Goal: Task Accomplishment & Management: Complete application form

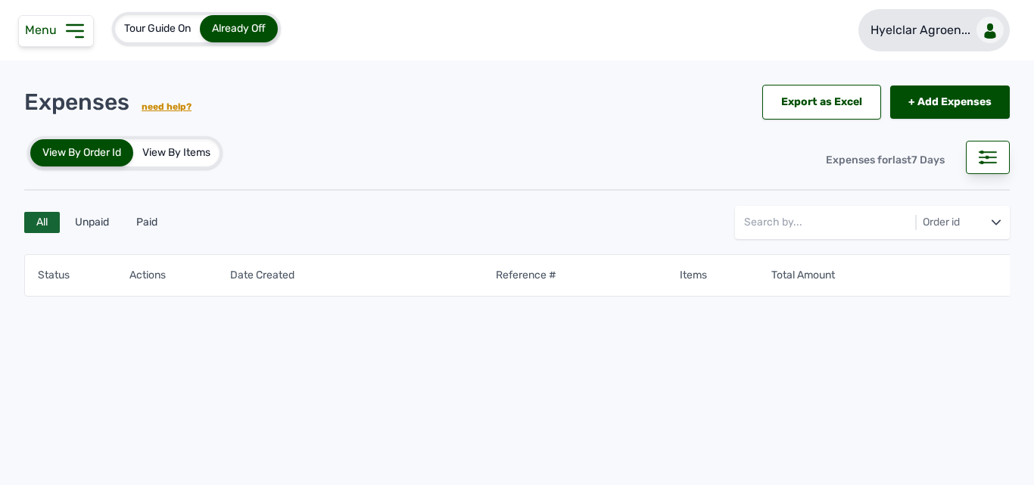
click at [976, 21] on link "Hyelclar Agroen..." at bounding box center [934, 30] width 151 height 42
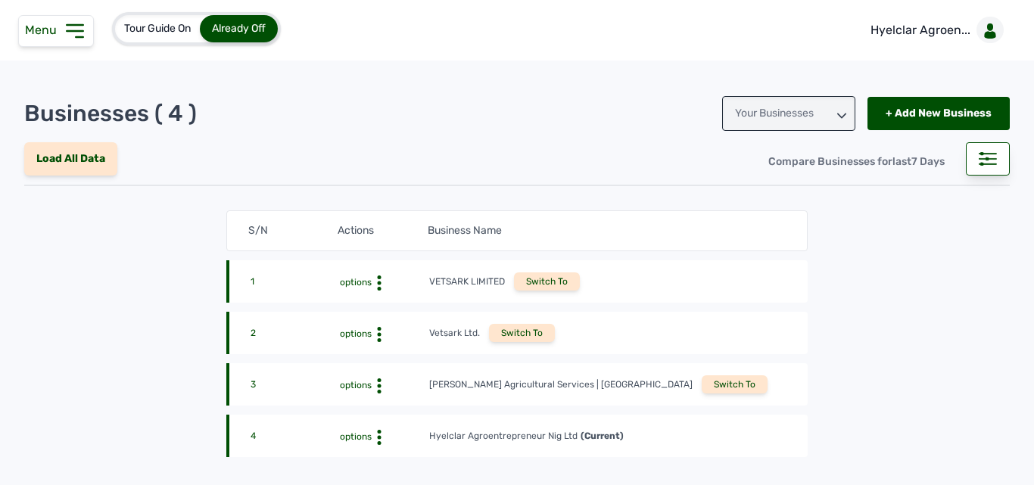
drag, startPoint x: 614, startPoint y: 390, endPoint x: 610, endPoint y: 370, distance: 20.9
click at [702, 388] on div "Switch To" at bounding box center [735, 385] width 66 height 18
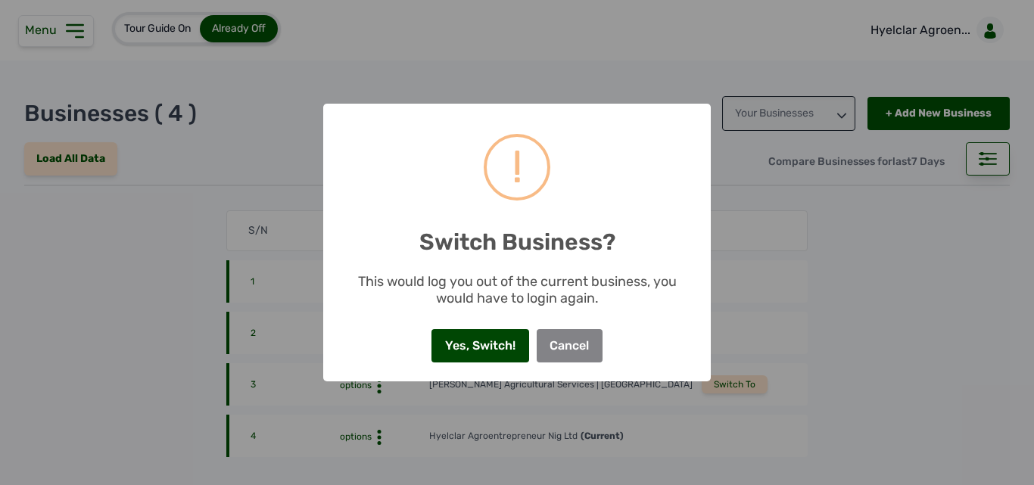
click at [492, 349] on button "Yes, Switch!" at bounding box center [480, 345] width 97 height 33
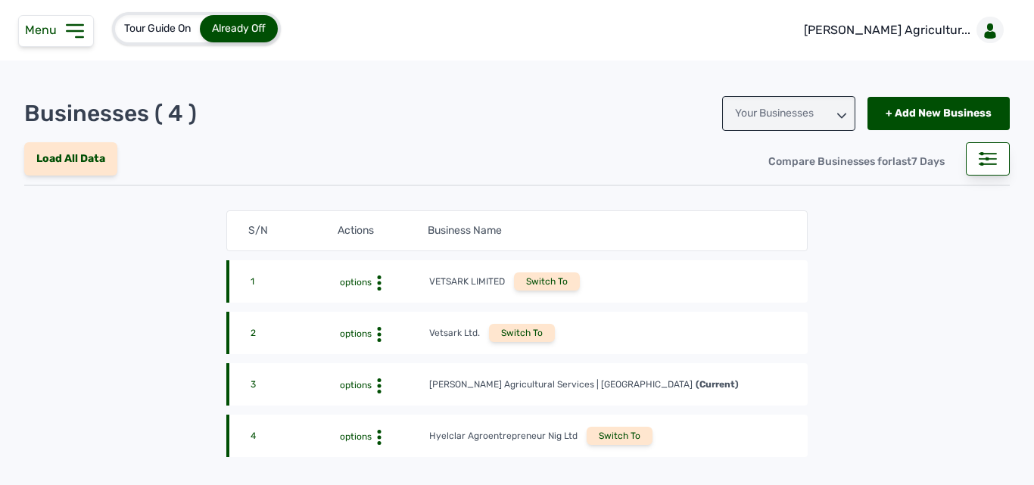
click at [61, 45] on div "Menu" at bounding box center [56, 31] width 76 height 32
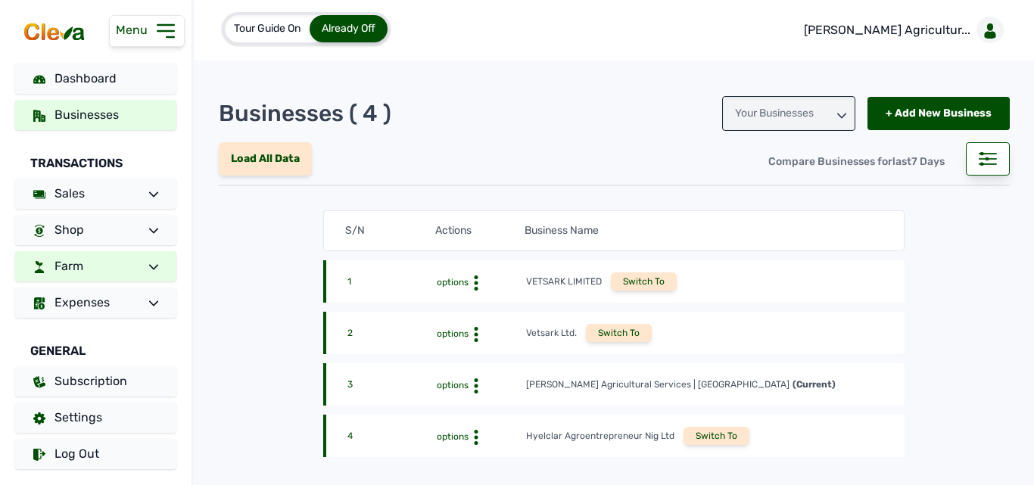
click at [93, 269] on link "Farm" at bounding box center [95, 266] width 161 height 30
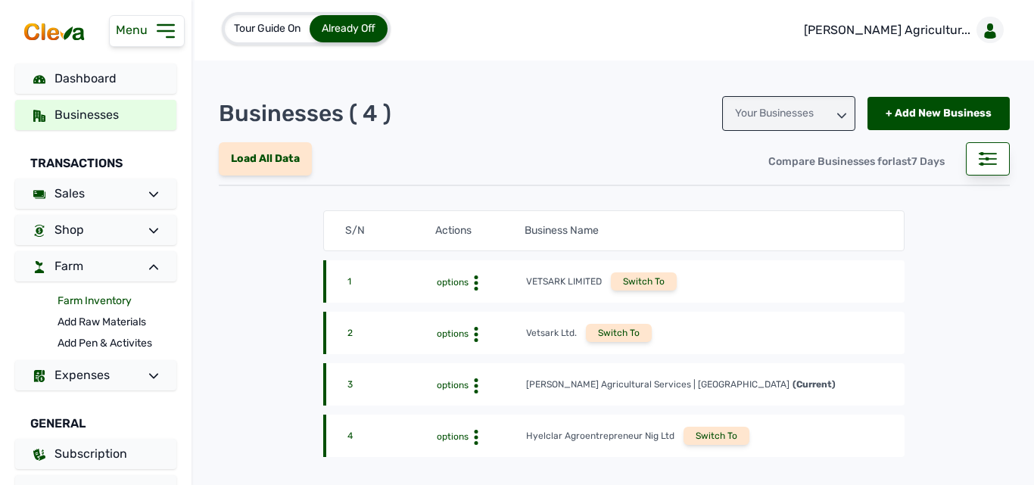
click at [117, 299] on link "Farm Inventory" at bounding box center [117, 301] width 119 height 21
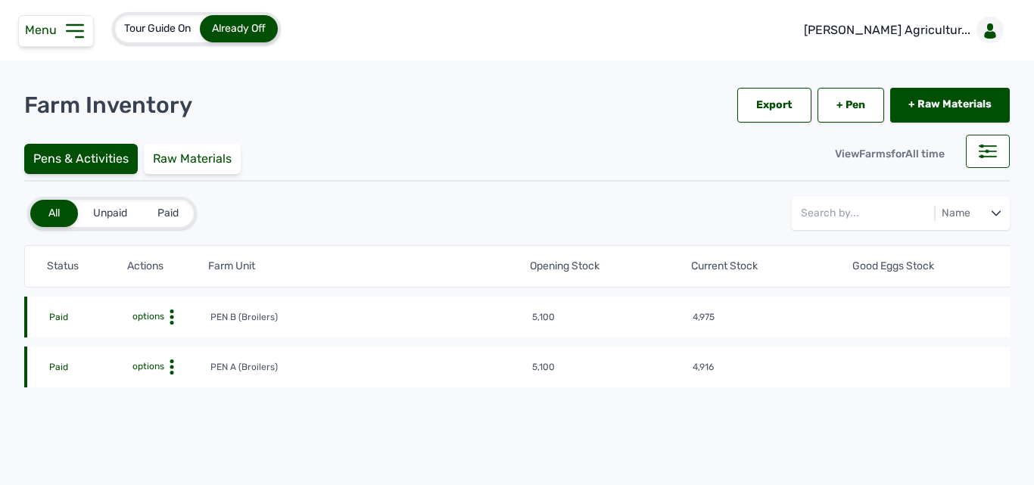
click at [170, 325] on icon at bounding box center [171, 317] width 15 height 15
drag, startPoint x: 176, startPoint y: 388, endPoint x: 178, endPoint y: 379, distance: 9.4
click at [176, 388] on div "Farm Activities" at bounding box center [155, 391] width 108 height 18
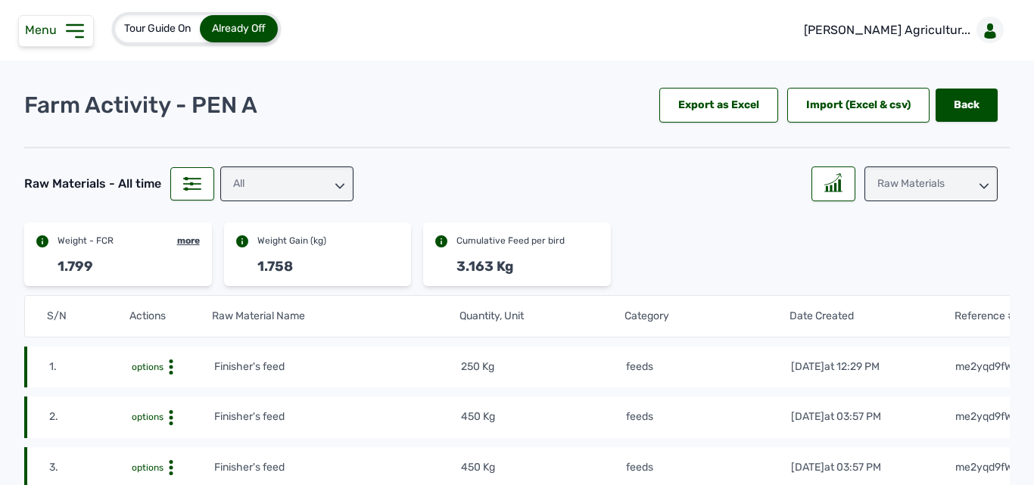
click at [69, 36] on icon at bounding box center [75, 31] width 24 height 24
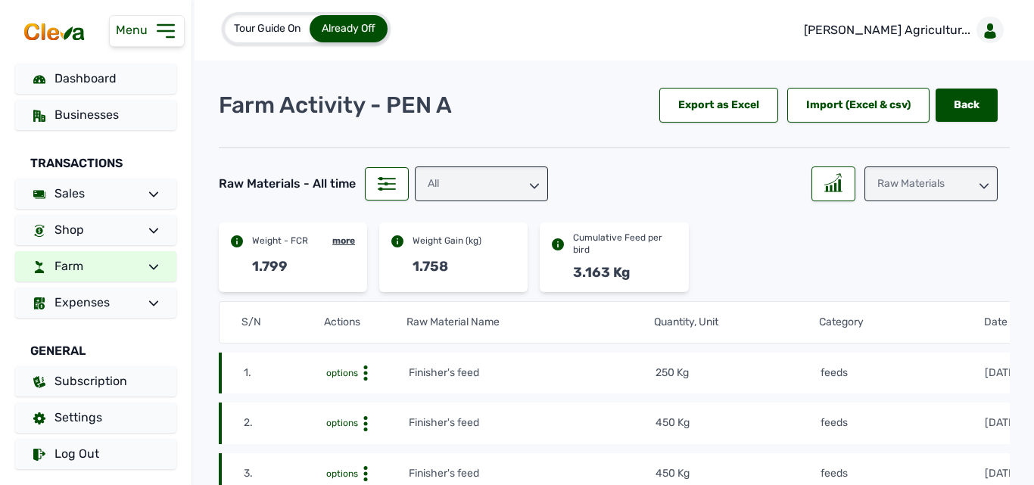
click at [109, 265] on link "Farm" at bounding box center [95, 266] width 161 height 30
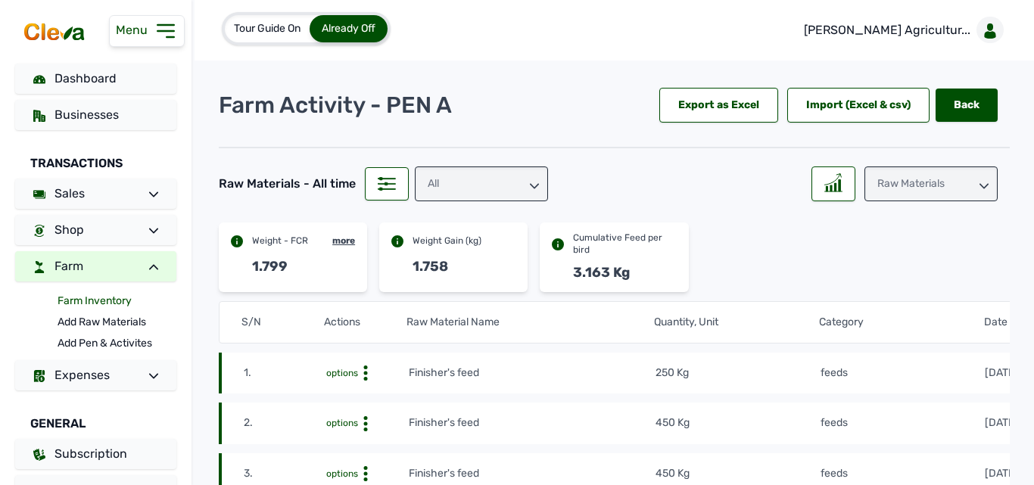
click at [123, 299] on link "Farm Inventory" at bounding box center [117, 301] width 119 height 21
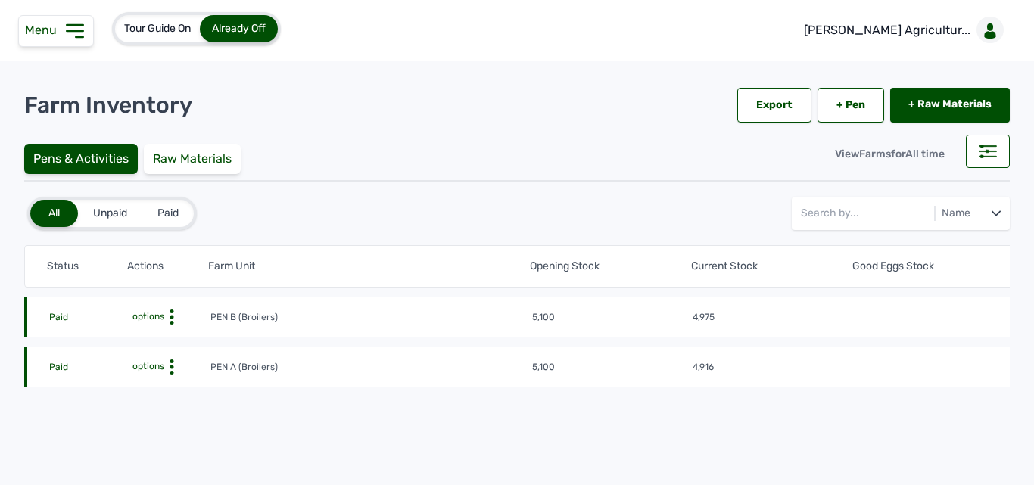
click at [174, 320] on icon at bounding box center [171, 317] width 15 height 15
click at [189, 335] on div "Farm Activities" at bounding box center [155, 341] width 108 height 18
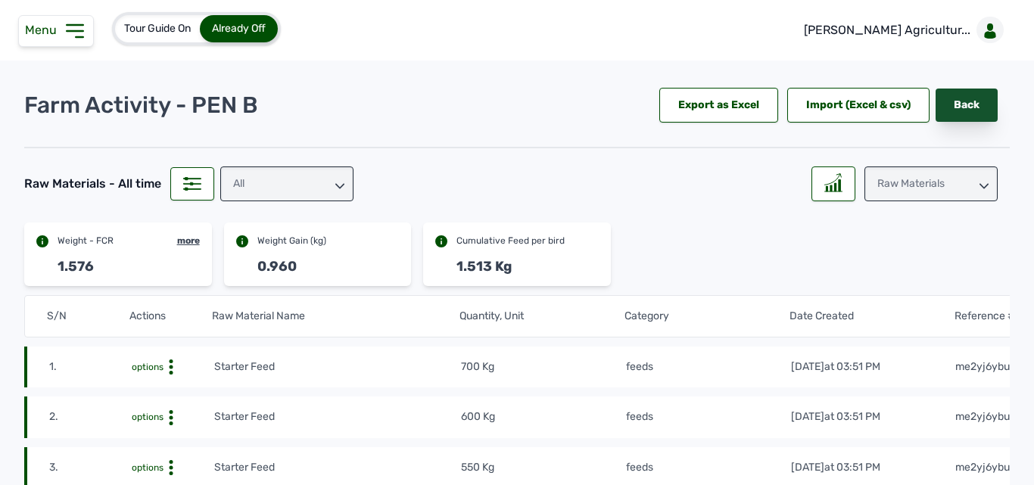
click at [956, 102] on link "Back" at bounding box center [967, 105] width 62 height 33
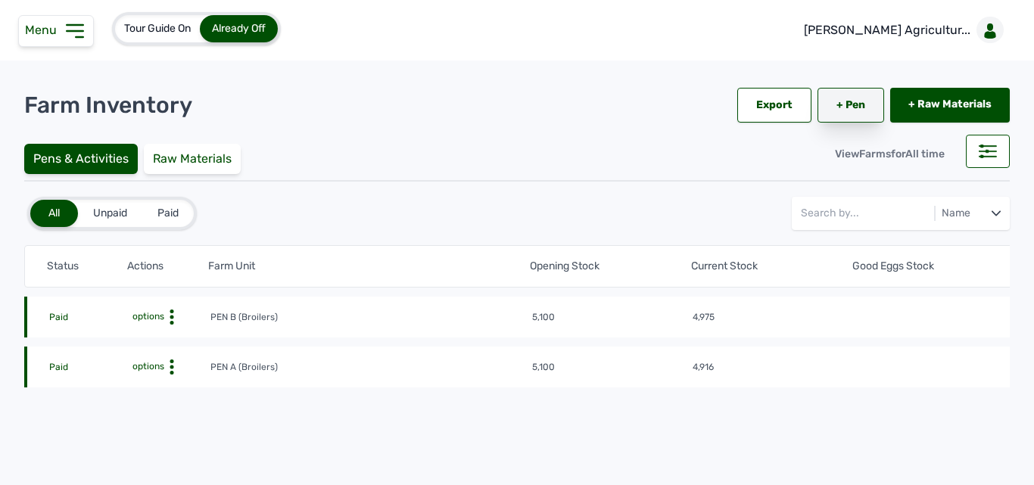
click at [825, 102] on link "+ Pen" at bounding box center [851, 105] width 67 height 35
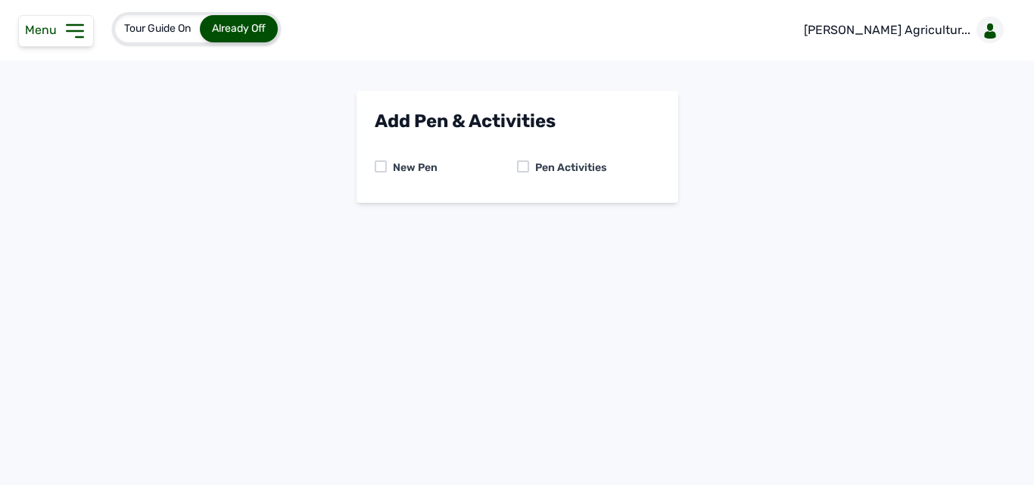
click at [526, 167] on div at bounding box center [523, 167] width 12 height 12
click at [515, 220] on select "-- Select pen -- PEN A (Broilers) PEN B (Broilers)" at bounding box center [517, 231] width 285 height 32
select select "me00sq3e0909"
click at [375, 215] on select "-- Select pen -- PEN A (Broilers) PEN B (Broilers)" at bounding box center [517, 231] width 285 height 32
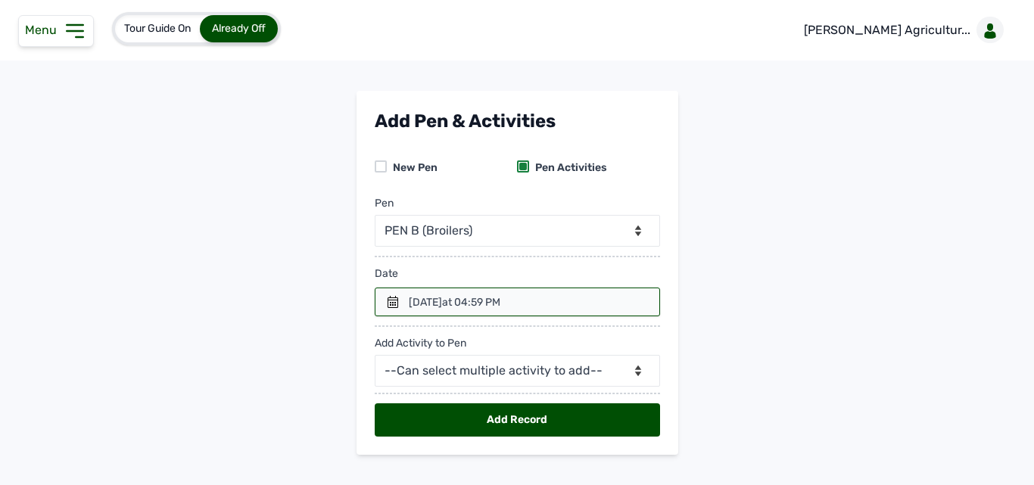
drag, startPoint x: 479, startPoint y: 304, endPoint x: 416, endPoint y: 302, distance: 62.1
click at [478, 304] on div "20th Aug 2025 at 04:59 PM" at bounding box center [455, 302] width 92 height 15
click at [397, 301] on div at bounding box center [517, 302] width 285 height 29
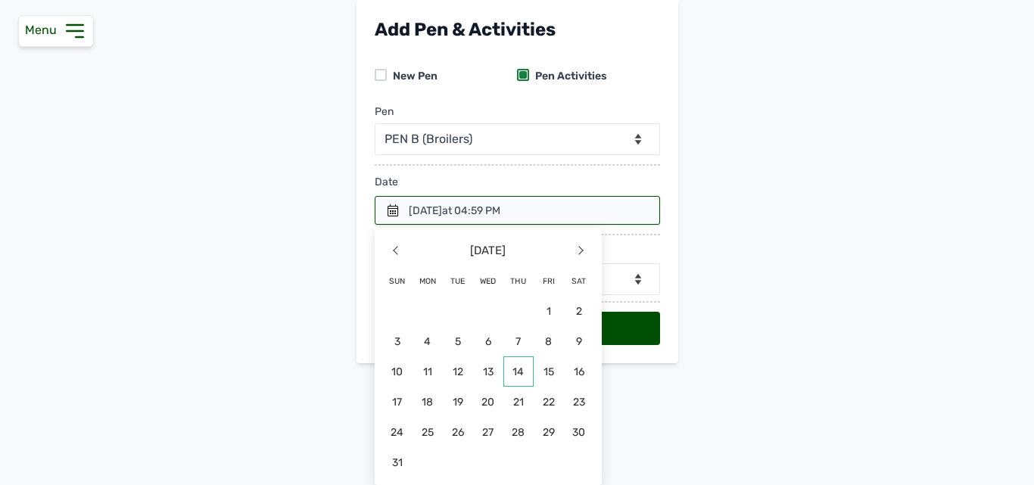
click at [473, 387] on span "14" at bounding box center [458, 402] width 30 height 30
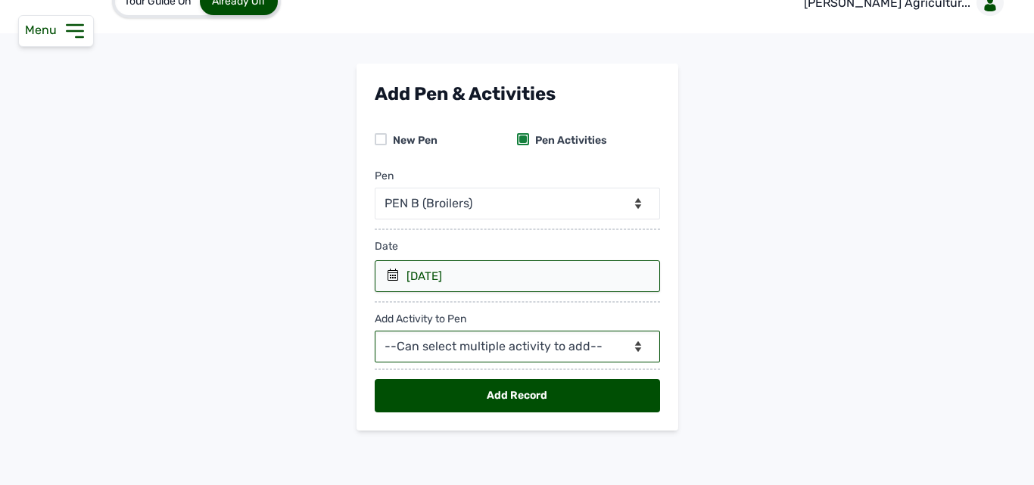
click at [434, 344] on select "--Can select multiple activity to add-- Raw Material Losses Weight" at bounding box center [517, 347] width 285 height 32
click at [471, 343] on select "--Can select multiple activity to add-- Raw Material Losses Weight" at bounding box center [517, 347] width 285 height 32
select select "Raw Material"
click at [375, 331] on select "--Can select multiple activity to add-- Raw Material Losses Weight" at bounding box center [517, 347] width 285 height 32
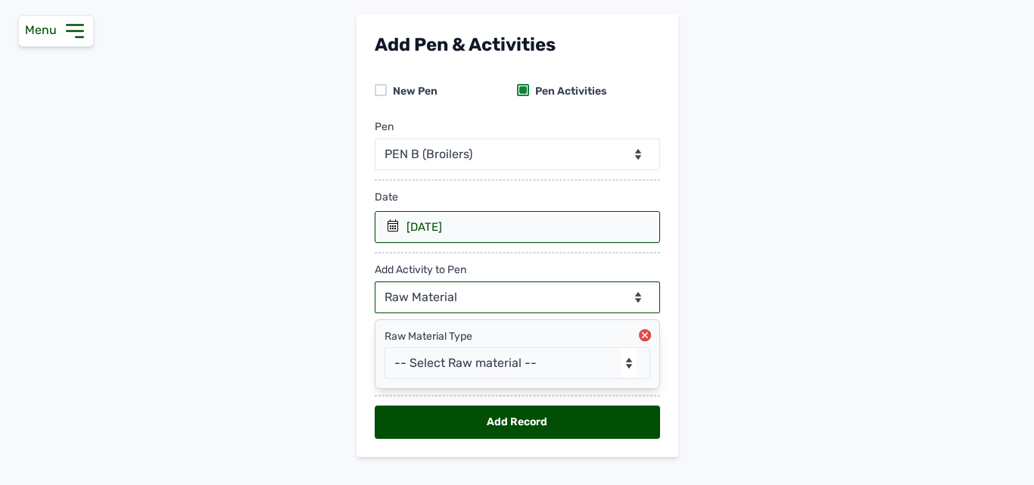
scroll to position [103, 0]
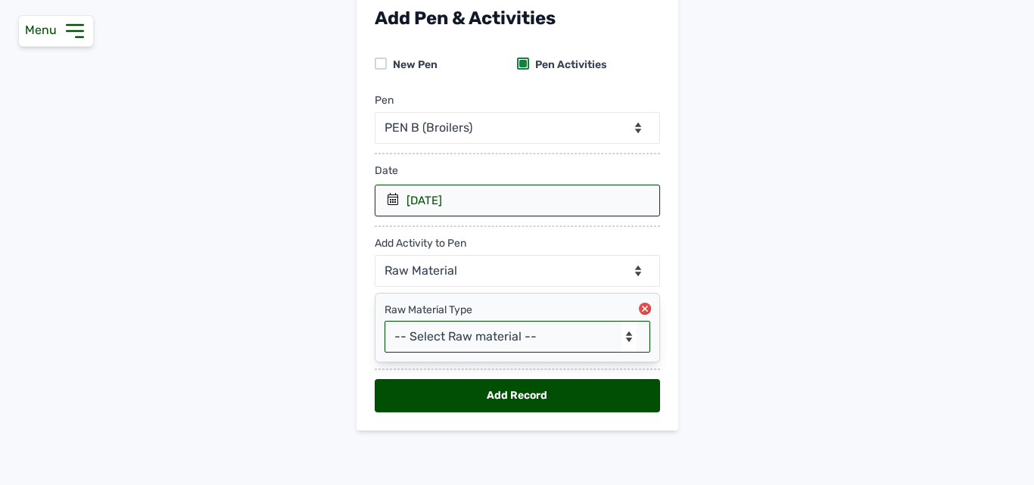
click at [476, 338] on select "-- Select Raw material -- feeds medications vaccines Biomass Fuel" at bounding box center [518, 337] width 266 height 32
click at [435, 340] on select "-- Select Raw material -- feeds medications vaccines Biomass Fuel" at bounding box center [518, 337] width 266 height 32
select select "feeds"
click at [385, 321] on select "-- Select Raw material -- feeds medications vaccines Biomass Fuel" at bounding box center [518, 337] width 266 height 32
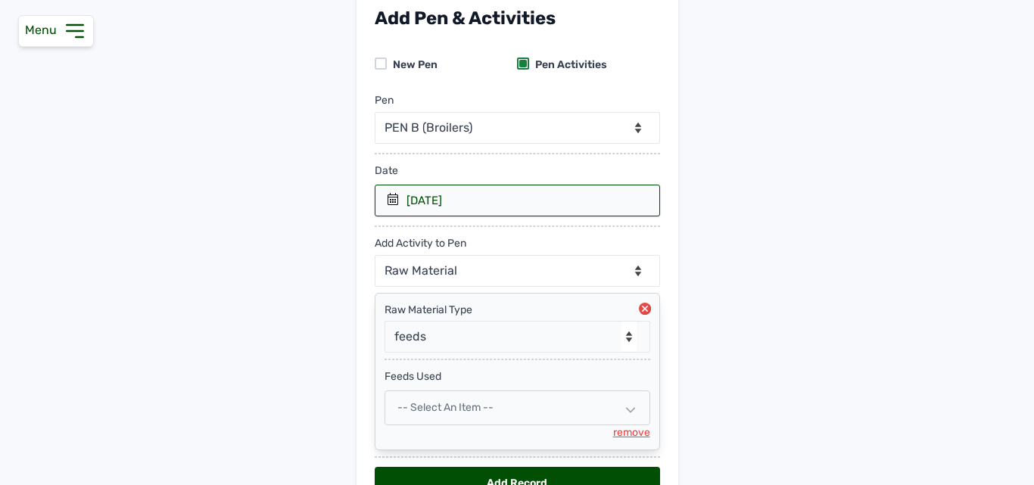
click at [468, 413] on span "-- Select an Item --" at bounding box center [446, 407] width 96 height 13
select select
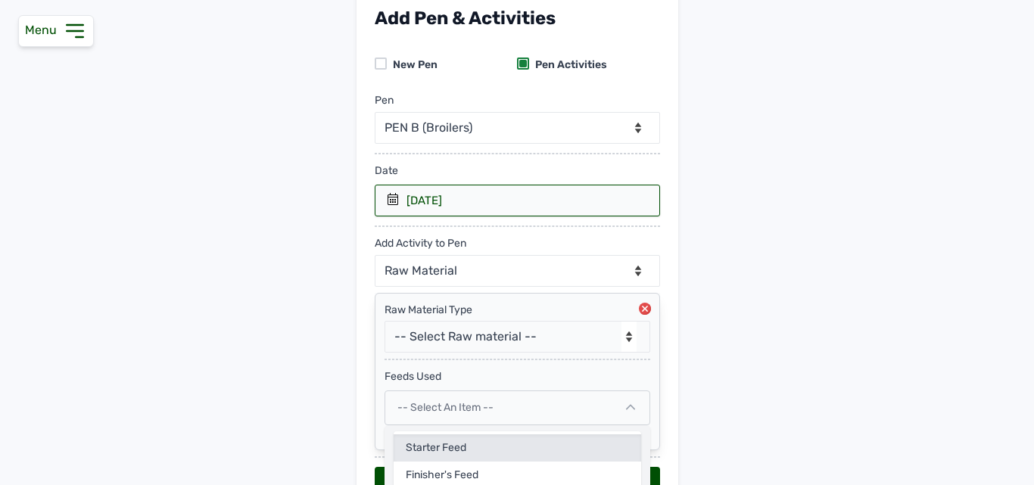
click at [444, 462] on div "Starter Feed" at bounding box center [518, 475] width 248 height 27
select select
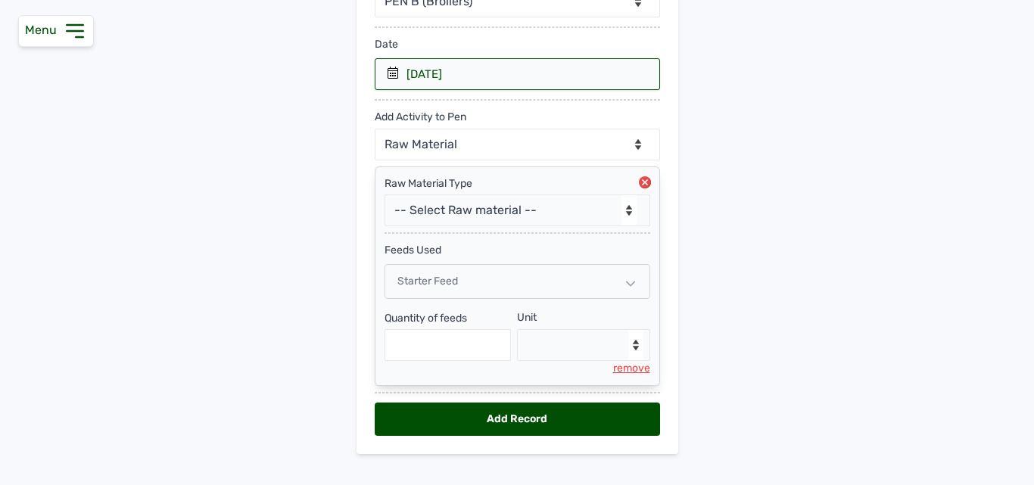
scroll to position [253, 0]
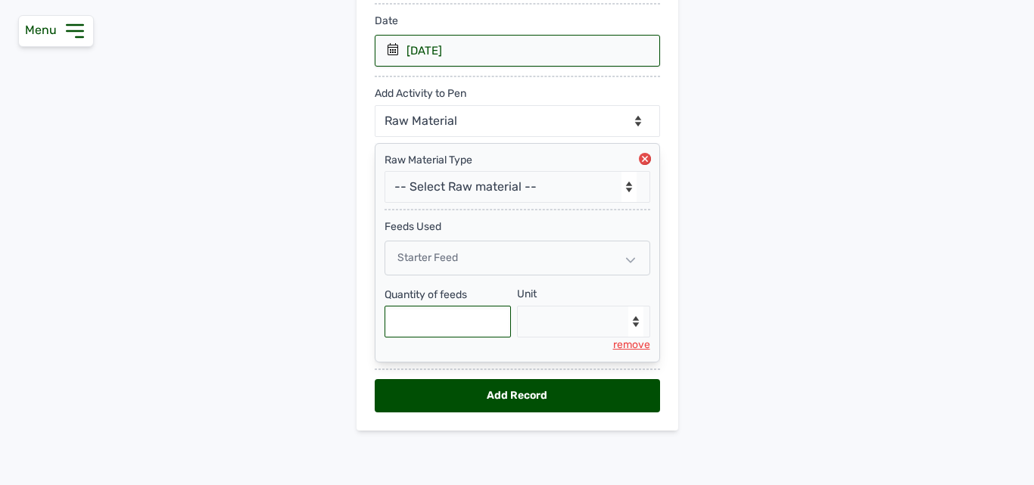
click at [470, 321] on input "text" at bounding box center [448, 322] width 127 height 32
type input "650"
click at [525, 317] on select "--Select unit-- Bag(s) Kg" at bounding box center [583, 322] width 133 height 32
select select "Kg"
click at [517, 306] on select "--Select unit-- Bag(s) Kg" at bounding box center [583, 322] width 133 height 32
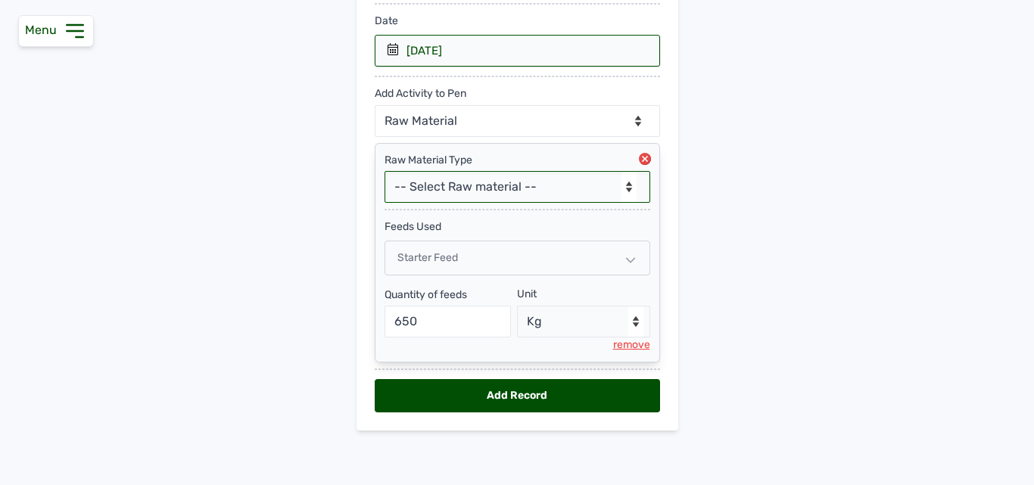
click at [443, 197] on select "-- Select Raw material -- feeds medications vaccines Biomass Fuel" at bounding box center [518, 187] width 266 height 32
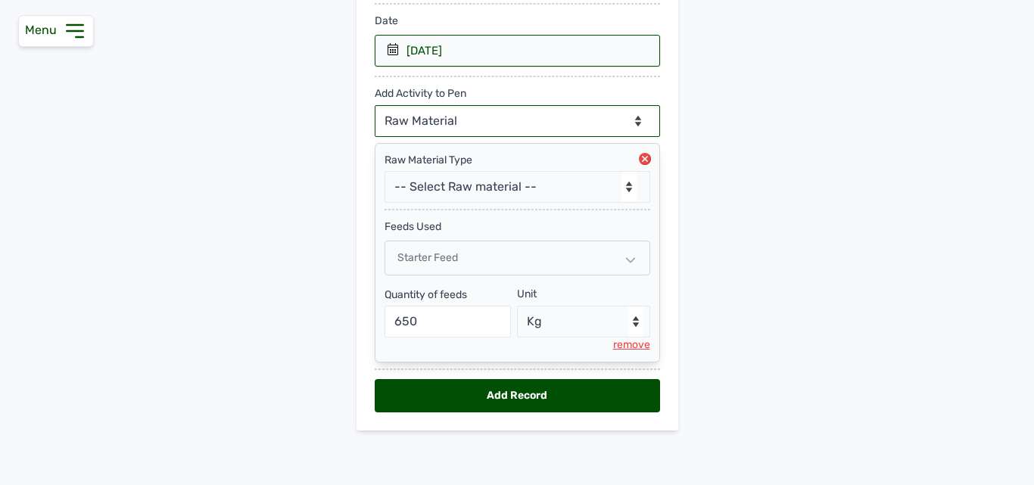
click at [459, 114] on select "--Can select multiple activity to add-- Raw Material Losses Weight" at bounding box center [517, 121] width 285 height 32
select select "Losses"
click at [375, 105] on select "--Can select multiple activity to add-- Raw Material Losses Weight" at bounding box center [517, 121] width 285 height 32
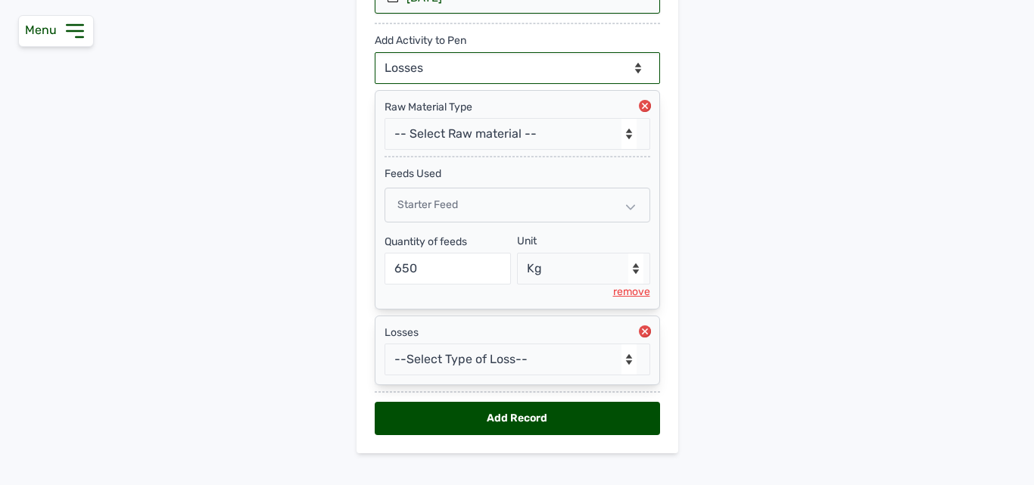
scroll to position [329, 0]
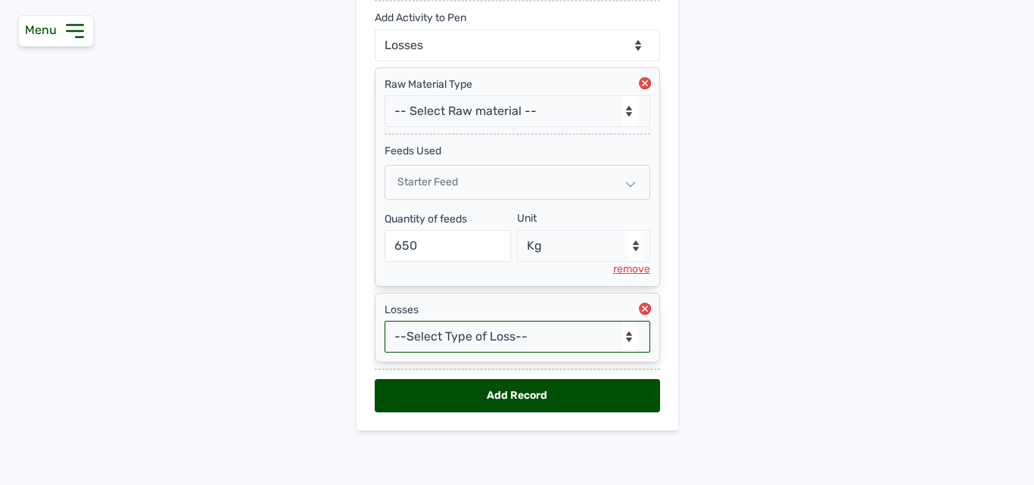
click at [500, 329] on select "--Select Type of Loss-- Mortality Culled Theft" at bounding box center [518, 337] width 266 height 32
select select "Mortality"
click at [385, 321] on select "--Select Type of Loss-- Mortality Culled Theft" at bounding box center [518, 337] width 266 height 32
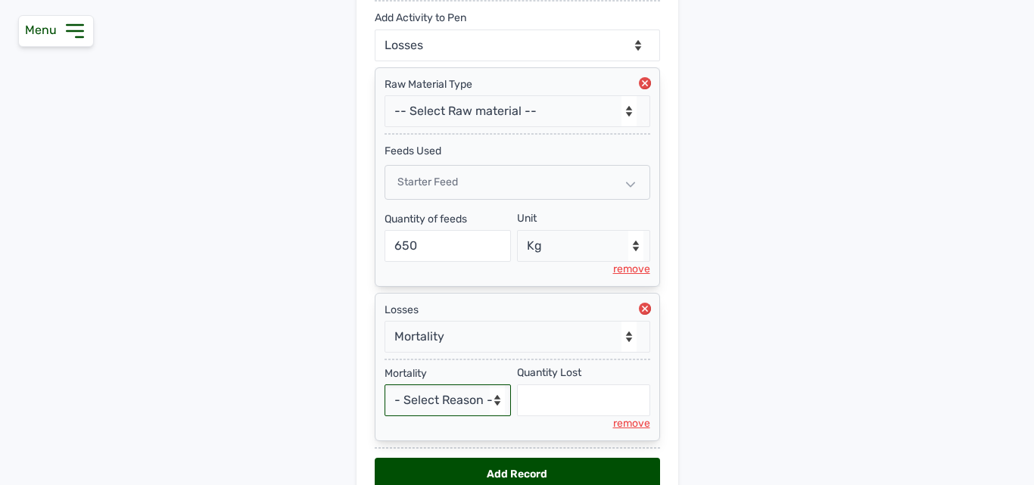
drag, startPoint x: 435, startPoint y: 398, endPoint x: 449, endPoint y: 385, distance: 19.8
click at [441, 389] on select "- Select Reason - Disease Late Vaccination Wrong Vaccination Heat Lack of Water…" at bounding box center [448, 401] width 127 height 32
select select "Others"
click at [385, 385] on select "- Select Reason - Disease Late Vaccination Wrong Vaccination Heat Lack of Water…" at bounding box center [448, 401] width 127 height 32
select select "null"
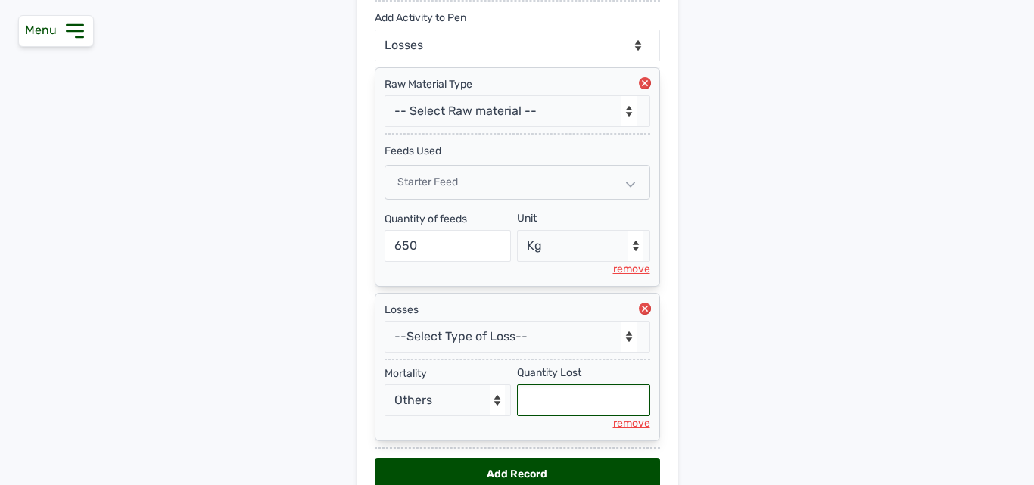
drag, startPoint x: 560, startPoint y: 410, endPoint x: 554, endPoint y: 371, distance: 39.0
click at [557, 401] on input "text" at bounding box center [583, 401] width 133 height 32
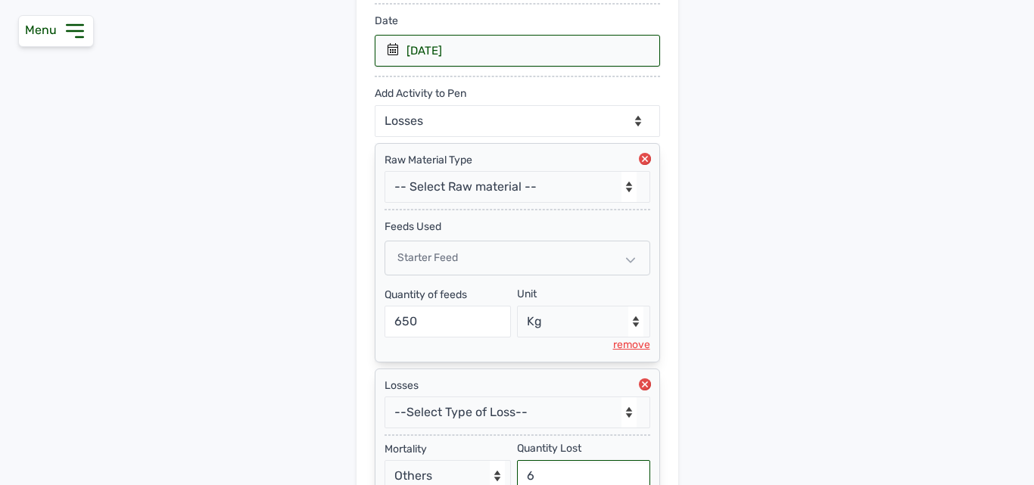
type input "6"
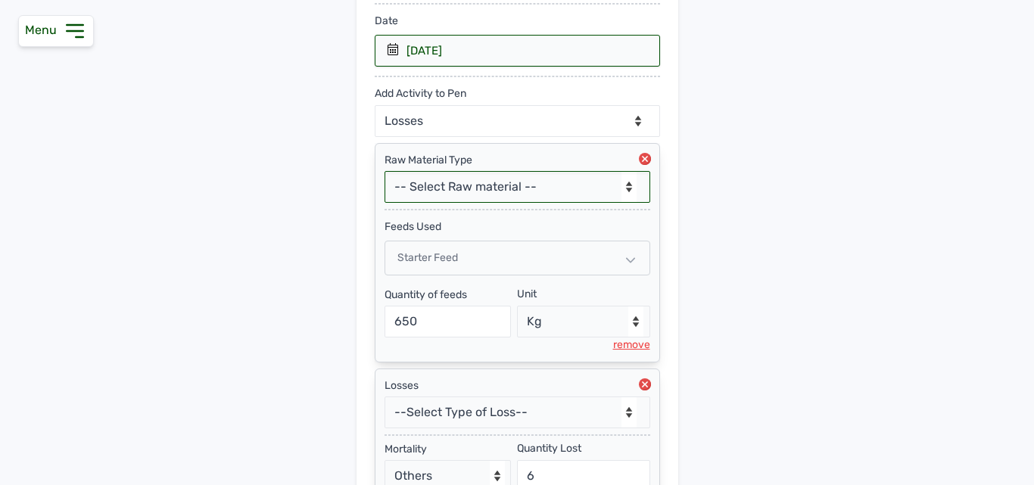
click at [507, 193] on select "-- Select Raw material -- feeds medications vaccines Biomass Fuel" at bounding box center [518, 187] width 266 height 32
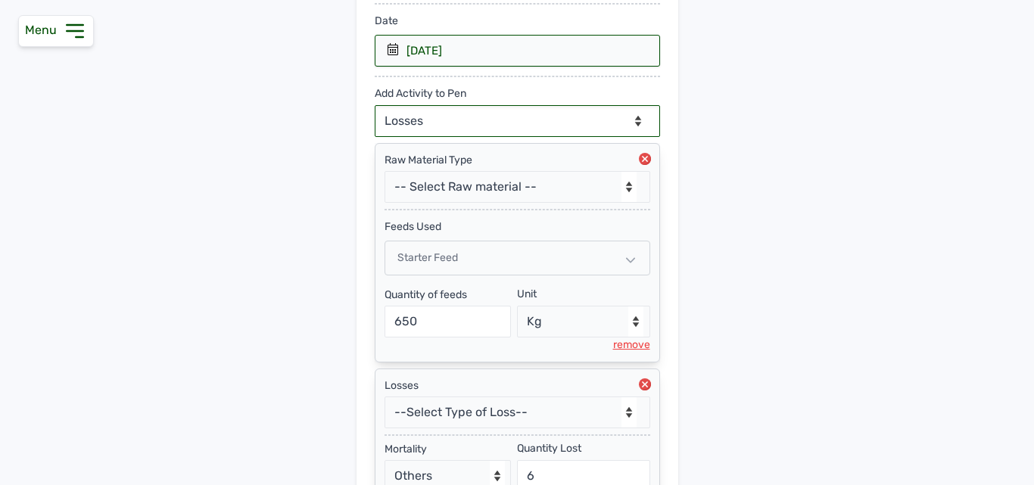
click at [476, 117] on select "--Can select multiple activity to add-- Raw Material Losses Weight" at bounding box center [517, 121] width 285 height 32
select select "Weight"
click at [375, 105] on select "--Can select multiple activity to add-- Raw Material Losses Weight" at bounding box center [517, 121] width 285 height 32
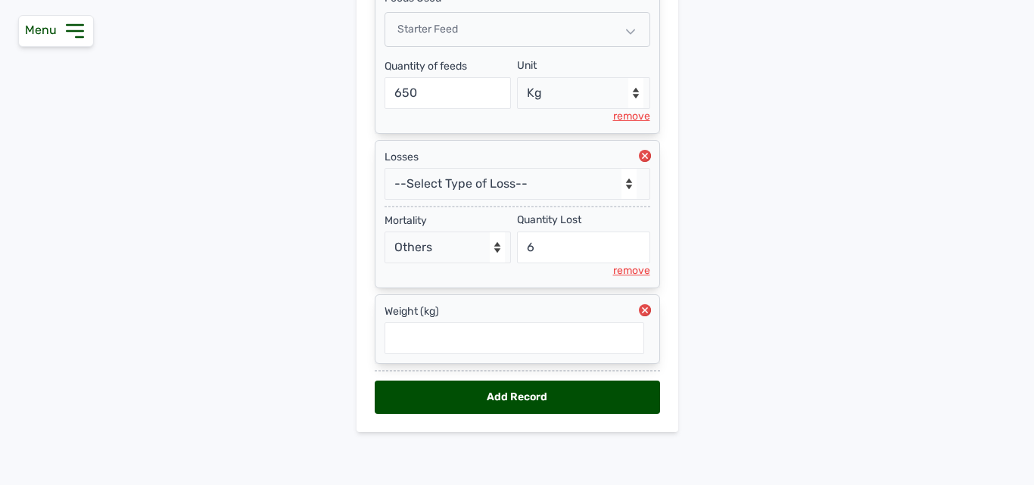
scroll to position [483, 0]
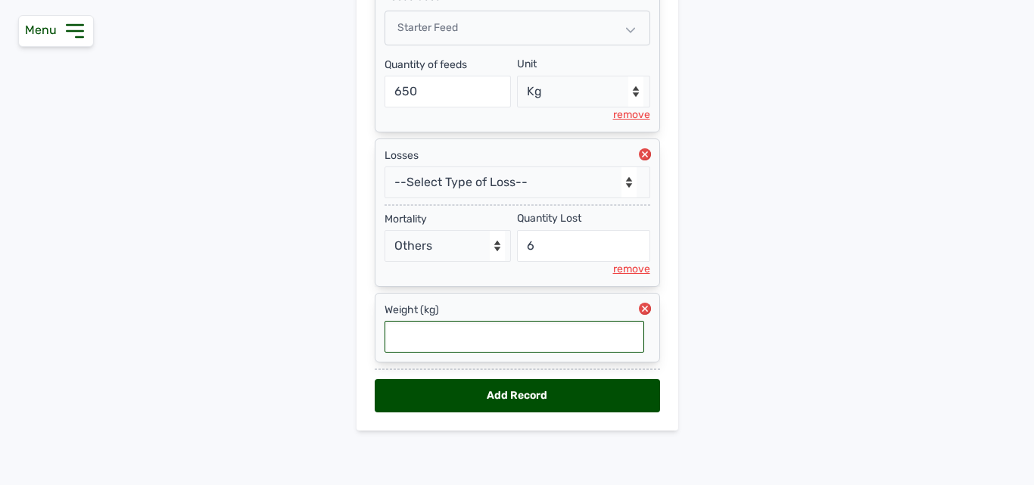
click at [462, 329] on input "text" at bounding box center [515, 337] width 260 height 32
type input "1.07"
click at [511, 403] on div "Add Record" at bounding box center [517, 395] width 285 height 33
select select "null"
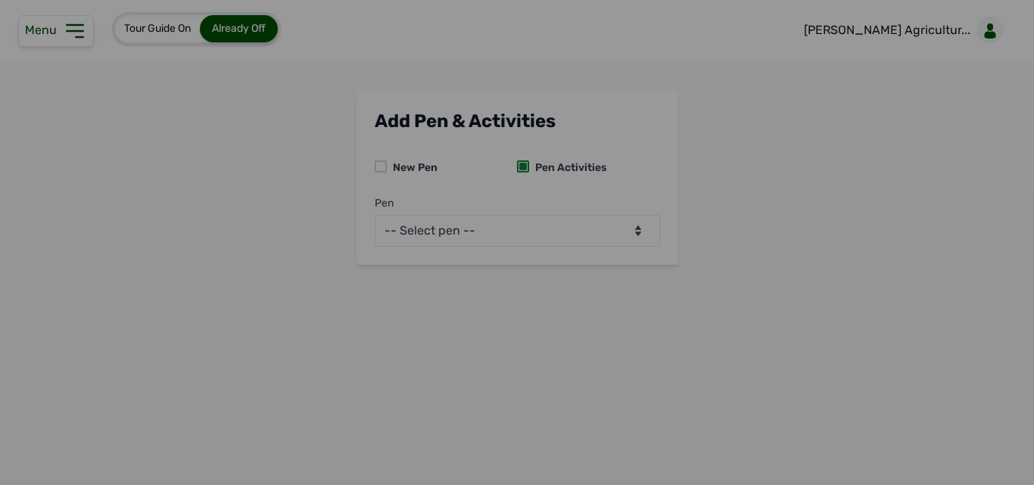
scroll to position [0, 0]
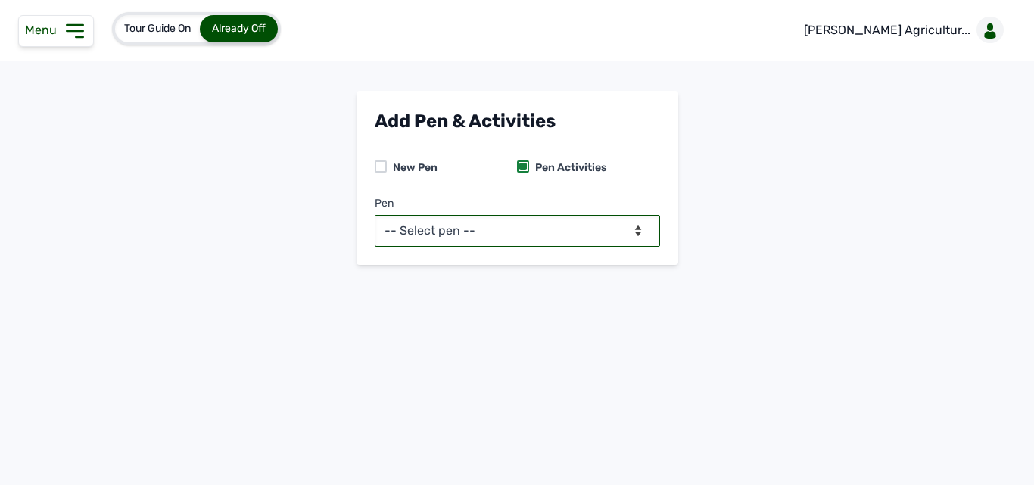
click at [516, 221] on select "-- Select pen -- PEN A (Broilers) PEN B (Broilers)" at bounding box center [517, 231] width 285 height 32
select select "me00sq3e0909"
click at [375, 215] on select "-- Select pen -- PEN A (Broilers) PEN B (Broilers)" at bounding box center [517, 231] width 285 height 32
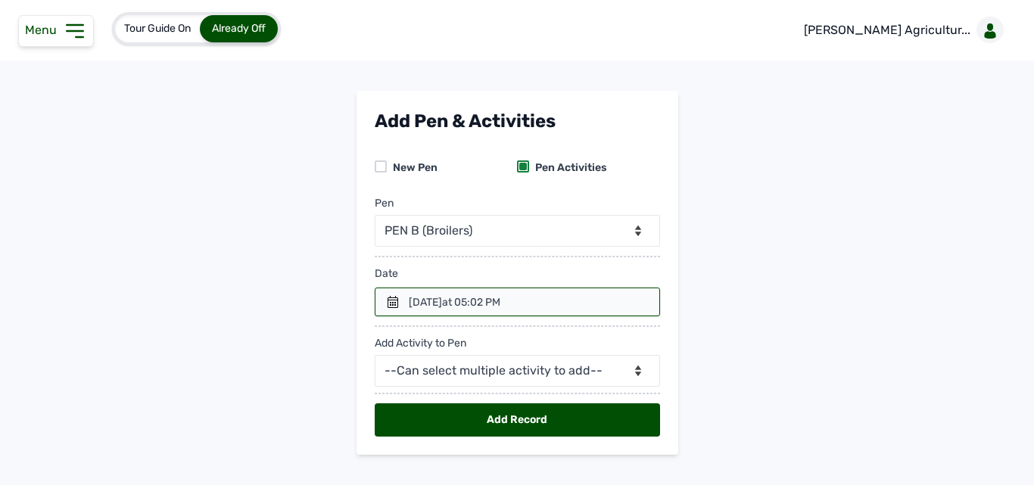
click at [387, 296] on icon at bounding box center [393, 302] width 12 height 12
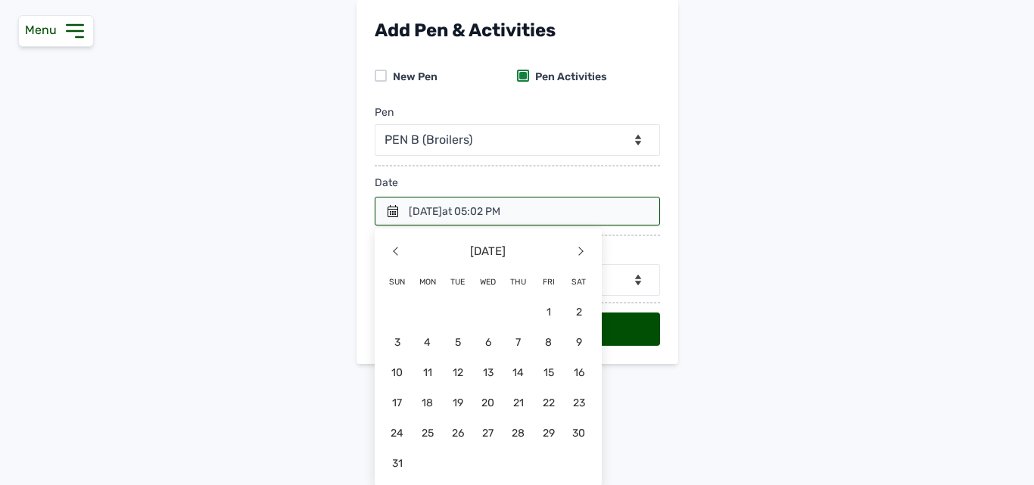
scroll to position [92, 0]
click at [504, 387] on span "15" at bounding box center [488, 402] width 30 height 30
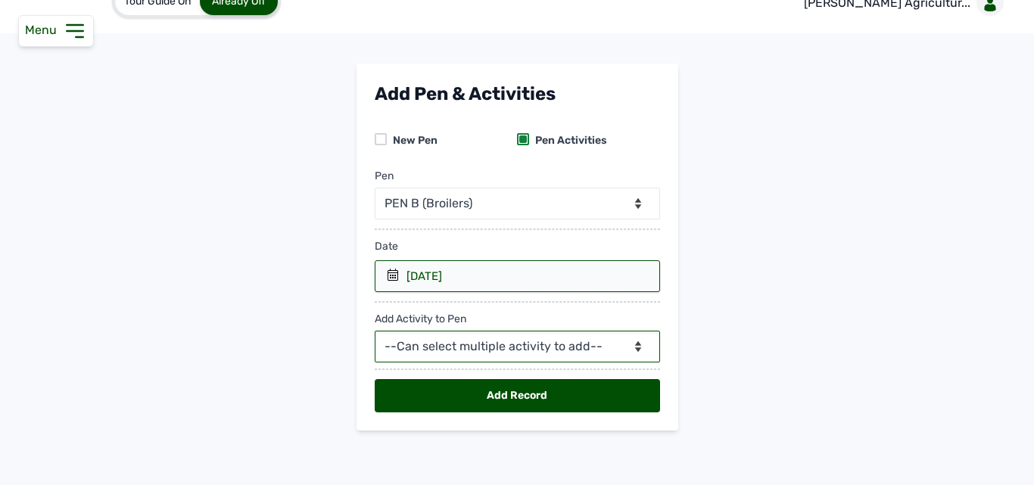
click at [430, 342] on select "--Can select multiple activity to add-- Raw Material Losses Weight" at bounding box center [517, 347] width 285 height 32
select select "Raw Material"
click at [375, 331] on select "--Can select multiple activity to add-- Raw Material Losses Weight" at bounding box center [517, 347] width 285 height 32
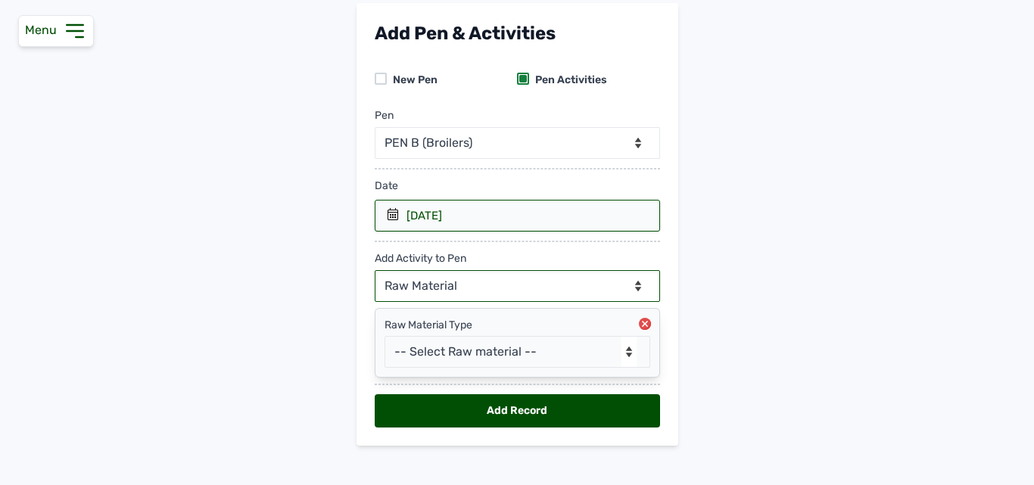
scroll to position [103, 0]
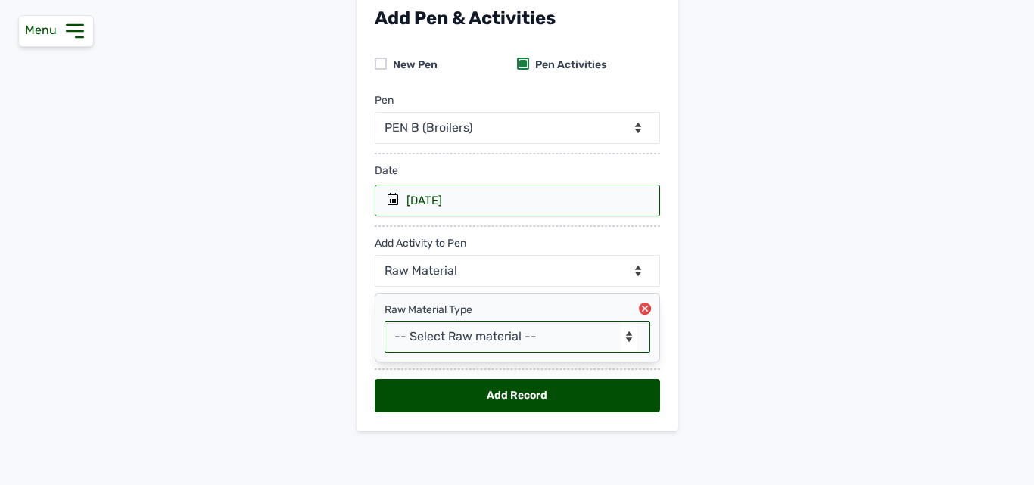
click at [459, 328] on select "-- Select Raw material -- feeds medications vaccines Biomass Fuel" at bounding box center [518, 337] width 266 height 32
select select "feeds"
click at [385, 321] on select "-- Select Raw material -- feeds medications vaccines Biomass Fuel" at bounding box center [518, 337] width 266 height 32
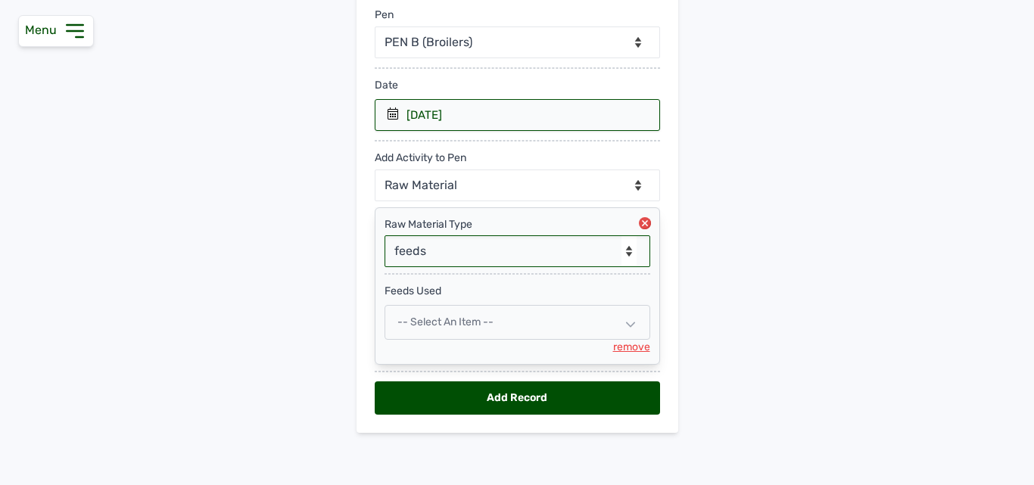
scroll to position [191, 0]
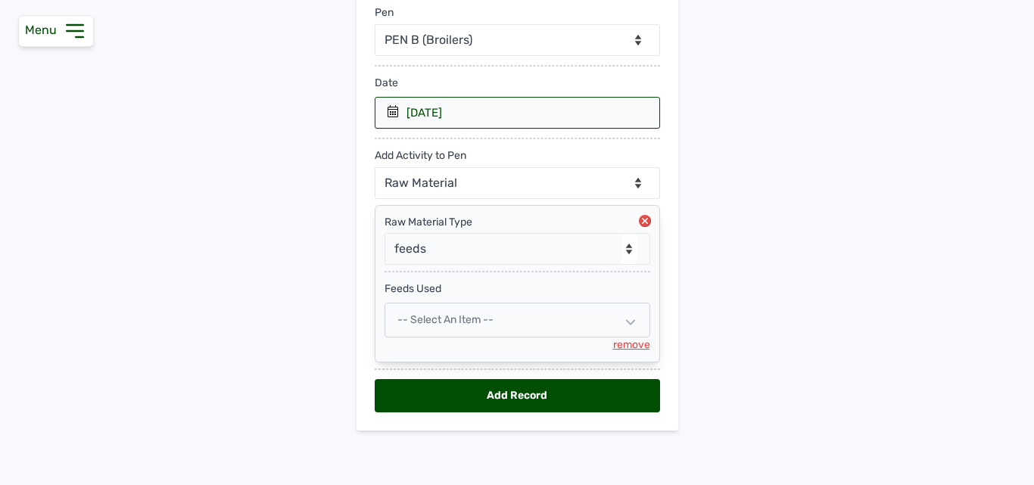
click at [450, 320] on span "-- Select an Item --" at bounding box center [446, 319] width 96 height 13
select select
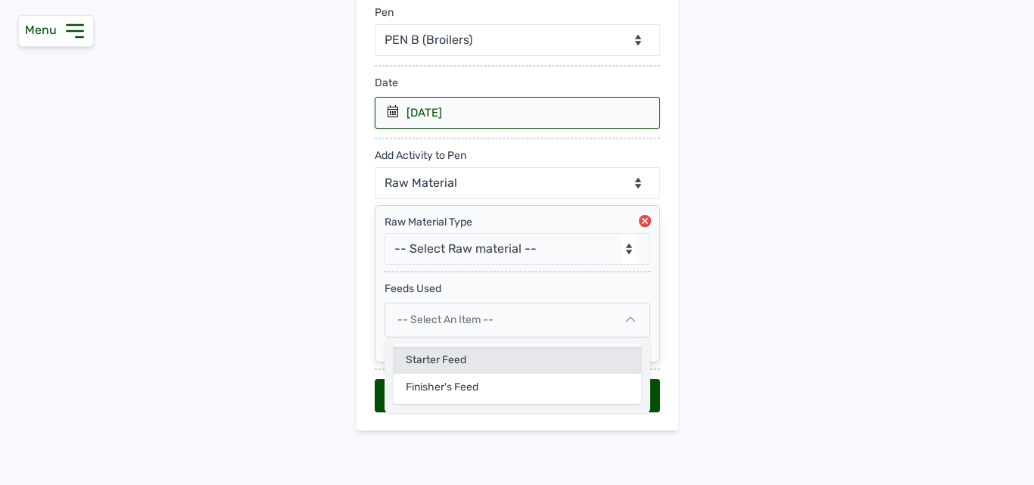
click at [436, 374] on div "Starter Feed" at bounding box center [518, 387] width 248 height 27
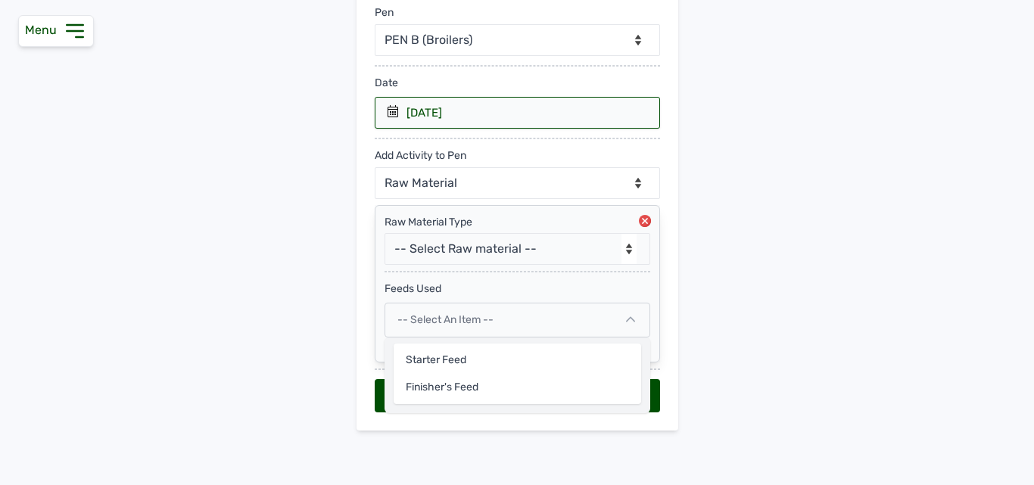
select select
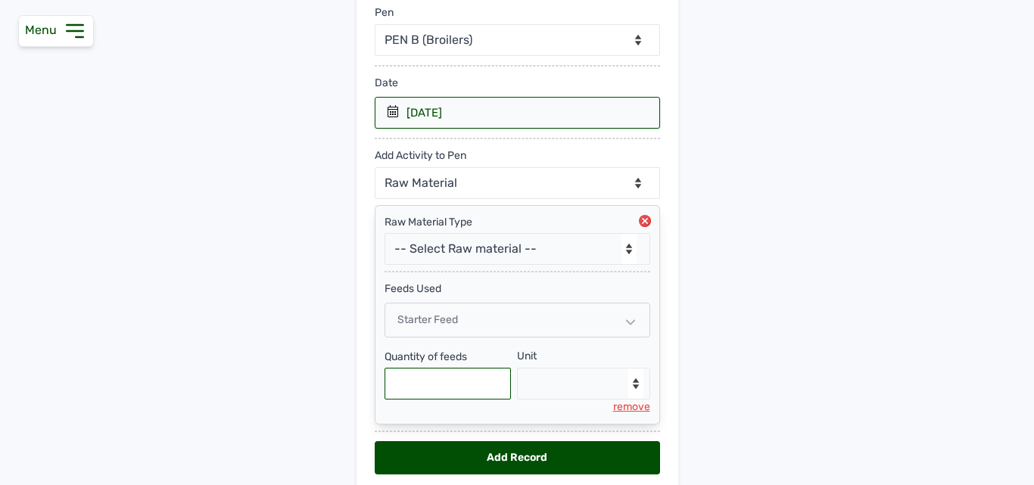
click at [429, 386] on input "text" at bounding box center [448, 384] width 127 height 32
type input "625"
click at [553, 372] on select "--Select unit-- Bag(s) Kg" at bounding box center [583, 384] width 133 height 32
select select "Kg"
click at [517, 368] on select "--Select unit-- Bag(s) Kg" at bounding box center [583, 384] width 133 height 32
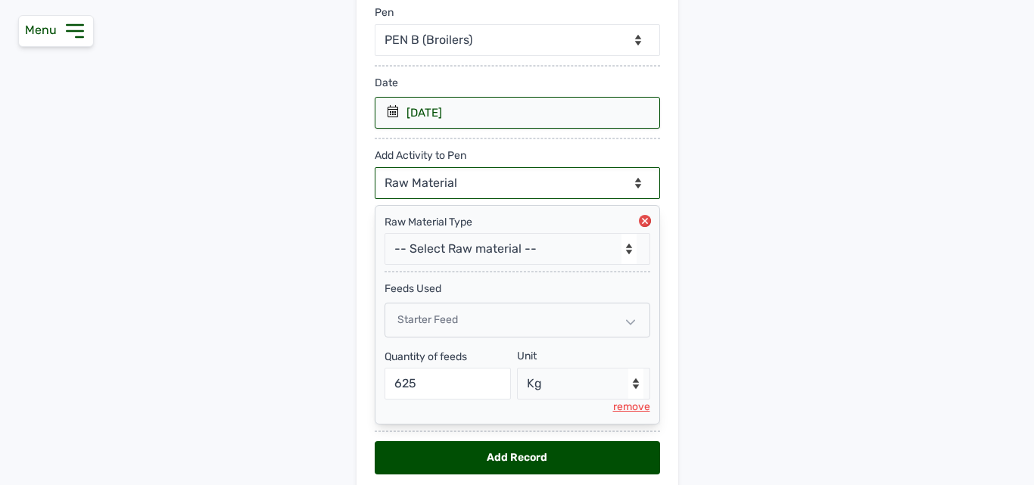
click at [485, 173] on select "--Can select multiple activity to add-- Raw Material Losses Weight" at bounding box center [517, 183] width 285 height 32
select select "Losses"
click at [375, 167] on select "--Can select multiple activity to add-- Raw Material Losses Weight" at bounding box center [517, 183] width 285 height 32
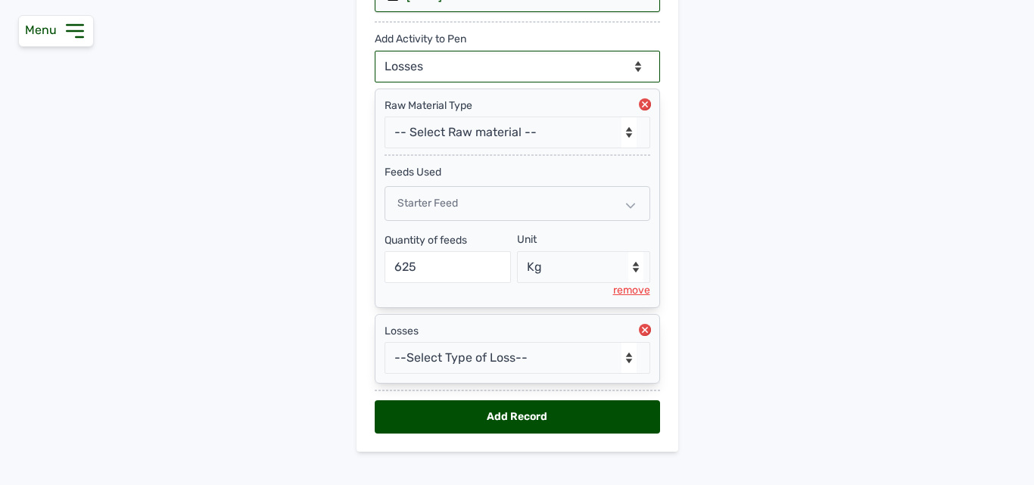
scroll to position [329, 0]
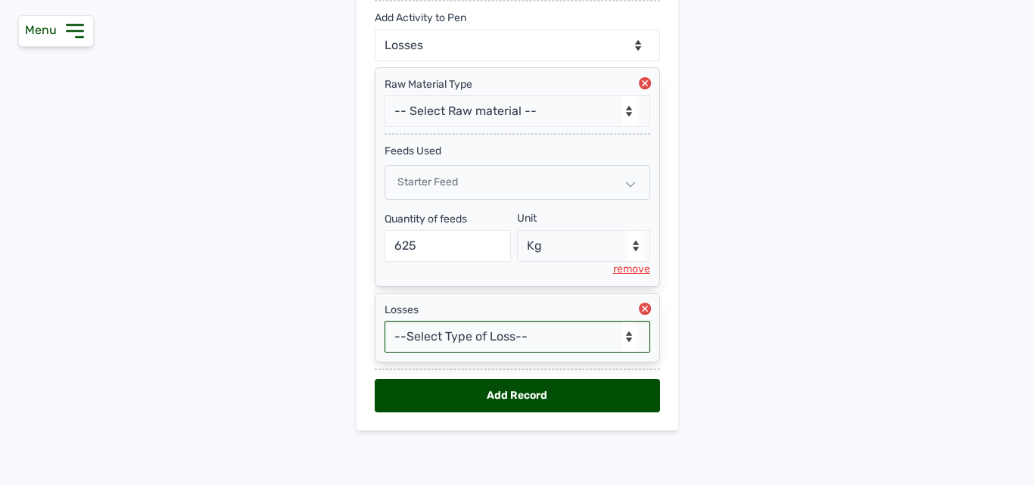
click at [459, 329] on select "--Select Type of Loss-- Mortality Culled Theft" at bounding box center [518, 337] width 266 height 32
select select "Mortality"
click at [385, 321] on select "--Select Type of Loss-- Mortality Culled Theft" at bounding box center [518, 337] width 266 height 32
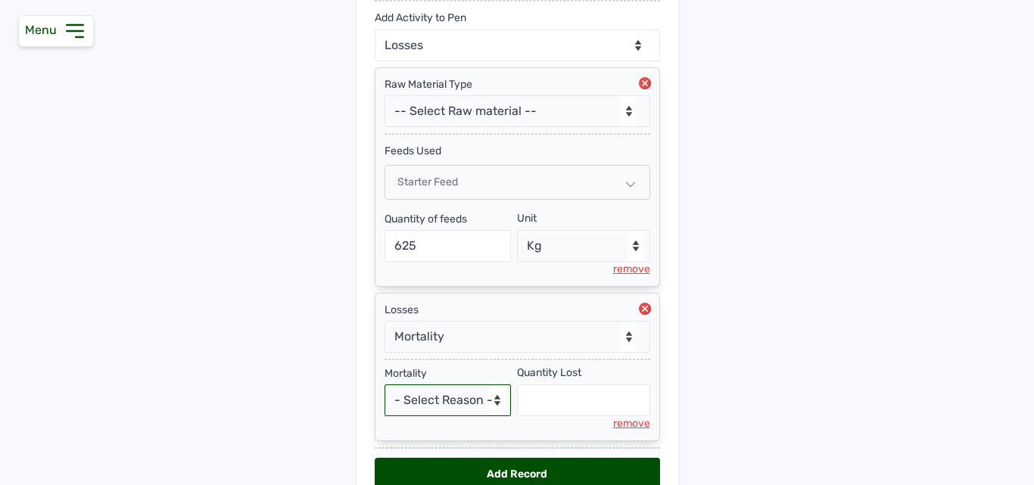
click at [452, 395] on select "- Select Reason - Disease Late Vaccination Wrong Vaccination Heat Lack of Water…" at bounding box center [448, 401] width 127 height 32
select select "Others"
click at [385, 385] on select "- Select Reason - Disease Late Vaccination Wrong Vaccination Heat Lack of Water…" at bounding box center [448, 401] width 127 height 32
select select "null"
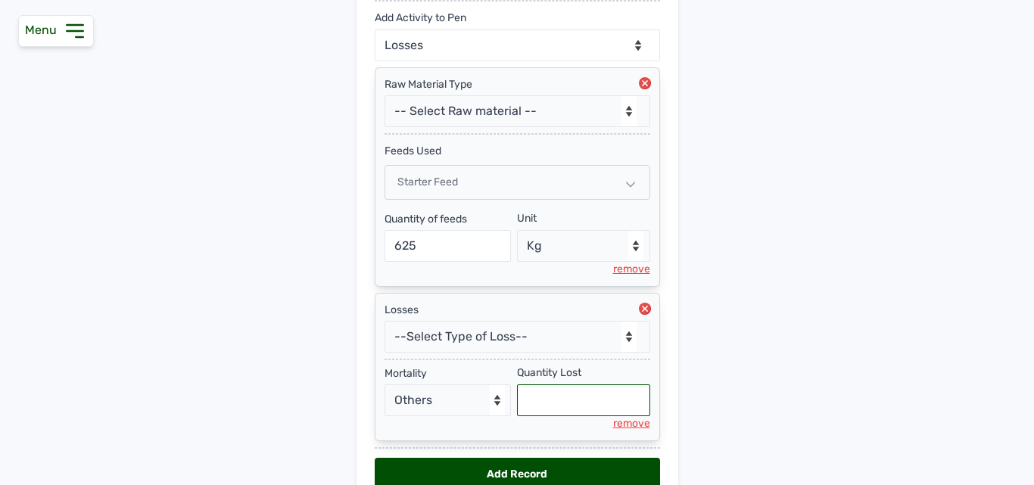
click at [549, 393] on input "text" at bounding box center [583, 401] width 133 height 32
type input "4"
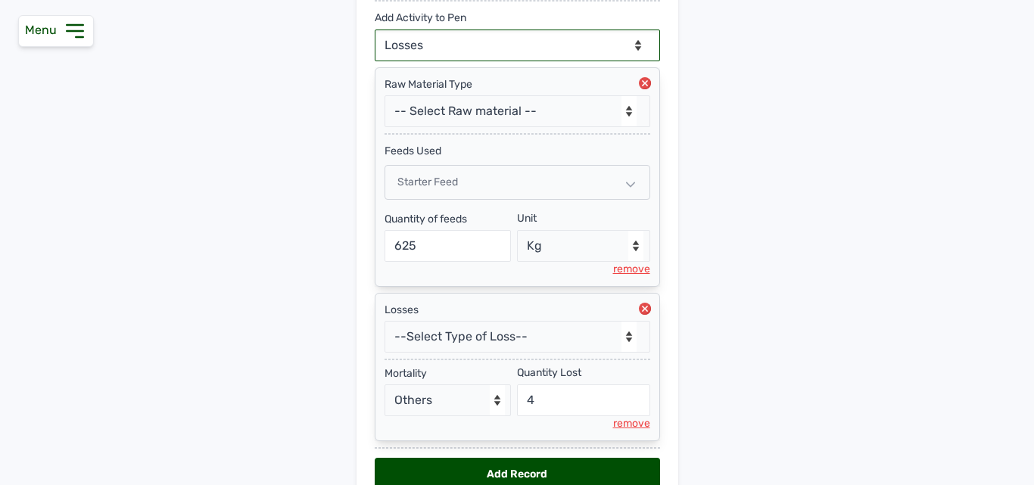
click at [599, 42] on select "--Can select multiple activity to add-- Raw Material Losses Weight" at bounding box center [517, 46] width 285 height 32
select select "Weight"
click at [375, 30] on select "--Can select multiple activity to add-- Raw Material Losses Weight" at bounding box center [517, 46] width 285 height 32
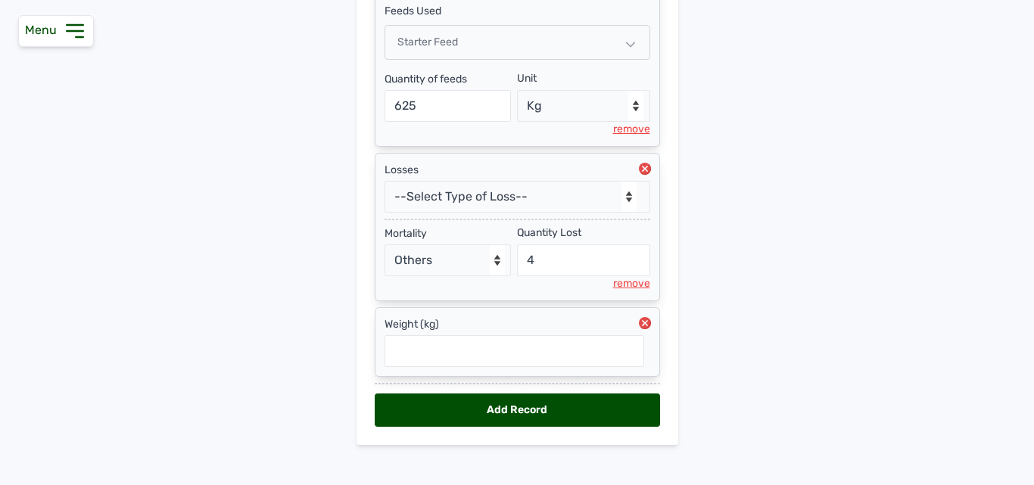
scroll to position [483, 0]
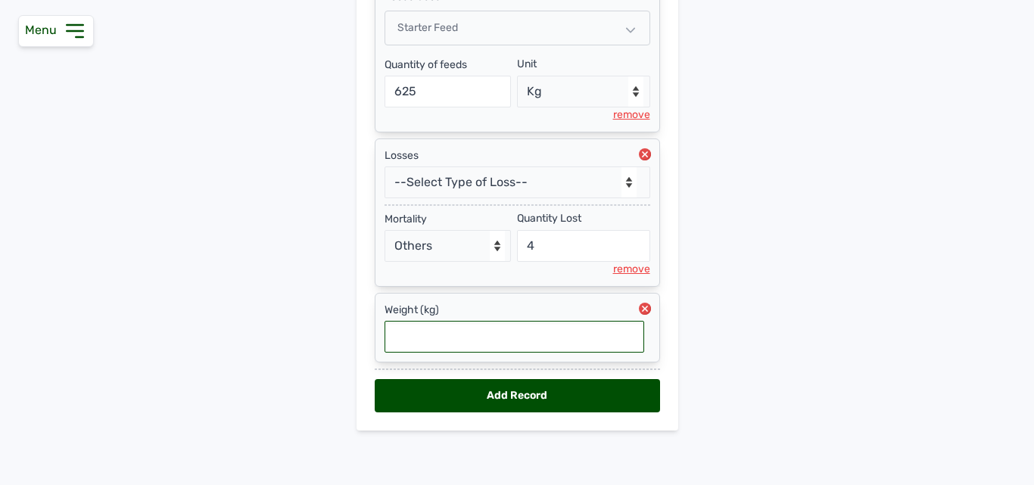
drag, startPoint x: 455, startPoint y: 348, endPoint x: 467, endPoint y: 223, distance: 124.8
click at [455, 346] on input "text" at bounding box center [515, 337] width 260 height 32
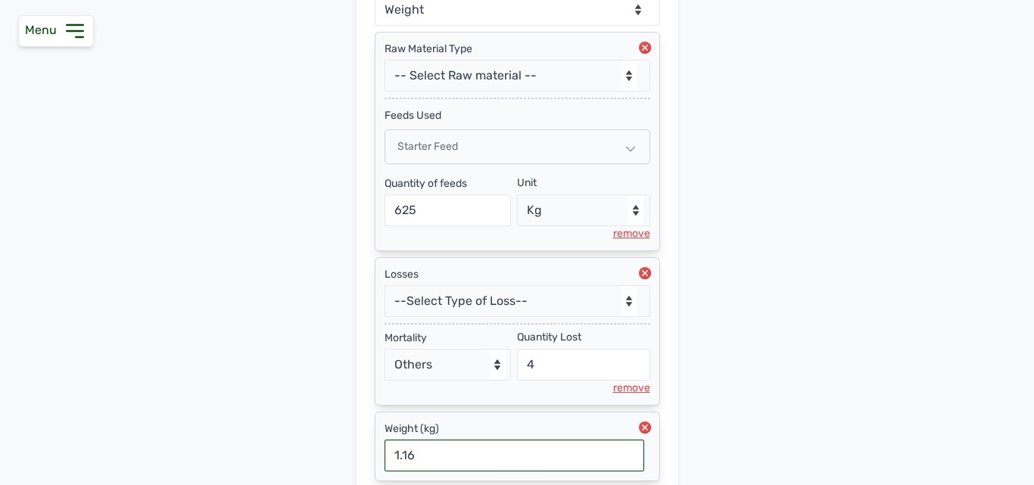
scroll to position [332, 0]
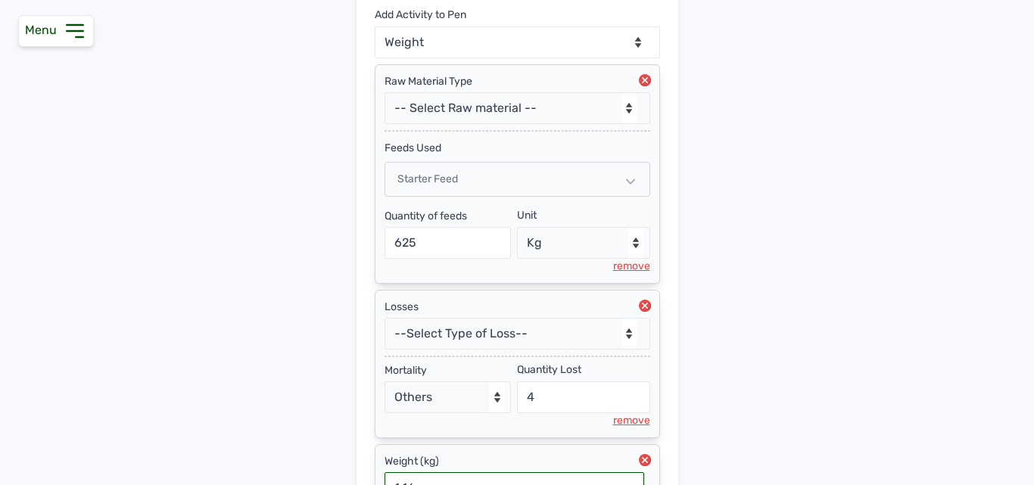
type input "1.16"
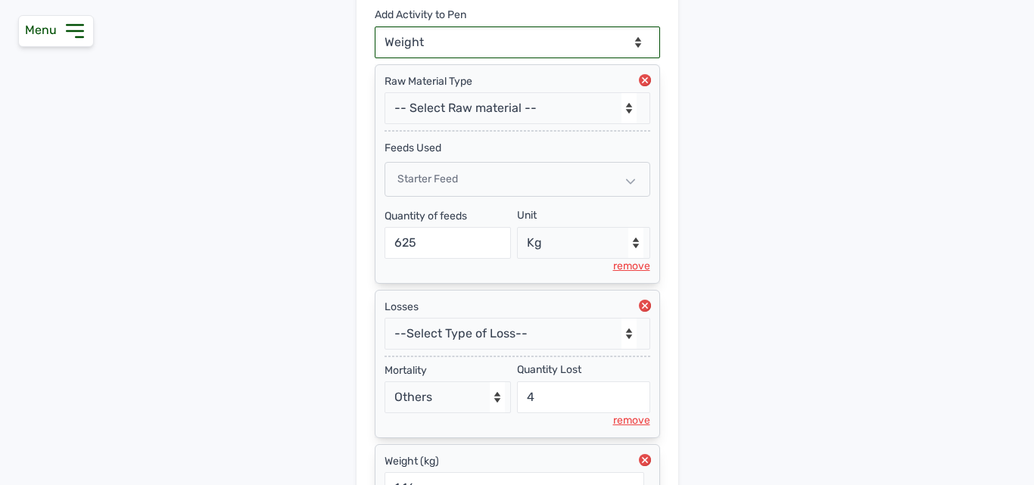
click at [541, 39] on select "--Can select multiple activity to add-- Raw Material Losses Weight" at bounding box center [517, 43] width 285 height 32
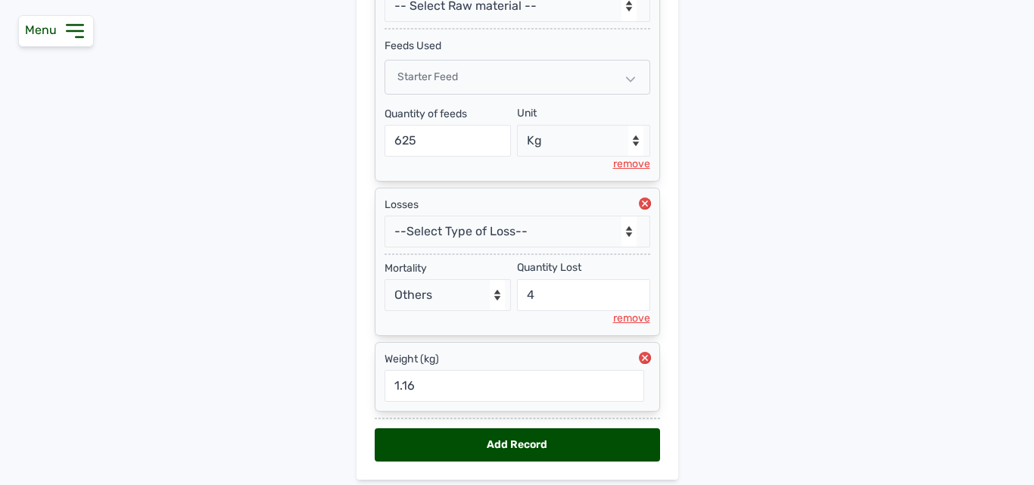
scroll to position [407, 0]
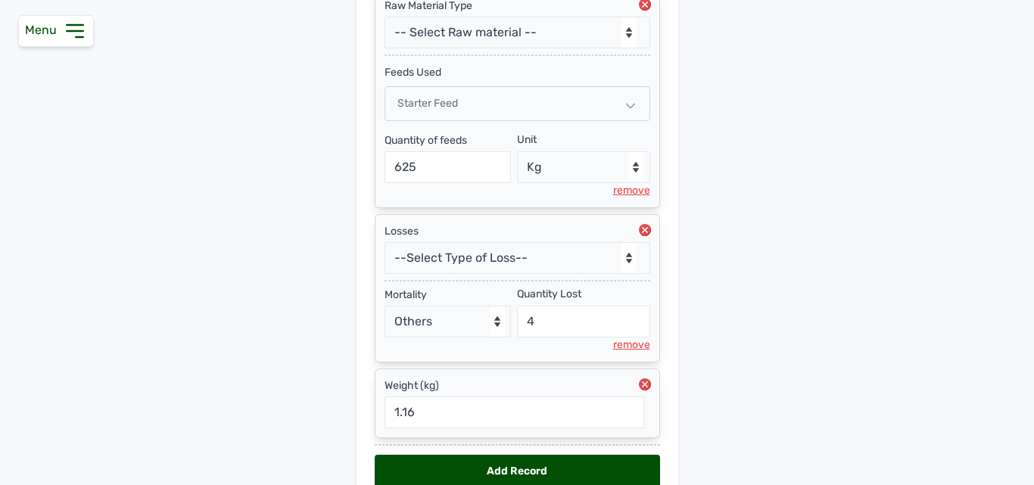
click at [479, 466] on div "Add Record" at bounding box center [517, 471] width 285 height 33
select select "null"
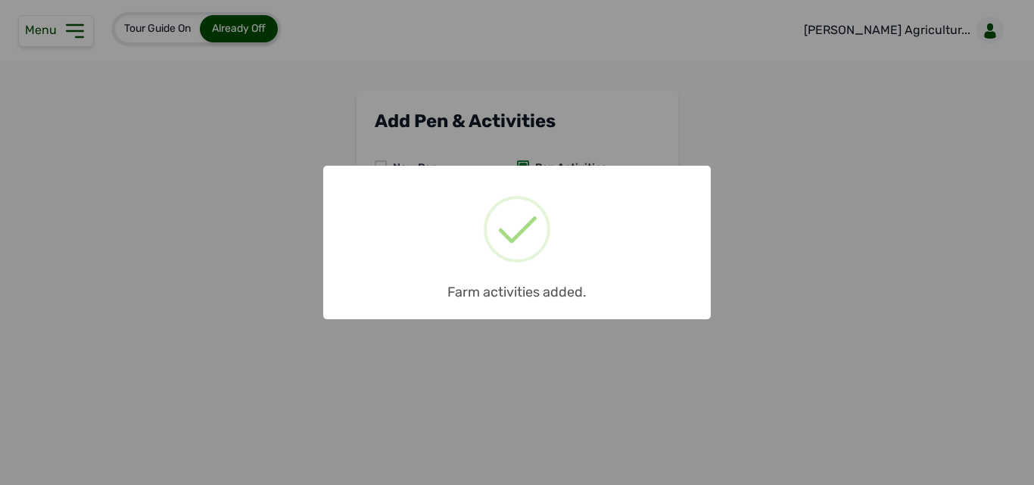
scroll to position [0, 0]
click at [736, 267] on div "× Farm activities added. OK No Cancel" at bounding box center [517, 242] width 1034 height 485
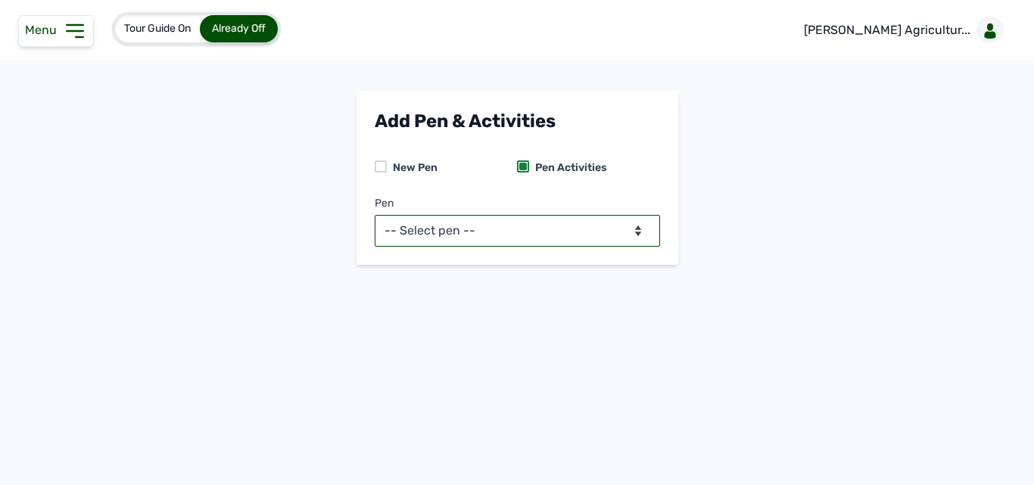
click at [439, 226] on select "-- Select pen -- PEN A (Broilers) PEN B (Broilers)" at bounding box center [517, 231] width 285 height 32
select select "me00sq3e0909"
click at [375, 215] on select "-- Select pen -- PEN A (Broilers) PEN B (Broilers)" at bounding box center [517, 231] width 285 height 32
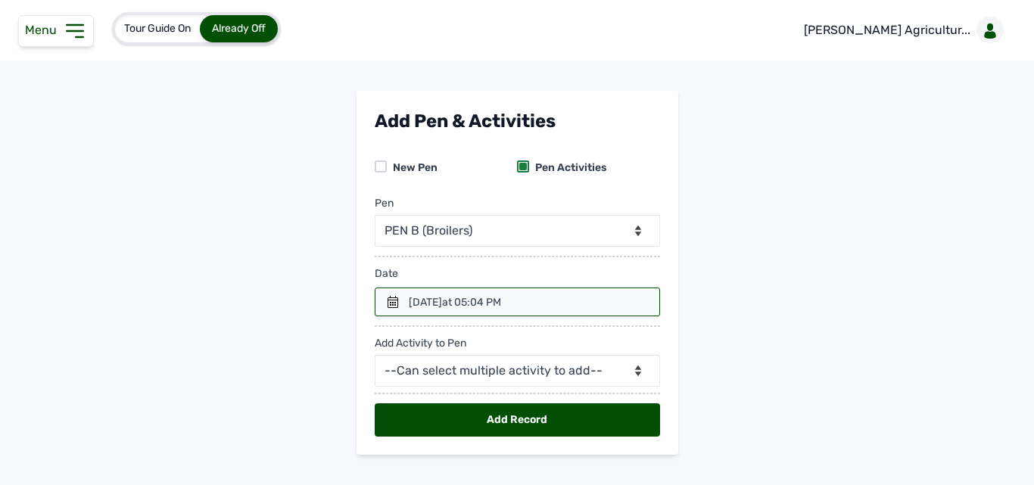
click at [501, 303] on span "at 05:04 PM" at bounding box center [471, 302] width 59 height 13
click at [389, 291] on div at bounding box center [517, 302] width 285 height 29
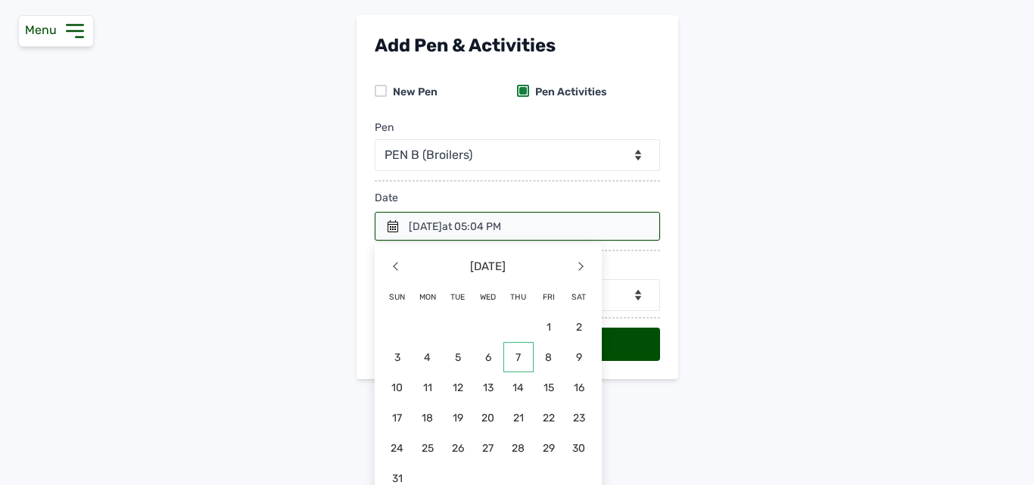
scroll to position [92, 0]
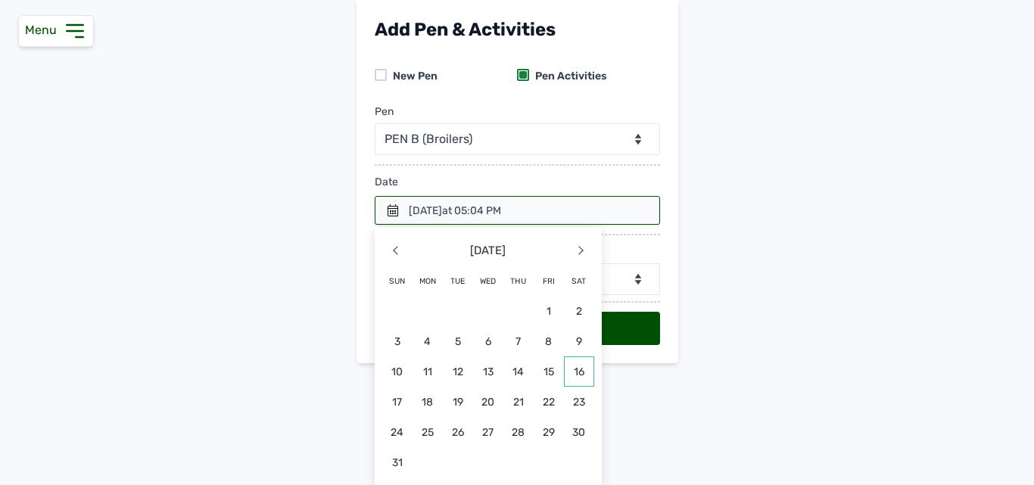
click at [582, 374] on span "16" at bounding box center [579, 372] width 30 height 30
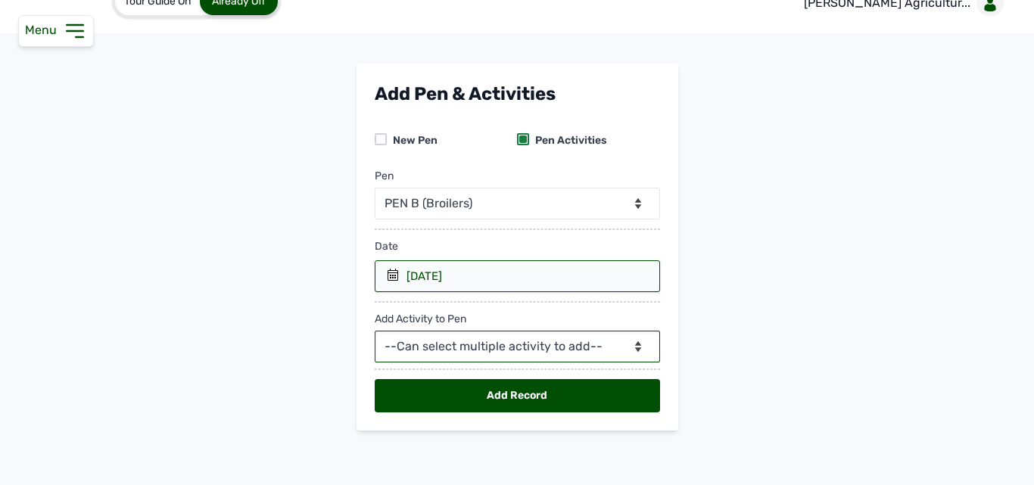
click at [450, 346] on select "--Can select multiple activity to add-- Raw Material Losses Weight" at bounding box center [517, 347] width 285 height 32
select select "Raw Material"
click at [375, 331] on select "--Can select multiple activity to add-- Raw Material Losses Weight" at bounding box center [517, 347] width 285 height 32
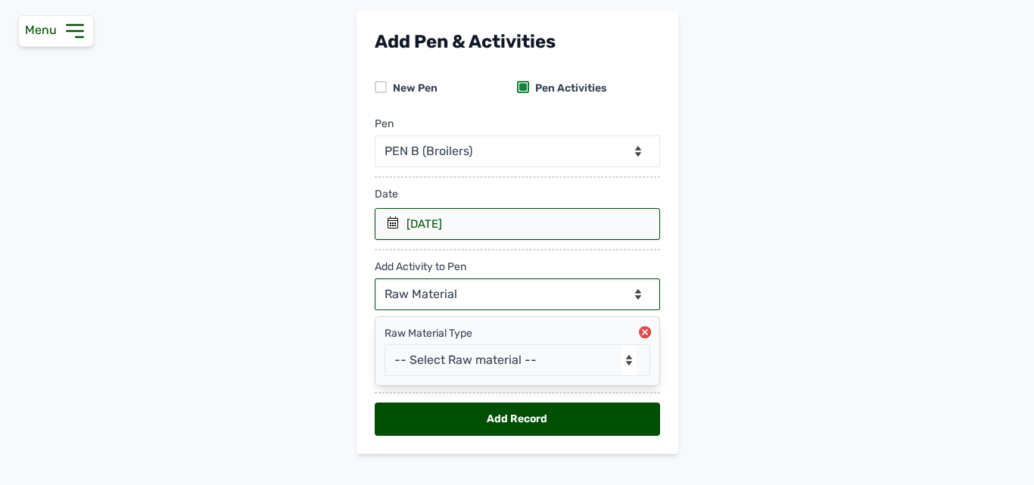
scroll to position [103, 0]
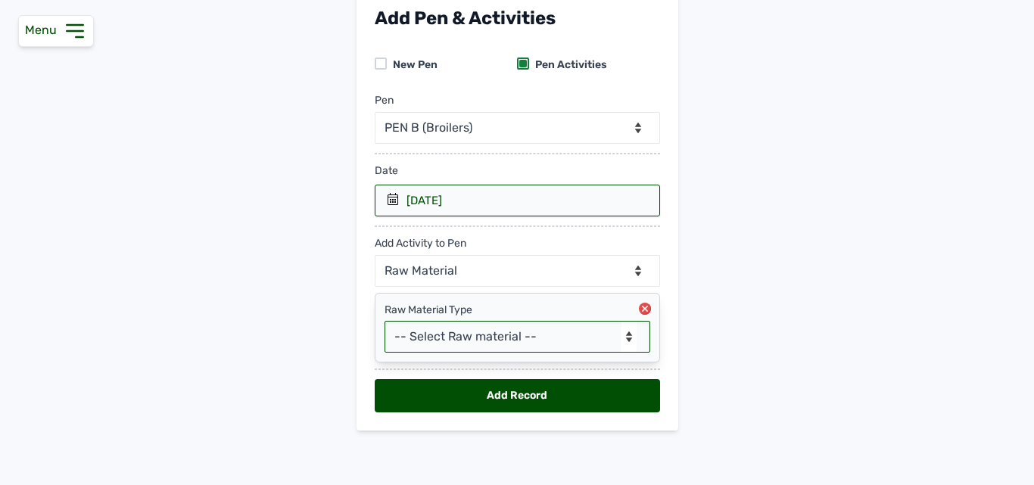
click at [520, 335] on select "-- Select Raw material -- feeds medications vaccines Biomass Fuel" at bounding box center [518, 337] width 266 height 32
select select "feeds"
click at [385, 321] on select "-- Select Raw material -- feeds medications vaccines Biomass Fuel" at bounding box center [518, 337] width 266 height 32
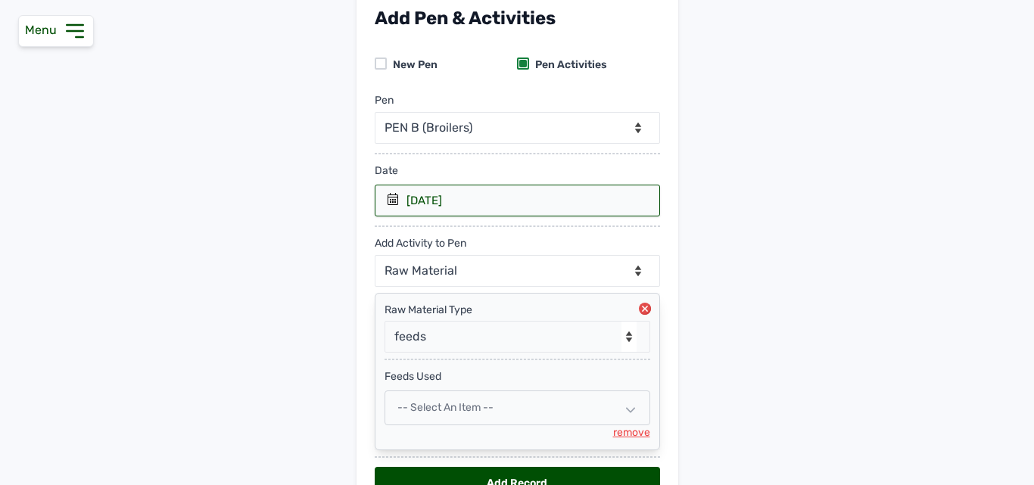
click at [438, 412] on span "-- Select an Item --" at bounding box center [446, 407] width 96 height 13
select select
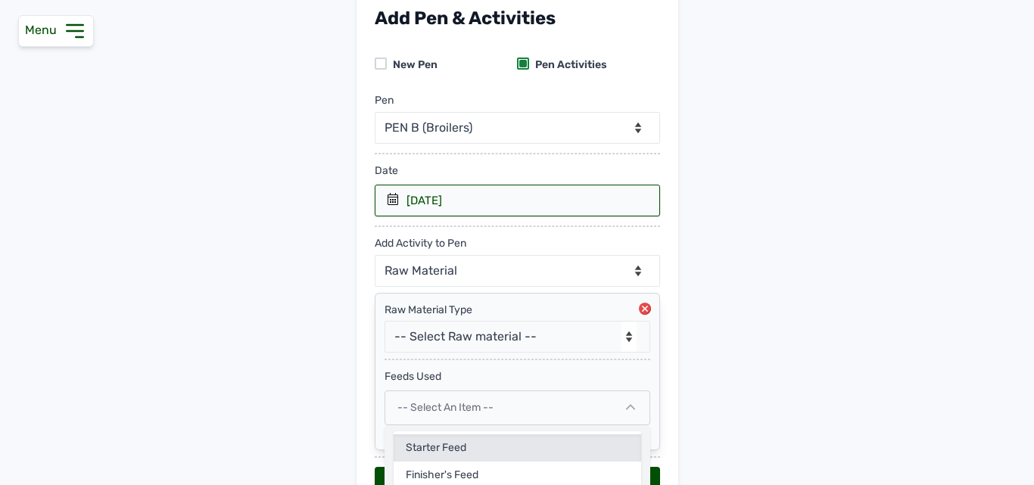
click at [440, 462] on div "Starter Feed" at bounding box center [518, 475] width 248 height 27
select select
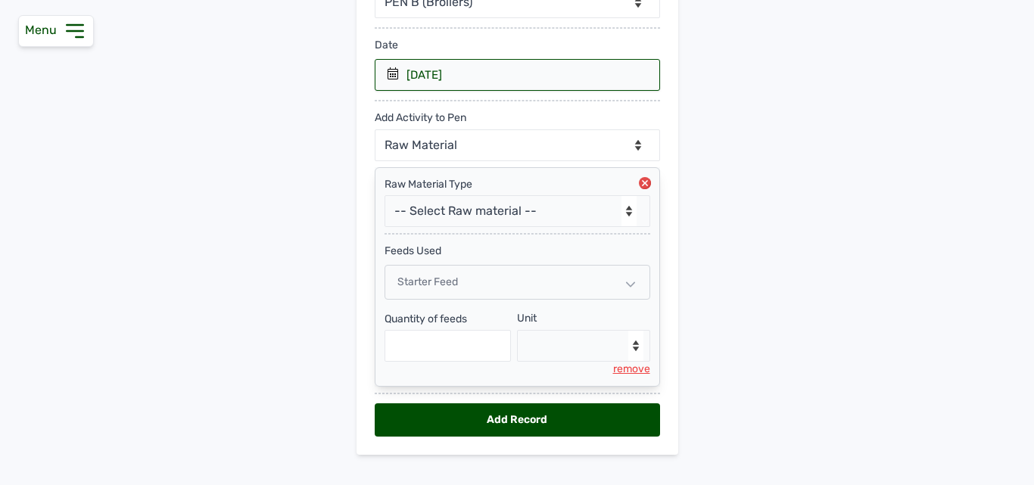
scroll to position [253, 0]
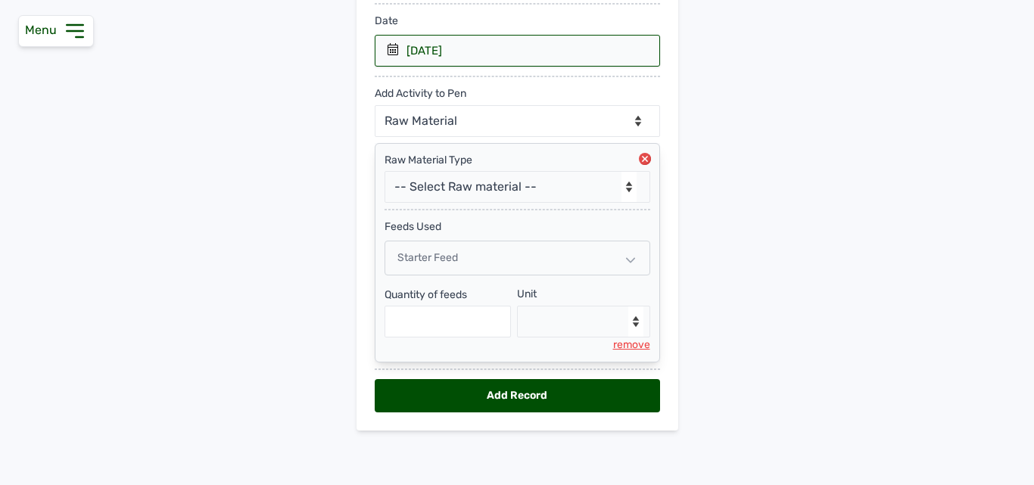
drag, startPoint x: 441, startPoint y: 301, endPoint x: 437, endPoint y: 313, distance: 12.7
click at [438, 309] on div "Quantity of feeds" at bounding box center [451, 313] width 133 height 50
click at [436, 321] on input "text" at bounding box center [448, 322] width 127 height 32
type input "700"
click at [551, 323] on select "--Select unit-- Bag(s) Kg" at bounding box center [583, 322] width 133 height 32
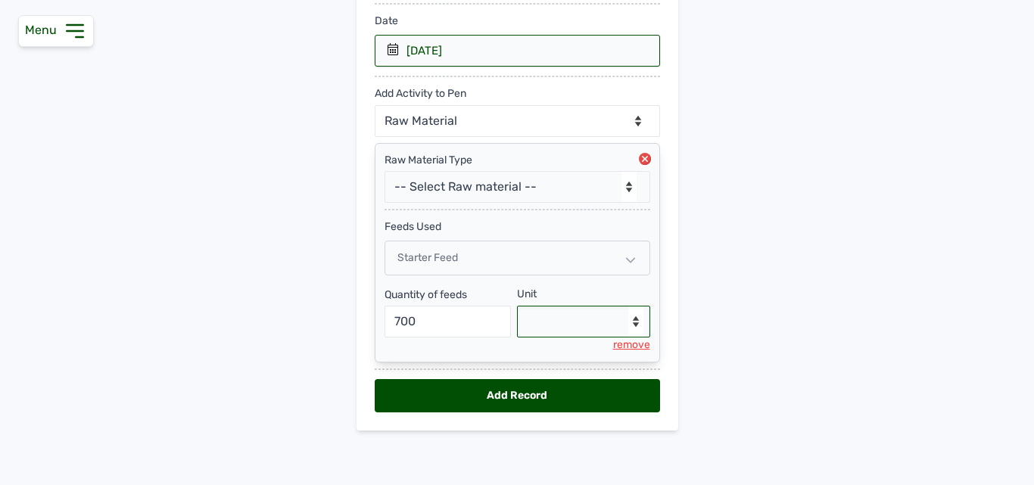
select select "Kg"
click at [517, 306] on select "--Select unit-- Bag(s) Kg" at bounding box center [583, 322] width 133 height 32
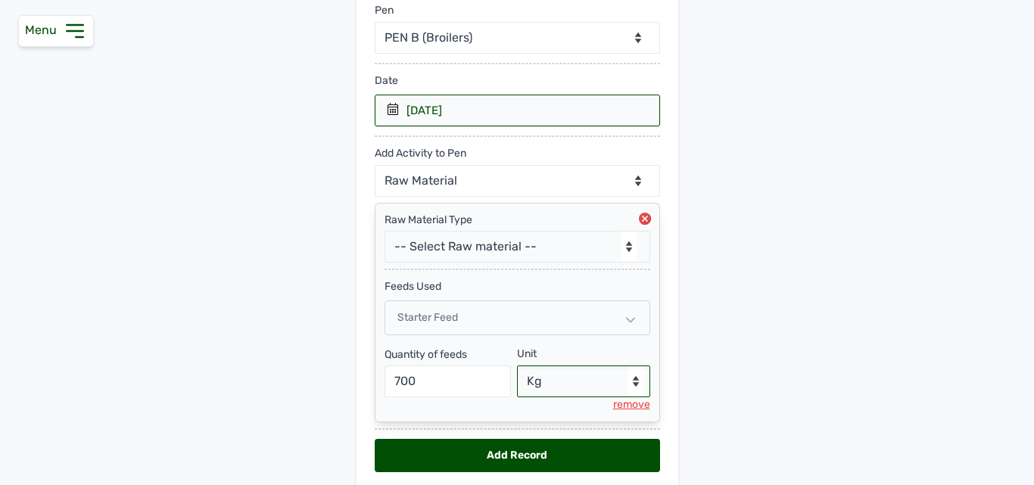
scroll to position [101, 0]
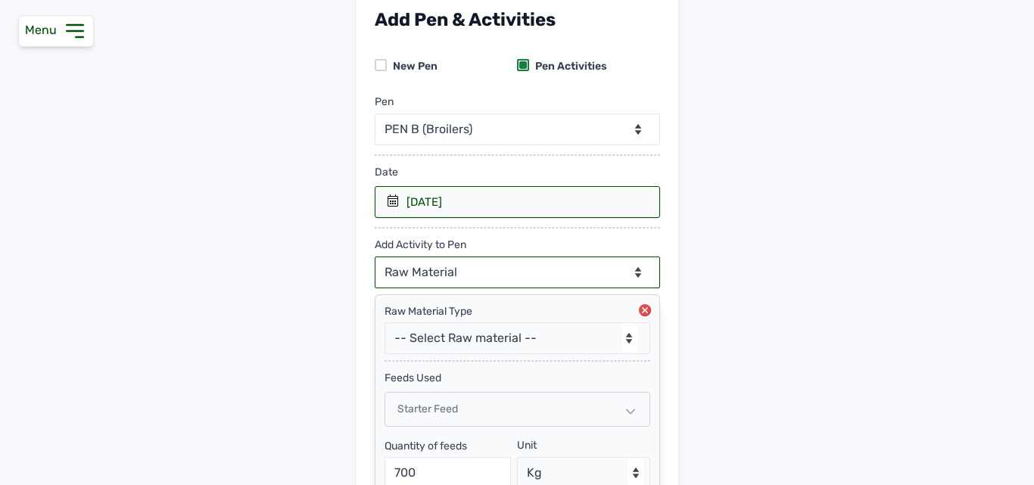
click at [444, 273] on select "--Can select multiple activity to add-- Raw Material Losses Weight" at bounding box center [517, 273] width 285 height 32
select select "Losses"
click at [375, 257] on select "--Can select multiple activity to add-- Raw Material Losses Weight" at bounding box center [517, 273] width 285 height 32
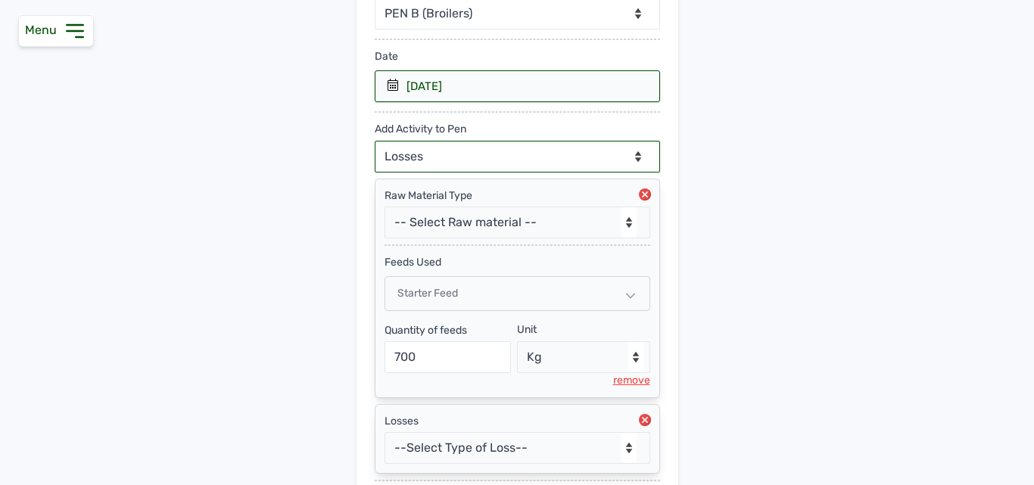
scroll to position [253, 0]
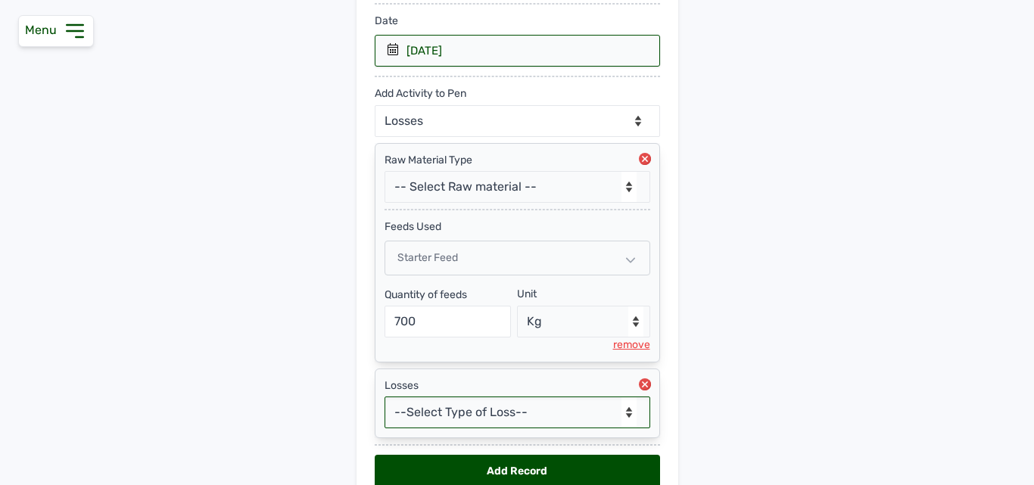
click at [450, 416] on select "--Select Type of Loss-- Mortality Culled Theft" at bounding box center [518, 413] width 266 height 32
select select "Mortality"
click at [385, 397] on select "--Select Type of Loss-- Mortality Culled Theft" at bounding box center [518, 413] width 266 height 32
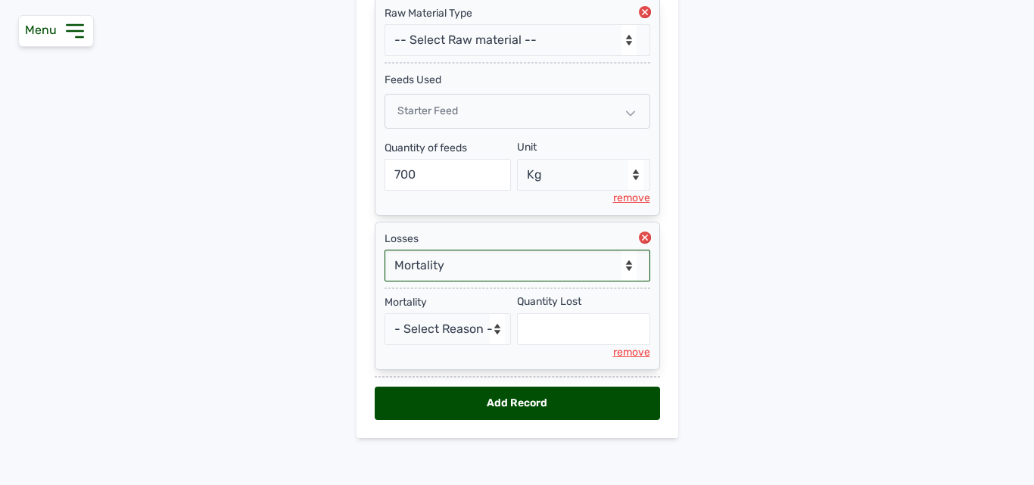
scroll to position [404, 0]
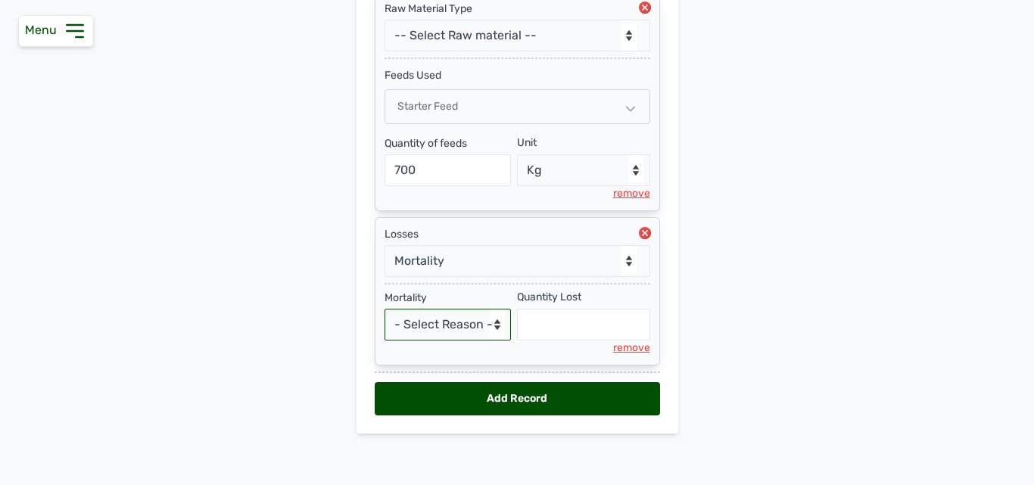
click at [424, 338] on select "- Select Reason - Disease Late Vaccination Wrong Vaccination Heat Lack of Water…" at bounding box center [448, 325] width 127 height 32
select select "Others"
click at [385, 309] on select "- Select Reason - Disease Late Vaccination Wrong Vaccination Heat Lack of Water…" at bounding box center [448, 325] width 127 height 32
select select "null"
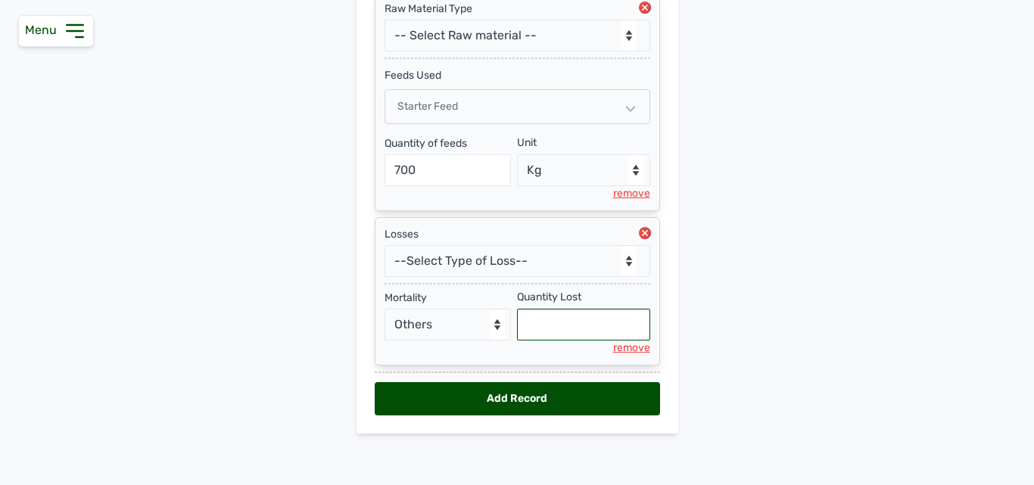
click at [549, 319] on input "text" at bounding box center [583, 325] width 133 height 32
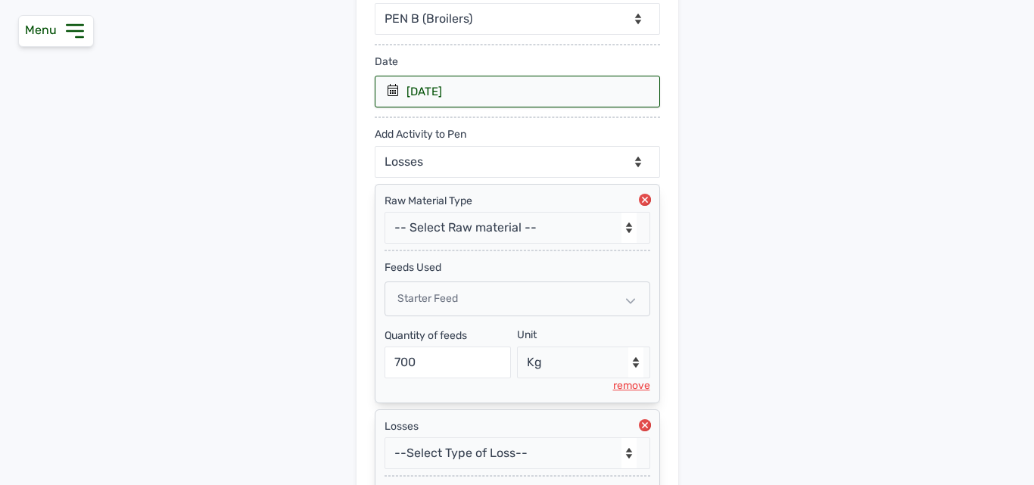
scroll to position [177, 0]
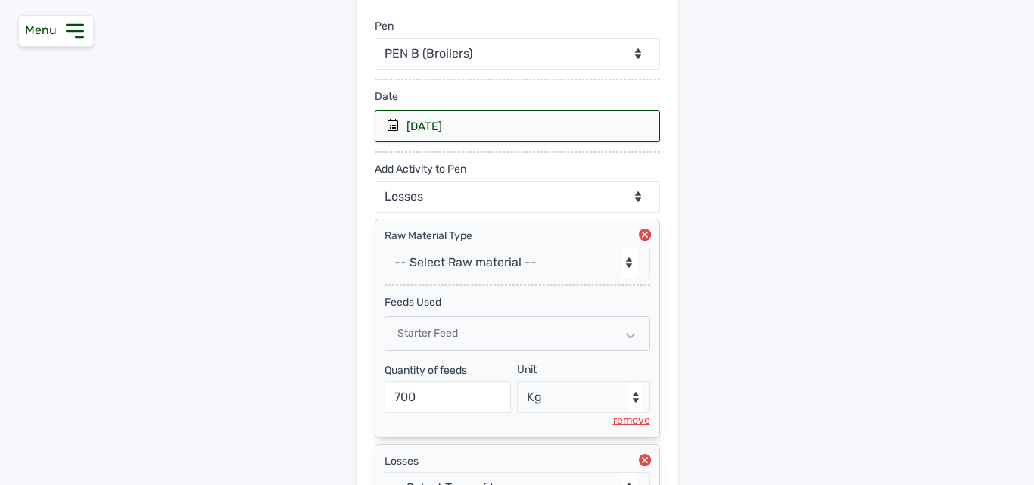
type input "4"
click at [501, 198] on select "--Can select multiple activity to add-- Raw Material Losses Weight" at bounding box center [517, 197] width 285 height 32
select select "Weight"
click at [375, 181] on select "--Can select multiple activity to add-- Raw Material Losses Weight" at bounding box center [517, 197] width 285 height 32
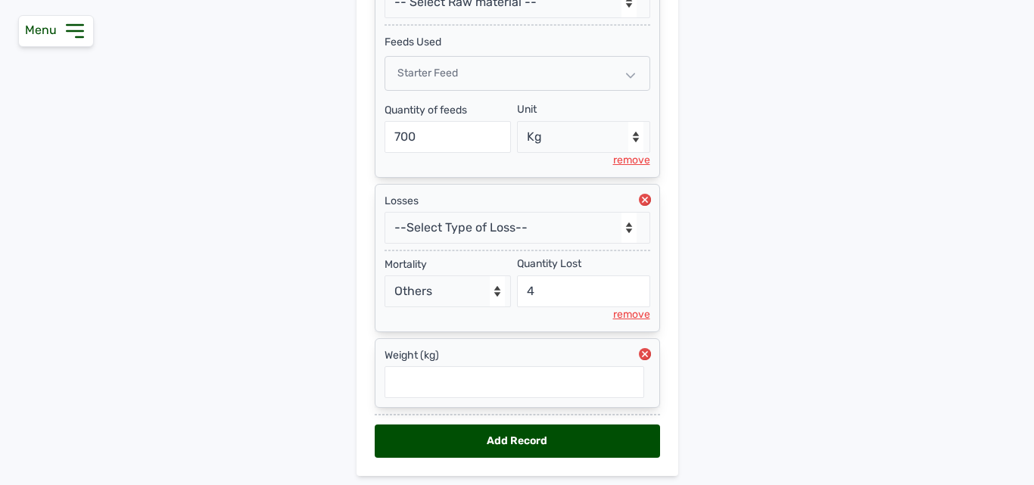
scroll to position [483, 0]
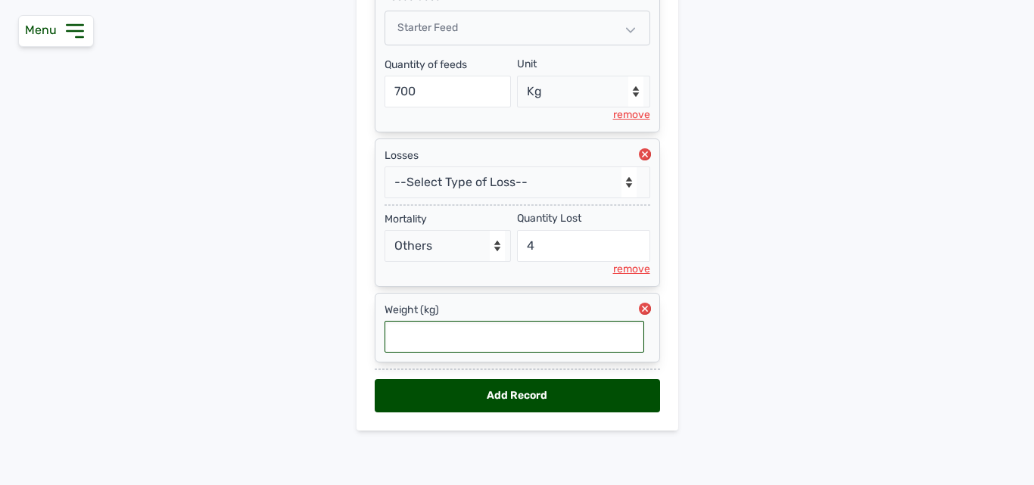
click at [445, 335] on input "text" at bounding box center [515, 337] width 260 height 32
type input "1.24"
click at [436, 392] on div "Add Record" at bounding box center [517, 395] width 285 height 33
select select "null"
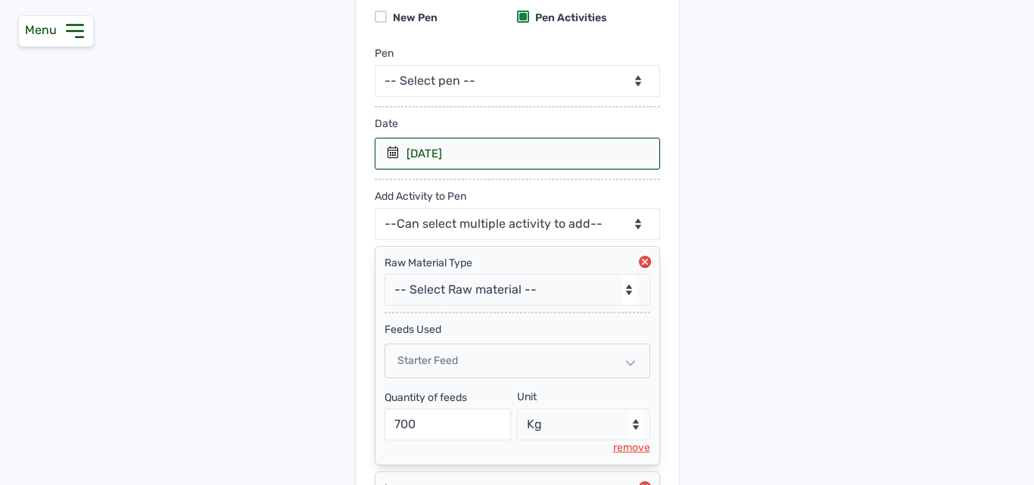
scroll to position [0, 0]
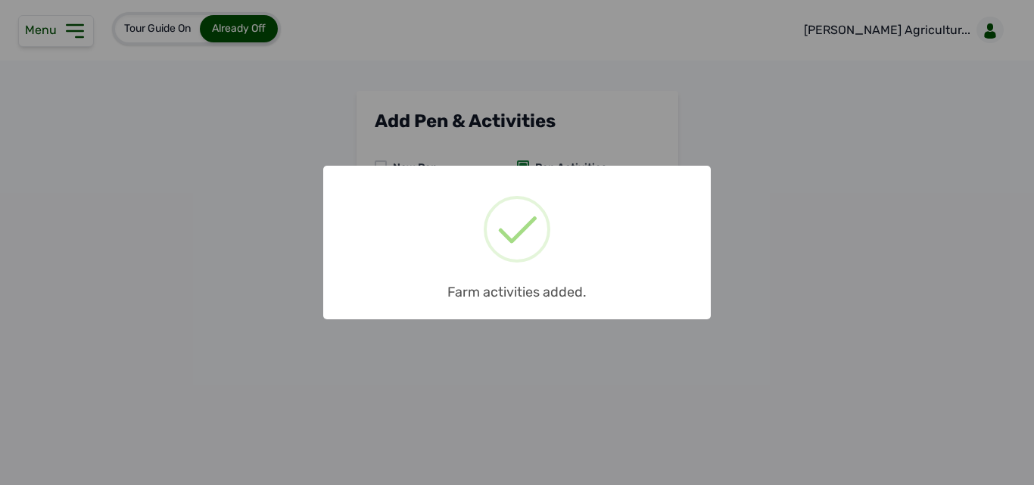
click at [761, 265] on div "× Farm activities added. OK No Cancel" at bounding box center [517, 242] width 1034 height 485
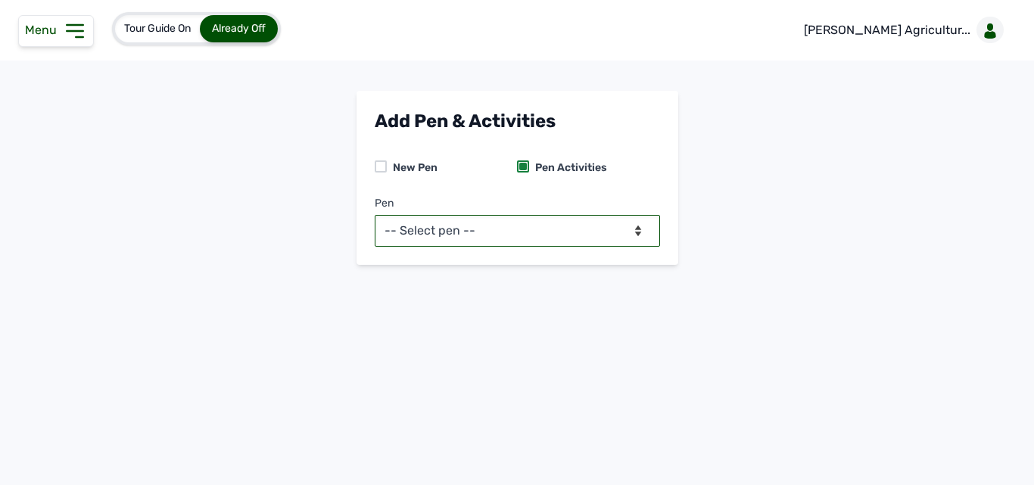
click at [582, 222] on select "-- Select pen -- PEN A (Broilers) PEN B (Broilers)" at bounding box center [517, 231] width 285 height 32
select select "me00sq3e0909"
click at [375, 215] on select "-- Select pen -- PEN A (Broilers) PEN B (Broilers)" at bounding box center [517, 231] width 285 height 32
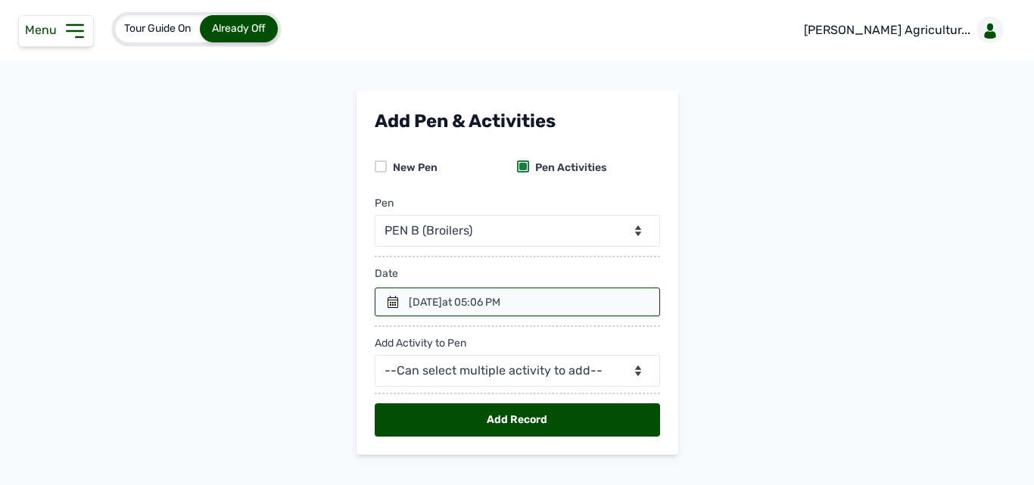
click at [501, 303] on span "at 05:06 PM" at bounding box center [471, 302] width 58 height 13
click at [393, 296] on icon at bounding box center [393, 302] width 12 height 12
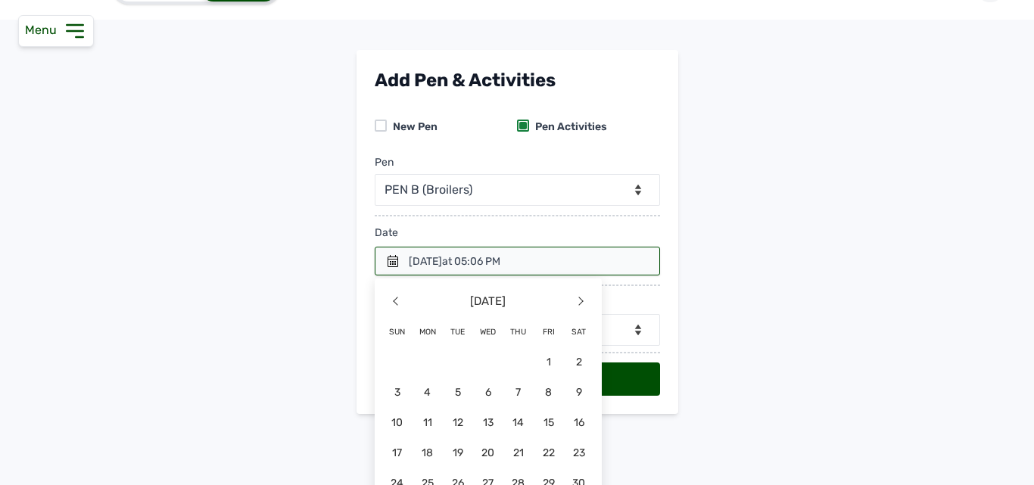
scroll to position [76, 0]
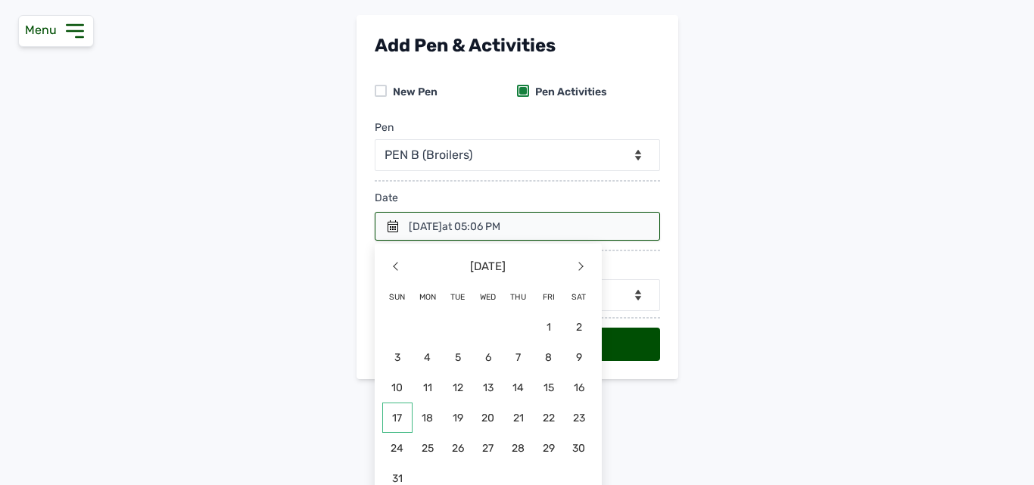
click at [393, 412] on span "17" at bounding box center [397, 418] width 30 height 30
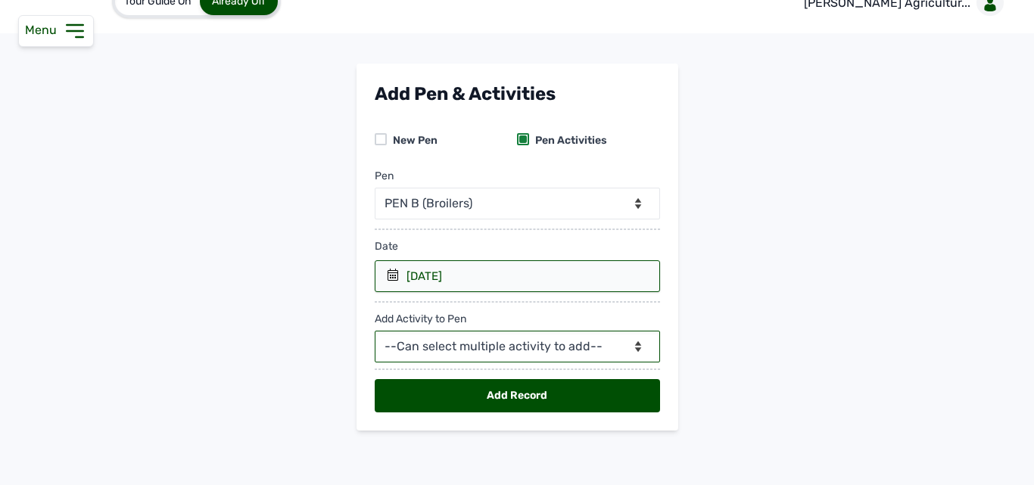
click at [448, 337] on select "--Can select multiple activity to add-- Raw Material Losses Weight" at bounding box center [517, 347] width 285 height 32
click at [459, 344] on select "--Can select multiple activity to add-- Raw Material Losses Weight" at bounding box center [517, 347] width 285 height 32
select select "Raw Material"
click at [375, 331] on select "--Can select multiple activity to add-- Raw Material Losses Weight" at bounding box center [517, 347] width 285 height 32
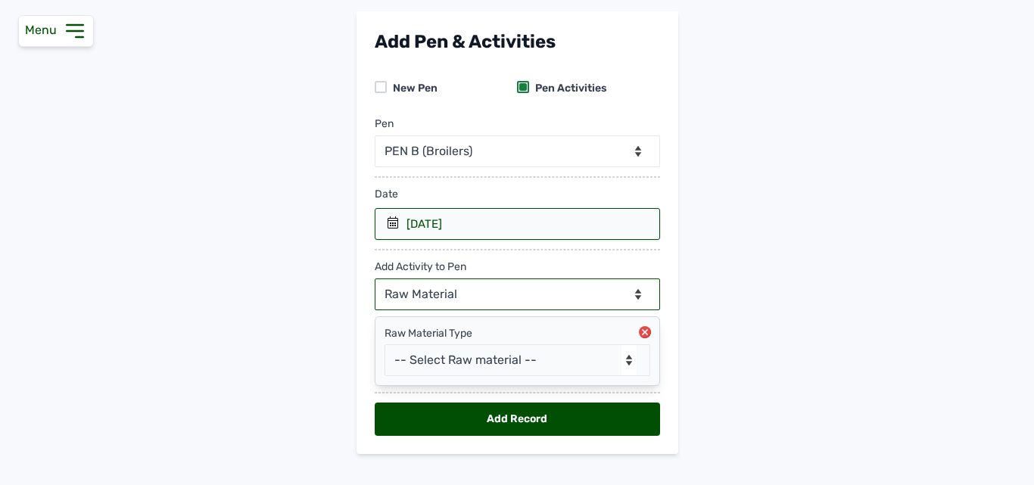
scroll to position [103, 0]
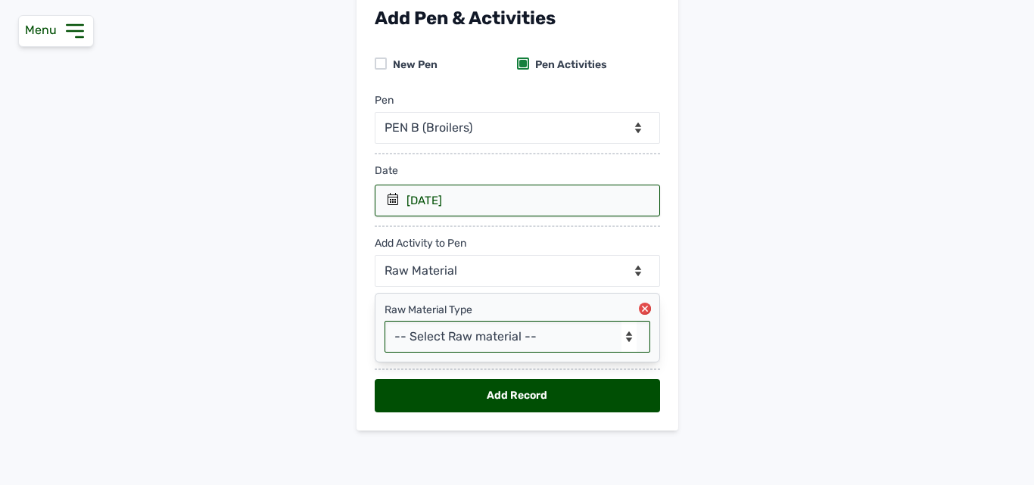
drag, startPoint x: 447, startPoint y: 332, endPoint x: 348, endPoint y: 332, distance: 99.2
click at [450, 332] on select "-- Select Raw material -- feeds medications vaccines Biomass Fuel" at bounding box center [518, 337] width 266 height 32
select select "feeds"
click at [385, 321] on select "-- Select Raw material -- feeds medications vaccines Biomass Fuel" at bounding box center [518, 337] width 266 height 32
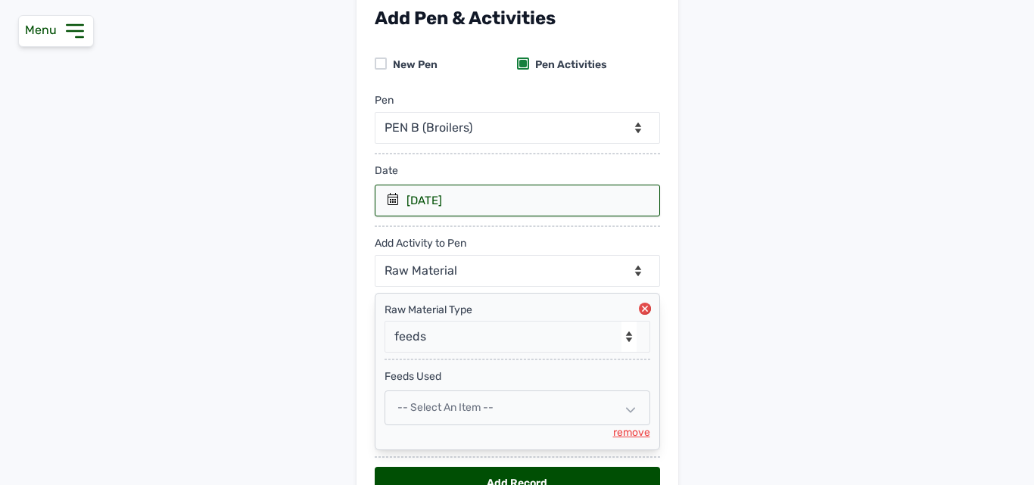
click at [444, 398] on div "-- Select an Item --" at bounding box center [518, 408] width 266 height 35
select select
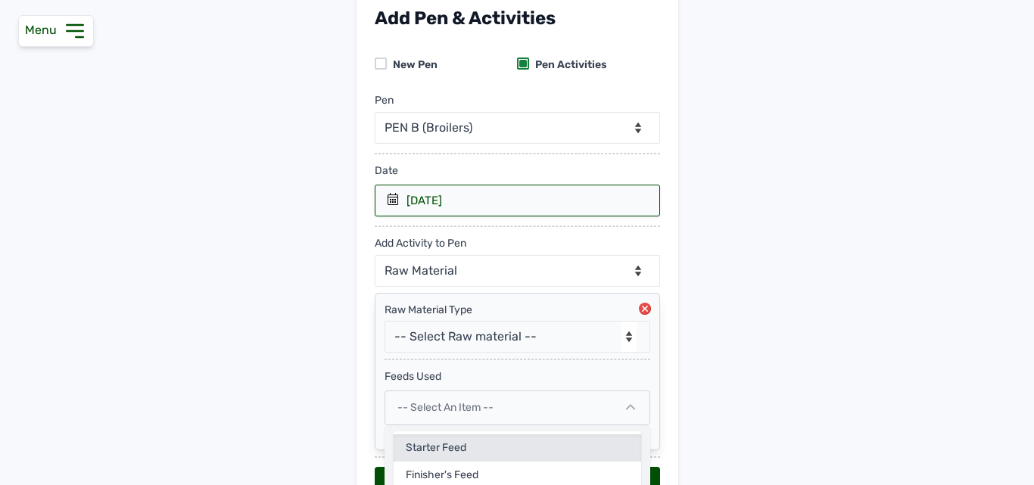
drag, startPoint x: 418, startPoint y: 441, endPoint x: 364, endPoint y: 370, distance: 88.6
click at [418, 462] on div "Starter Feed" at bounding box center [518, 475] width 248 height 27
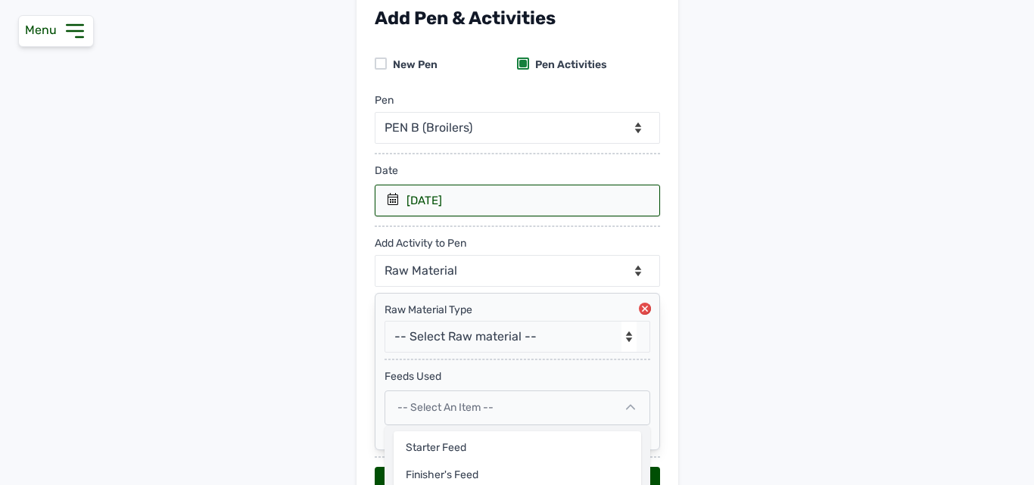
select select
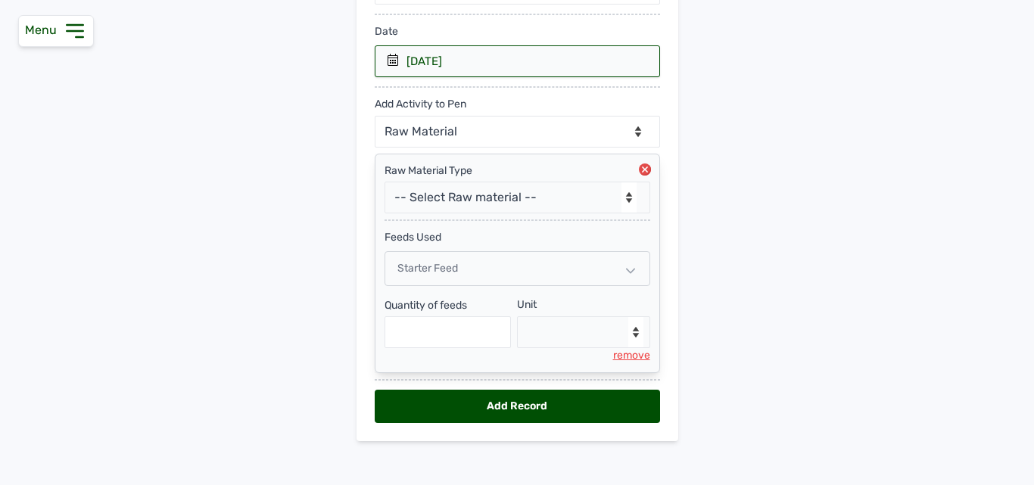
scroll to position [253, 0]
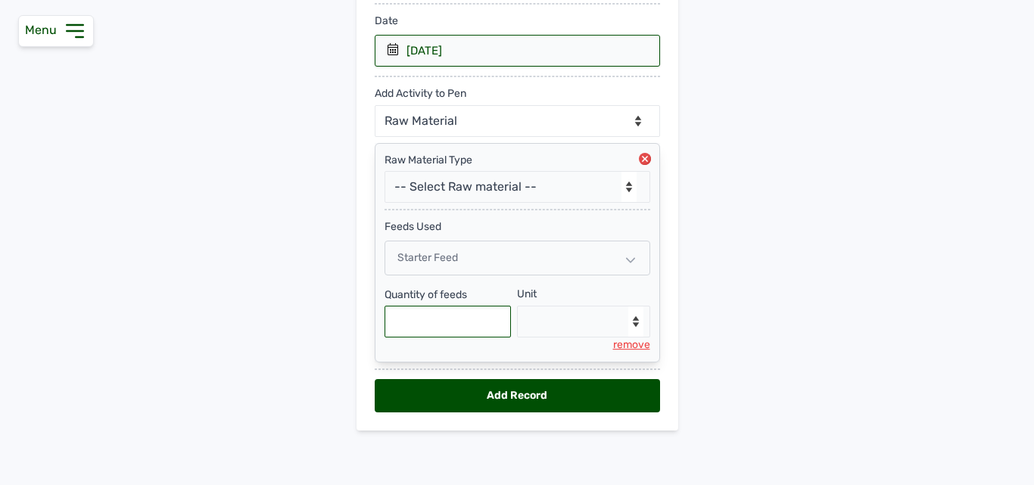
click at [432, 313] on input "text" at bounding box center [448, 322] width 127 height 32
type input "700"
click at [564, 312] on select "--Select unit-- Bag(s) Kg" at bounding box center [583, 322] width 133 height 32
select select "Kg"
click at [517, 306] on select "--Select unit-- Bag(s) Kg" at bounding box center [583, 322] width 133 height 32
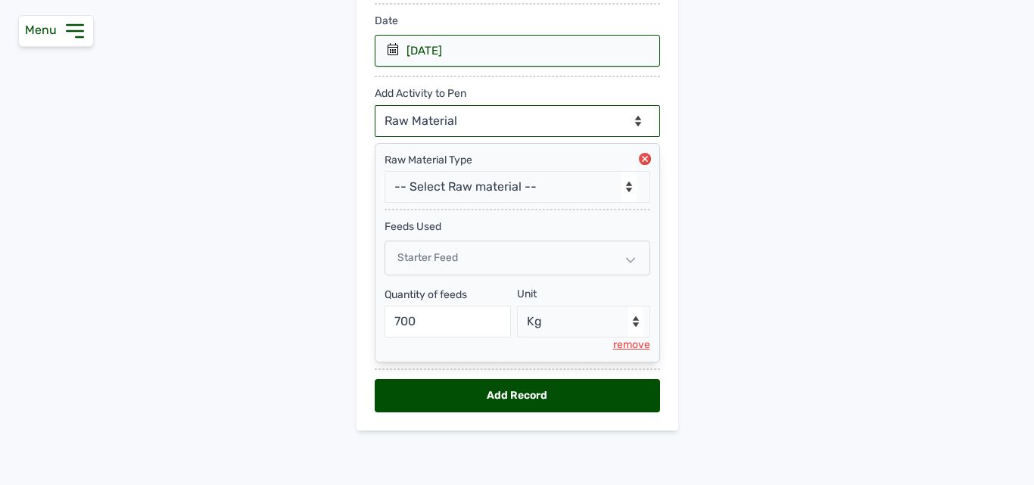
click at [486, 123] on select "--Can select multiple activity to add-- Raw Material Losses Weight" at bounding box center [517, 121] width 285 height 32
select select "Losses"
click at [375, 105] on select "--Can select multiple activity to add-- Raw Material Losses Weight" at bounding box center [517, 121] width 285 height 32
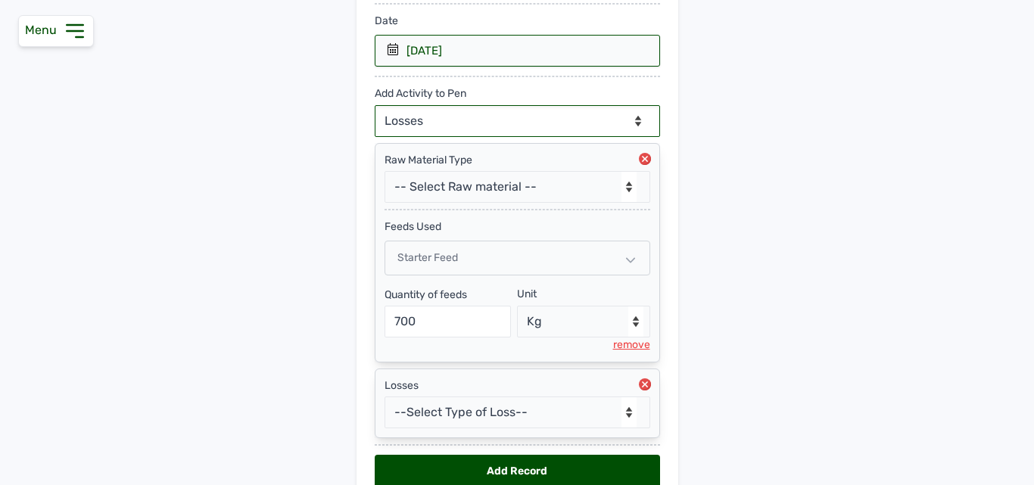
scroll to position [329, 0]
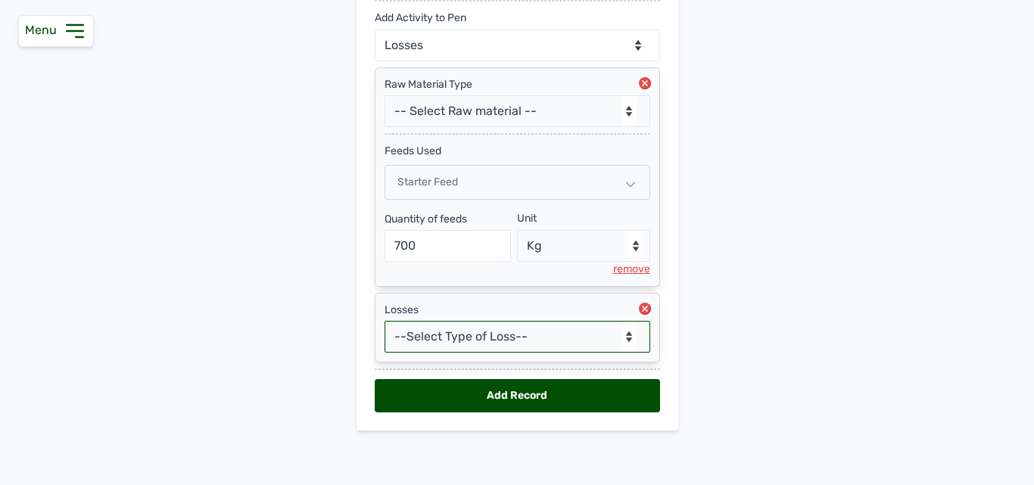
click at [479, 335] on select "--Select Type of Loss-- Mortality Culled Theft" at bounding box center [518, 337] width 266 height 32
select select "Mortality"
click at [385, 321] on select "--Select Type of Loss-- Mortality Culled Theft" at bounding box center [518, 337] width 266 height 32
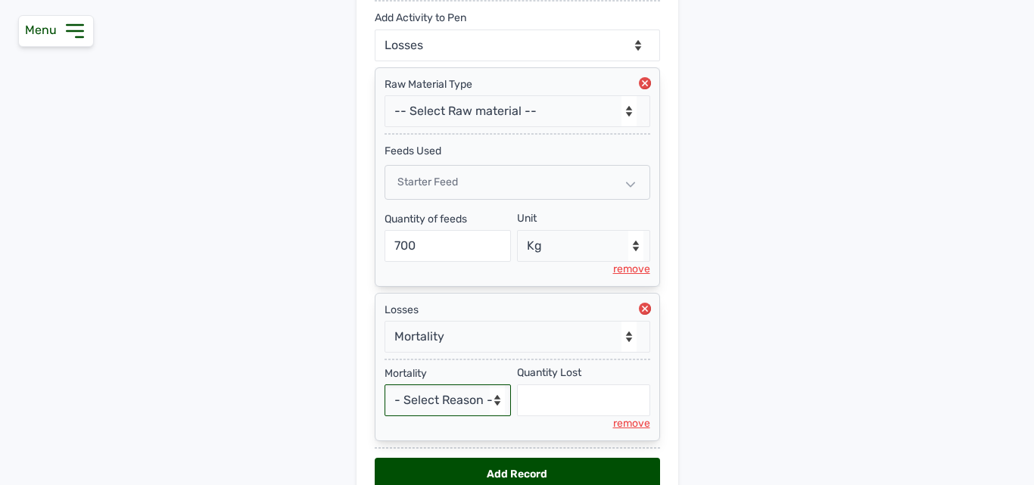
click at [454, 389] on select "- Select Reason - Disease Late Vaccination Wrong Vaccination Heat Lack of Water…" at bounding box center [448, 401] width 127 height 32
select select "Others"
click at [385, 385] on select "- Select Reason - Disease Late Vaccination Wrong Vaccination Heat Lack of Water…" at bounding box center [448, 401] width 127 height 32
select select "null"
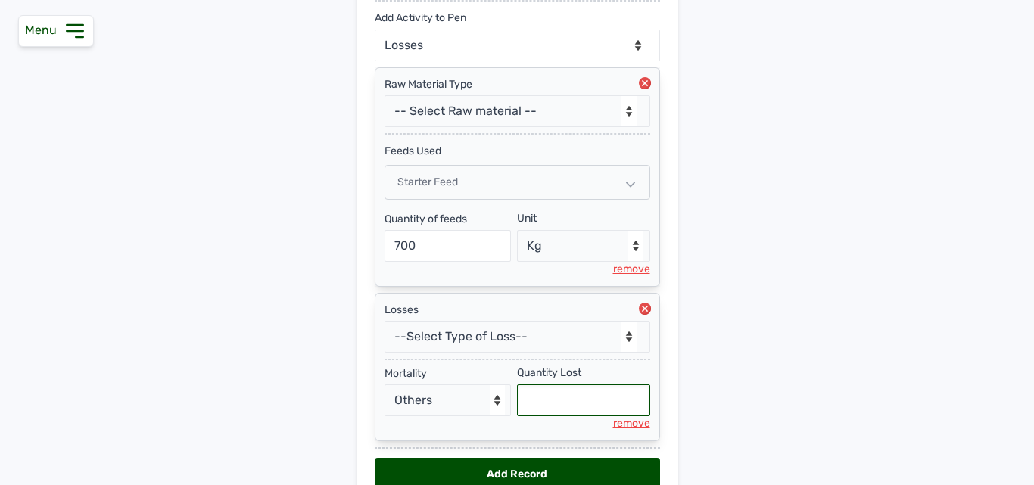
click at [520, 399] on input "text" at bounding box center [583, 401] width 133 height 32
type input "5"
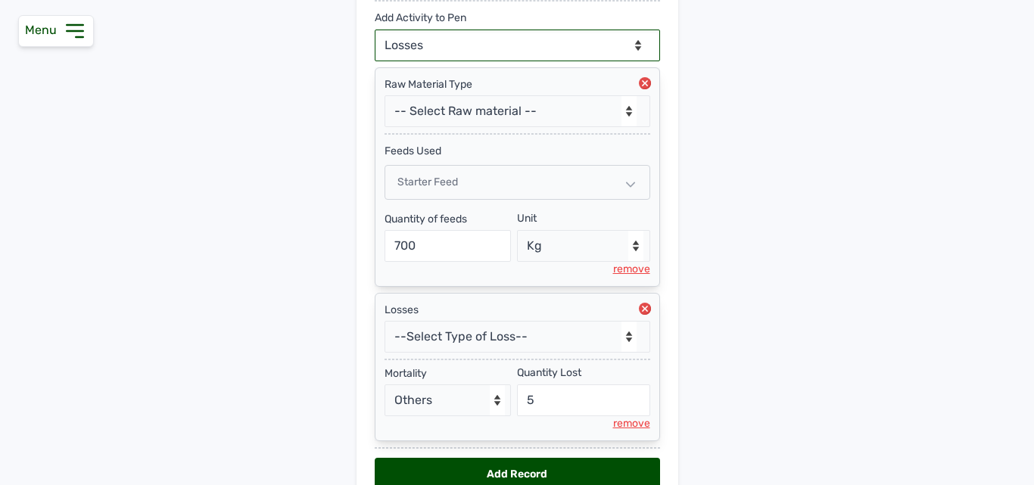
click at [477, 48] on select "--Can select multiple activity to add-- Raw Material Losses Weight" at bounding box center [517, 46] width 285 height 32
select select "Weight"
click at [375, 30] on select "--Can select multiple activity to add-- Raw Material Losses Weight" at bounding box center [517, 46] width 285 height 32
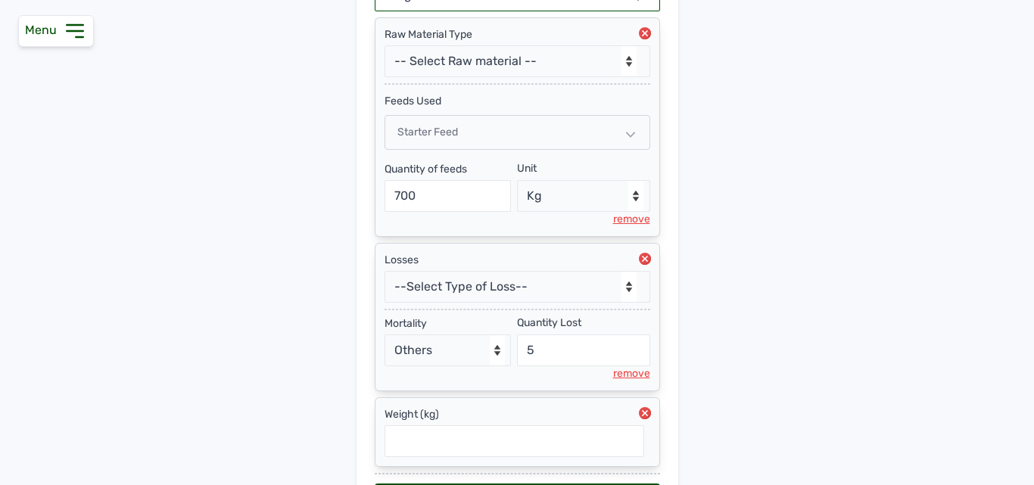
scroll to position [483, 0]
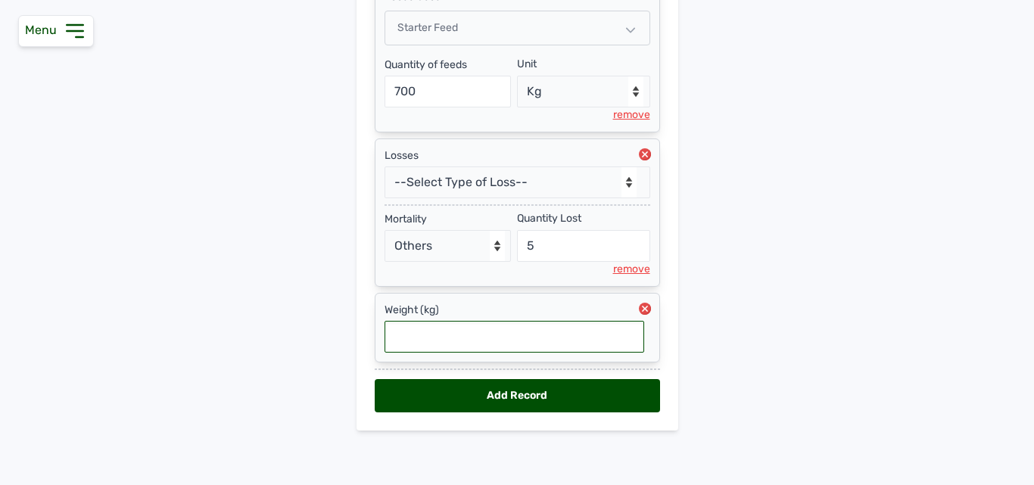
click at [489, 335] on input "text" at bounding box center [515, 337] width 260 height 32
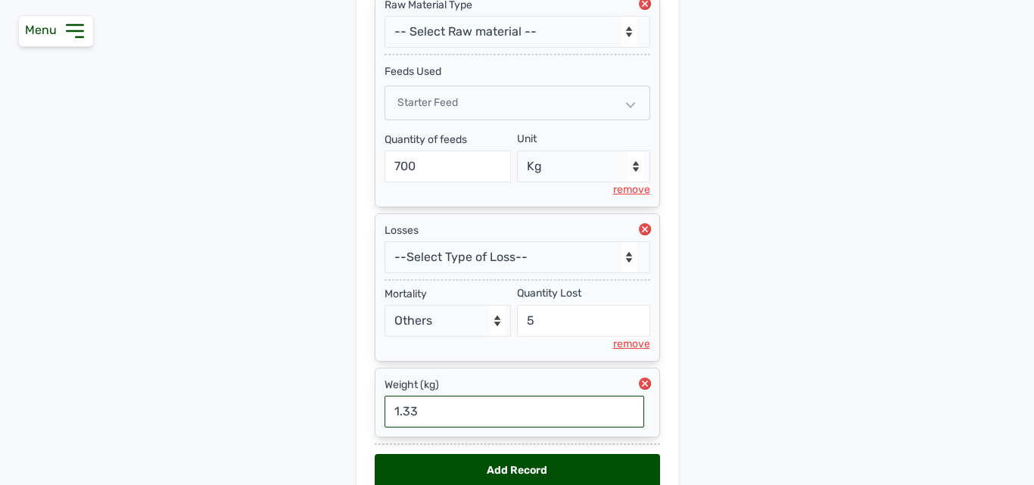
scroll to position [407, 0]
type input "1.33"
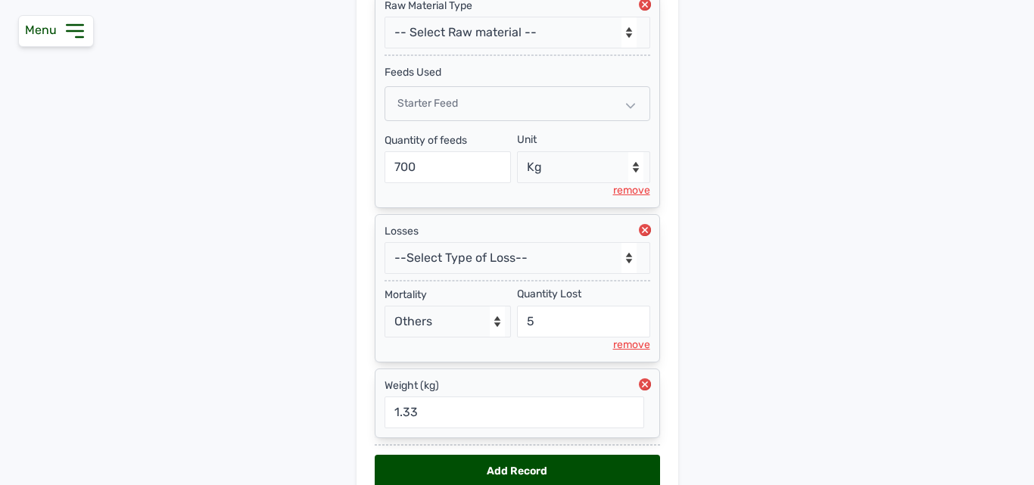
click at [553, 465] on div "Add Record" at bounding box center [517, 471] width 285 height 33
select select "null"
select select
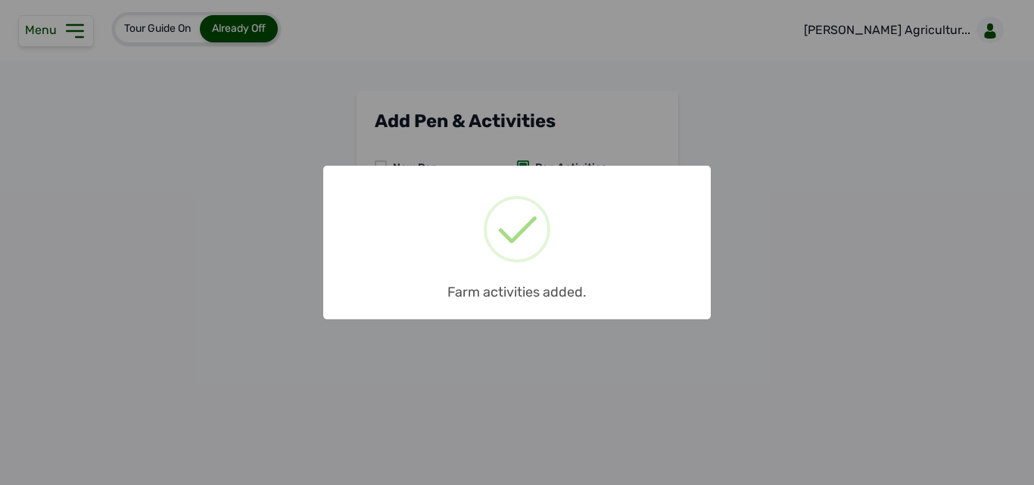
scroll to position [0, 0]
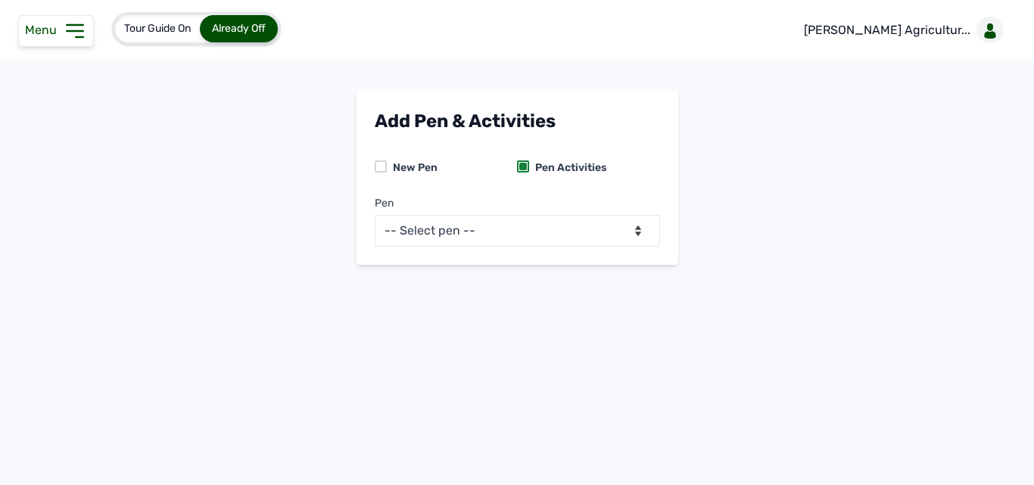
click at [70, 36] on icon at bounding box center [75, 31] width 24 height 24
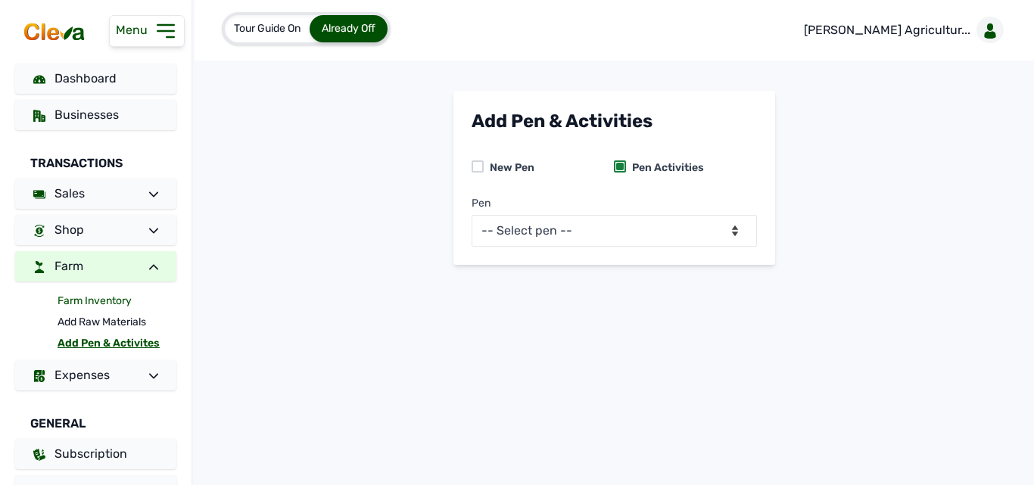
click at [100, 301] on link "Farm Inventory" at bounding box center [117, 301] width 119 height 21
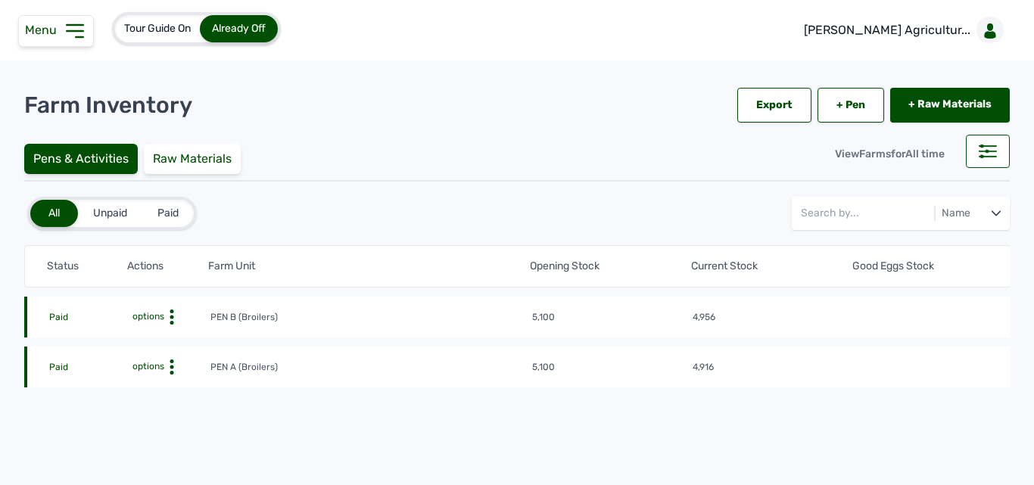
click at [178, 313] on icon at bounding box center [171, 317] width 15 height 15
click at [164, 342] on div "Farm Activities" at bounding box center [155, 341] width 108 height 18
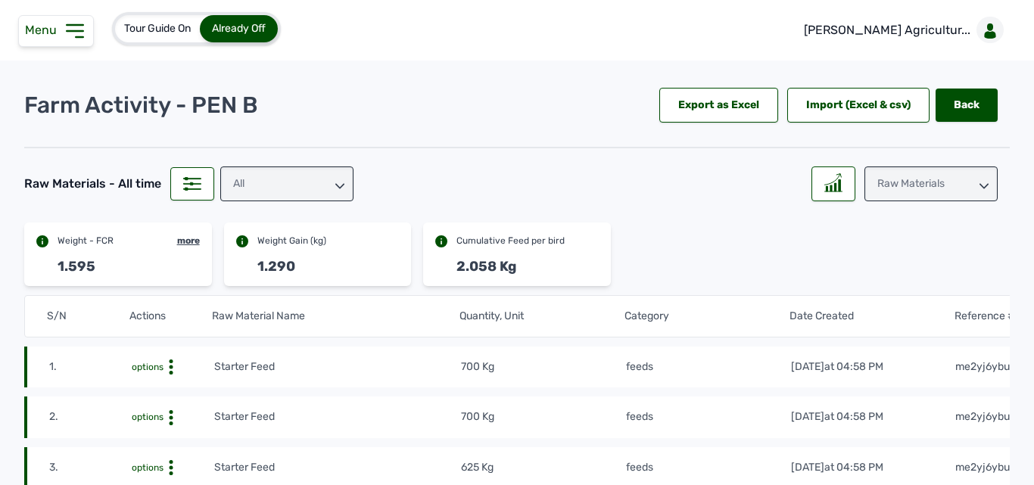
click at [60, 34] on span "Menu" at bounding box center [44, 30] width 38 height 14
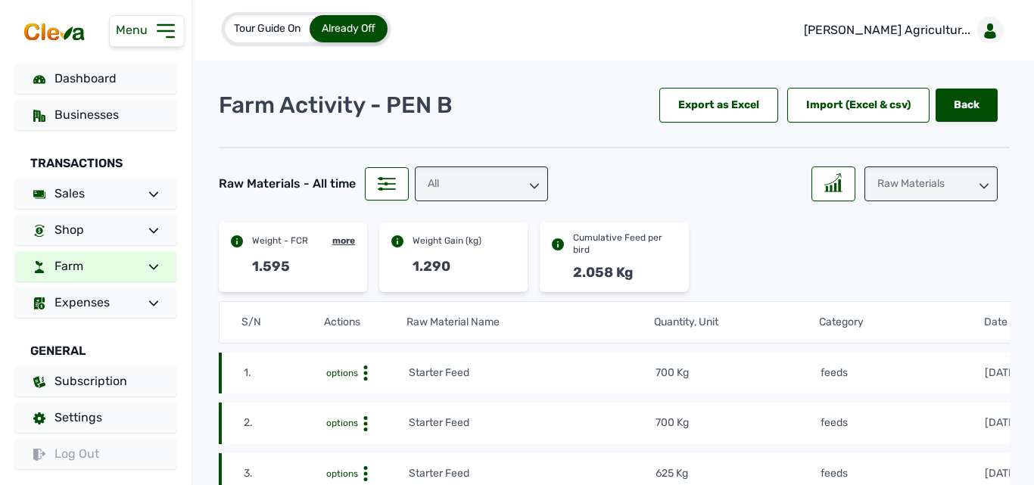
click at [97, 247] on div "Dashboard Businesses Transactions Sales Shop Farm Expenses General Subscription…" at bounding box center [96, 267] width 192 height 406
click at [106, 265] on link "Farm" at bounding box center [95, 266] width 161 height 30
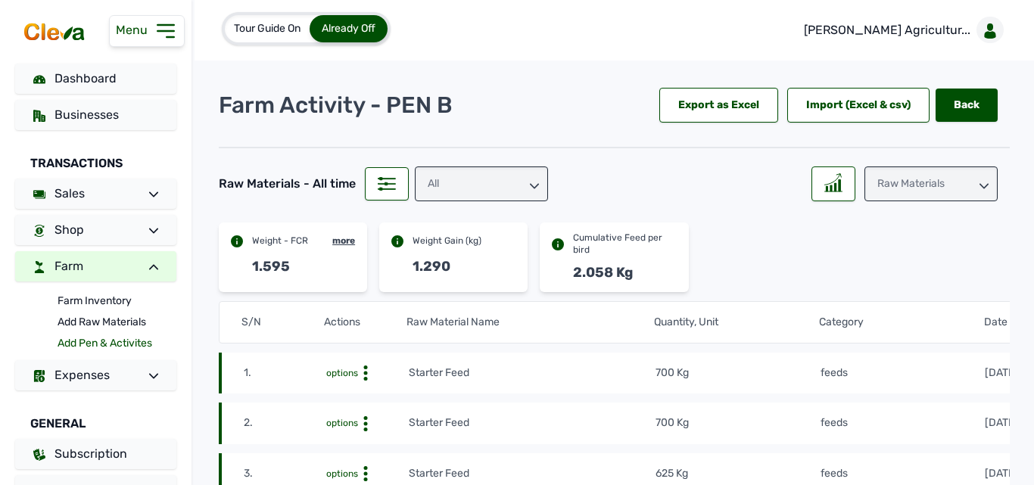
click at [110, 334] on link "Add Pen & Activites" at bounding box center [117, 343] width 119 height 21
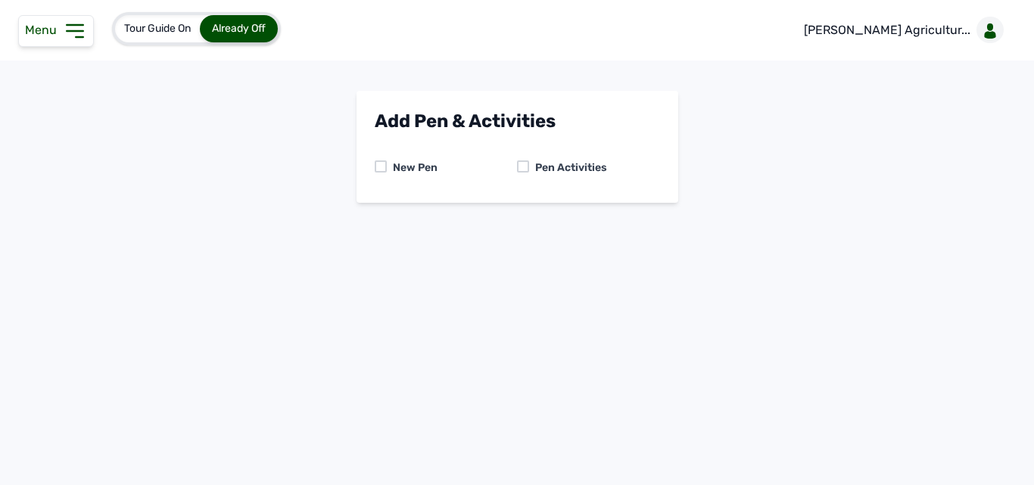
click at [529, 164] on div "Pen Activities" at bounding box center [568, 168] width 78 height 15
click at [524, 164] on div at bounding box center [523, 167] width 12 height 12
click at [488, 221] on select "-- Select pen -- PEN A (Broilers) PEN B (Broilers)" at bounding box center [517, 231] width 285 height 32
select select "me00sq3e0909"
click at [375, 215] on select "-- Select pen -- PEN A (Broilers) PEN B (Broilers)" at bounding box center [517, 231] width 285 height 32
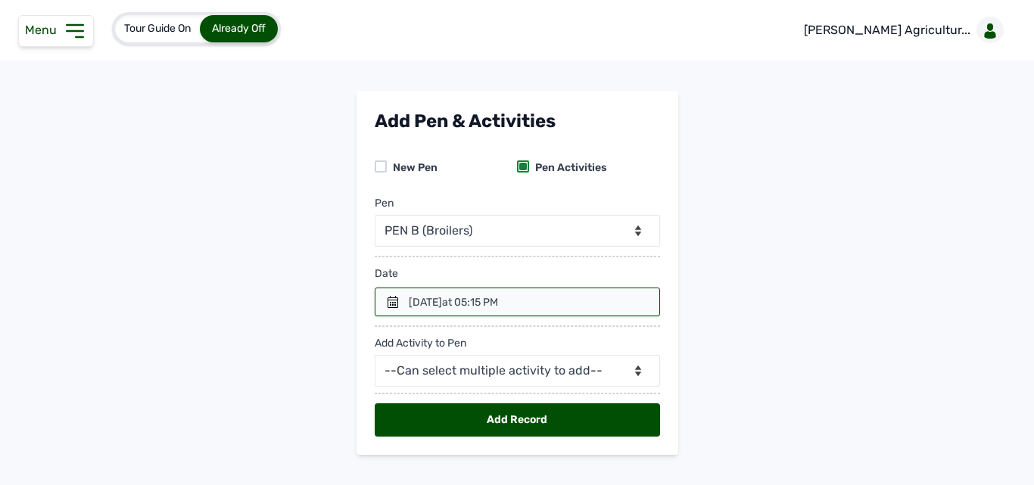
drag, startPoint x: 396, startPoint y: 302, endPoint x: 398, endPoint y: 289, distance: 13.7
click at [398, 298] on div at bounding box center [517, 302] width 285 height 29
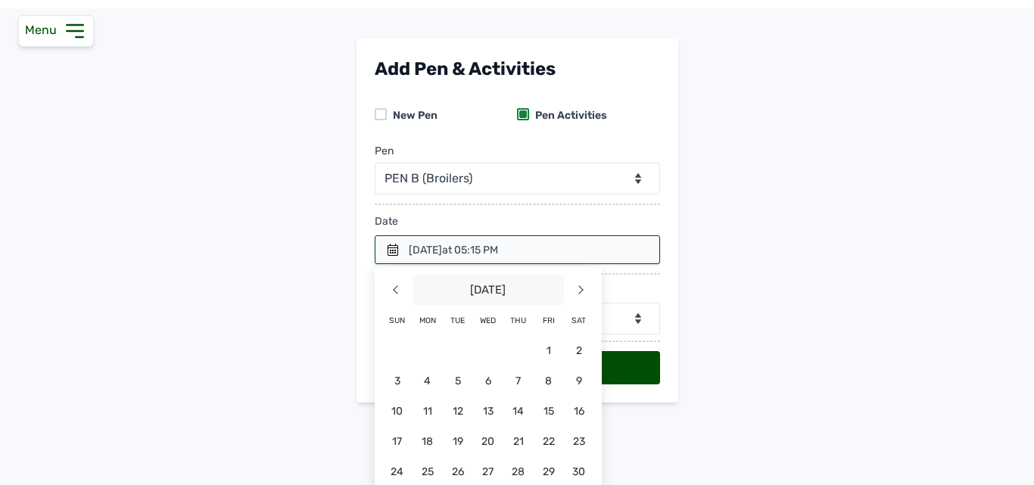
scroll to position [76, 0]
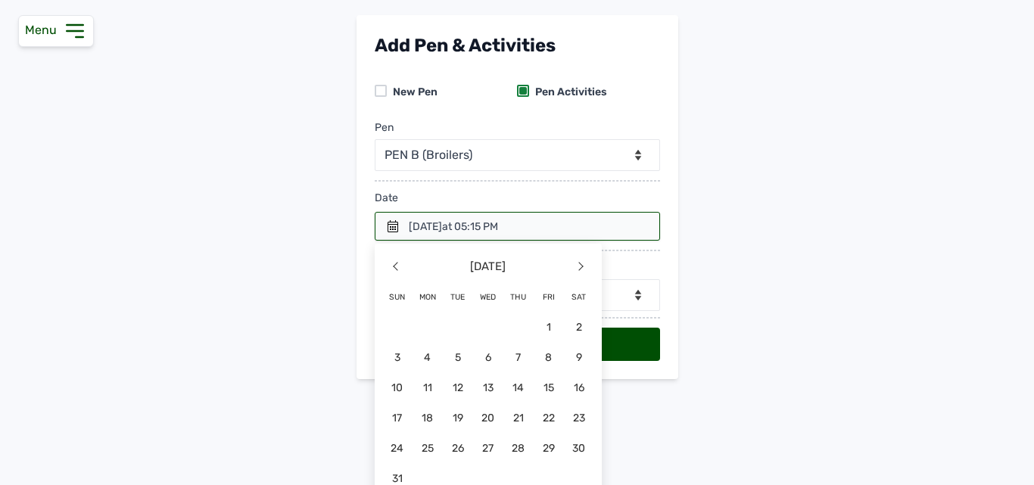
drag, startPoint x: 416, startPoint y: 413, endPoint x: 434, endPoint y: 374, distance: 42.4
click at [564, 411] on span "18" at bounding box center [579, 418] width 30 height 30
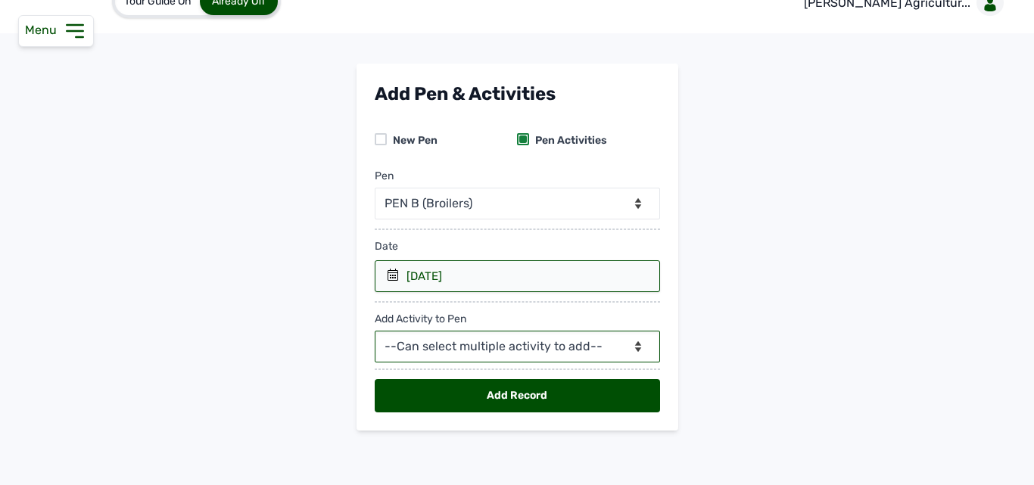
click at [427, 335] on select "--Can select multiple activity to add-- Raw Material Losses Weight" at bounding box center [517, 347] width 285 height 32
select select "Raw Material"
click at [375, 331] on select "--Can select multiple activity to add-- Raw Material Losses Weight" at bounding box center [517, 347] width 285 height 32
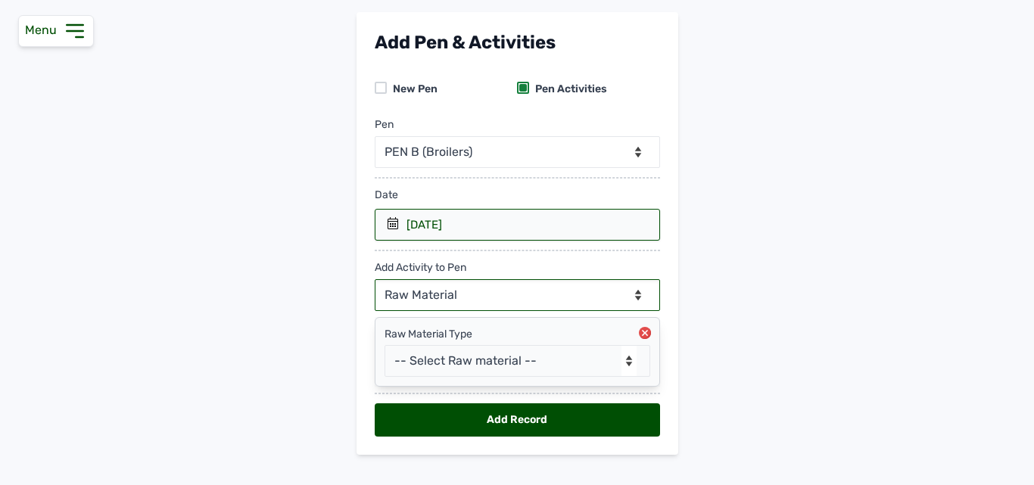
scroll to position [103, 0]
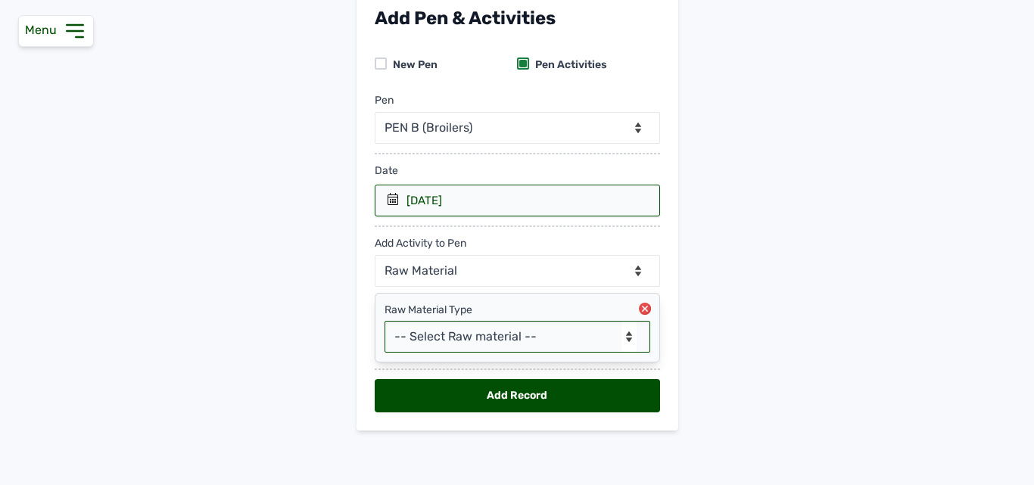
click at [461, 332] on select "-- Select Raw material -- feeds medications vaccines Biomass Fuel" at bounding box center [518, 337] width 266 height 32
select select "feeds"
click at [385, 321] on select "-- Select Raw material -- feeds medications vaccines Biomass Fuel" at bounding box center [518, 337] width 266 height 32
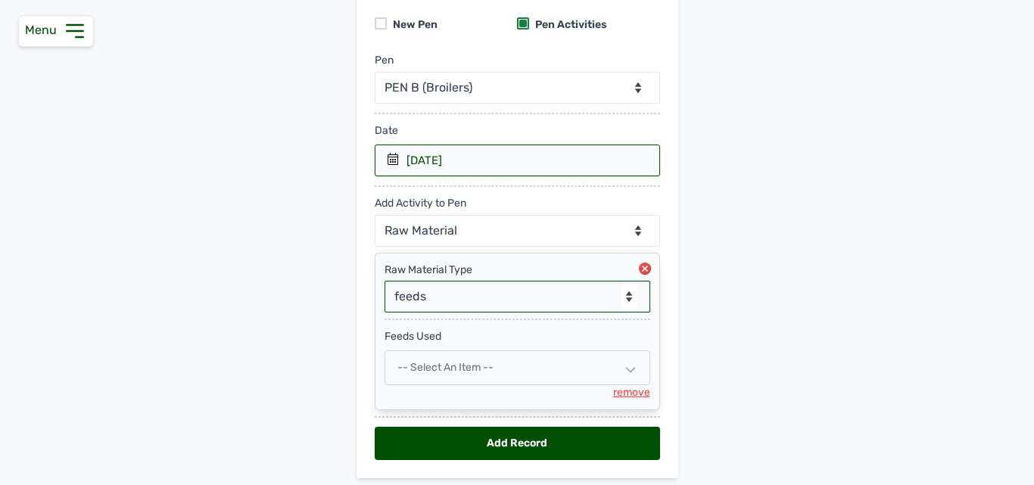
scroll to position [179, 0]
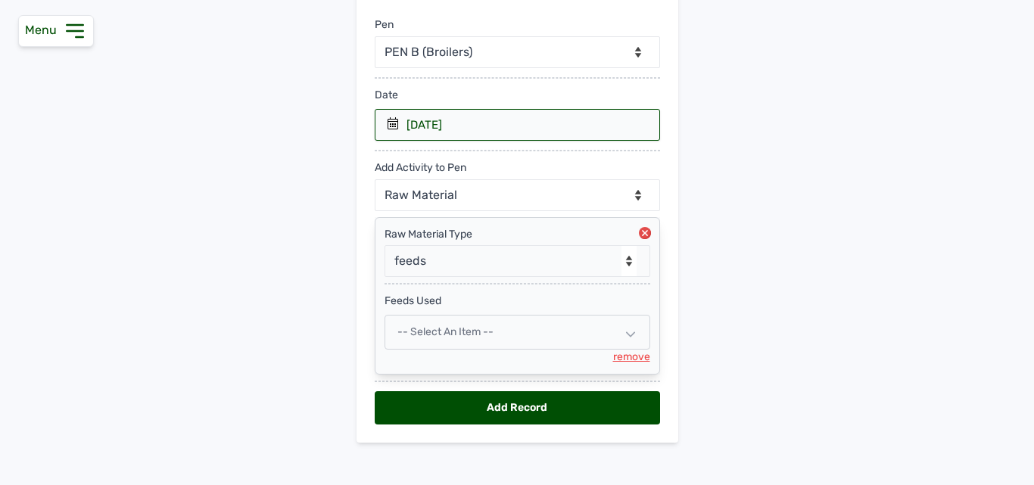
click at [479, 333] on span "-- Select an Item --" at bounding box center [446, 332] width 96 height 13
select select
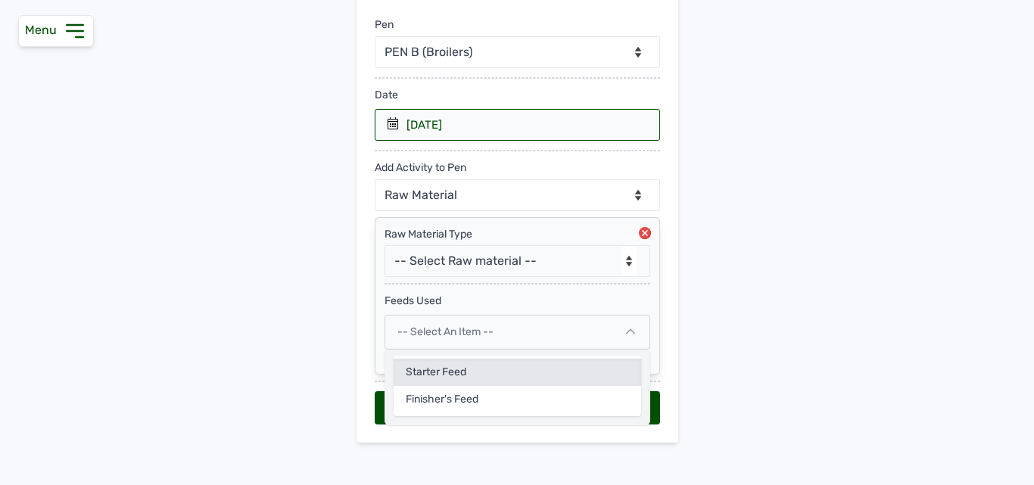
click at [454, 386] on div "Starter Feed" at bounding box center [518, 399] width 248 height 27
select select
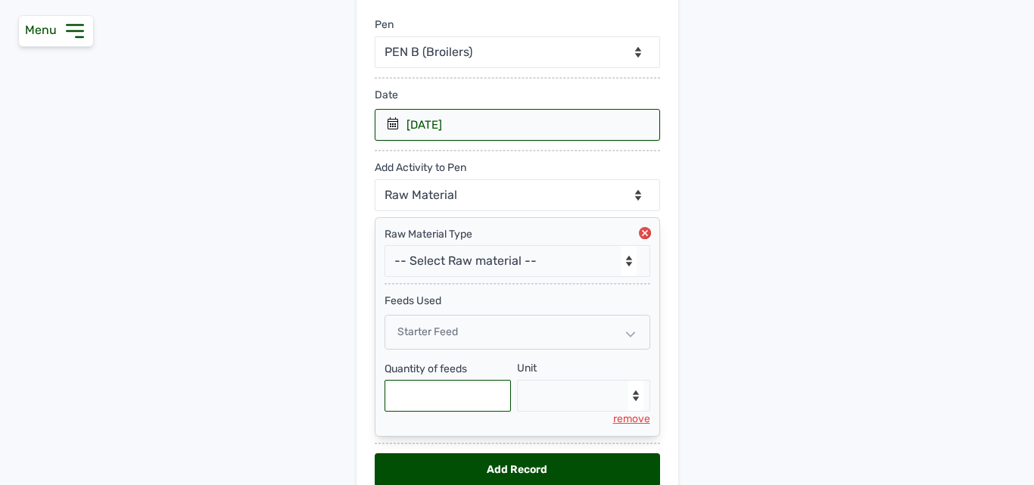
click at [437, 388] on input "text" at bounding box center [448, 396] width 127 height 32
type input "700"
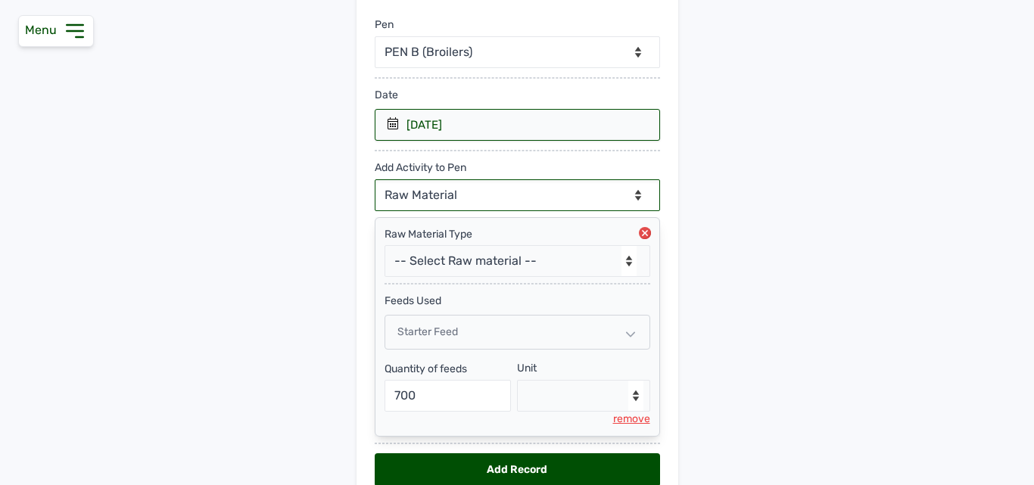
click at [513, 194] on select "--Can select multiple activity to add-- Raw Material Losses Weight" at bounding box center [517, 195] width 285 height 32
select select "Losses"
click at [375, 179] on select "--Can select multiple activity to add-- Raw Material Losses Weight" at bounding box center [517, 195] width 285 height 32
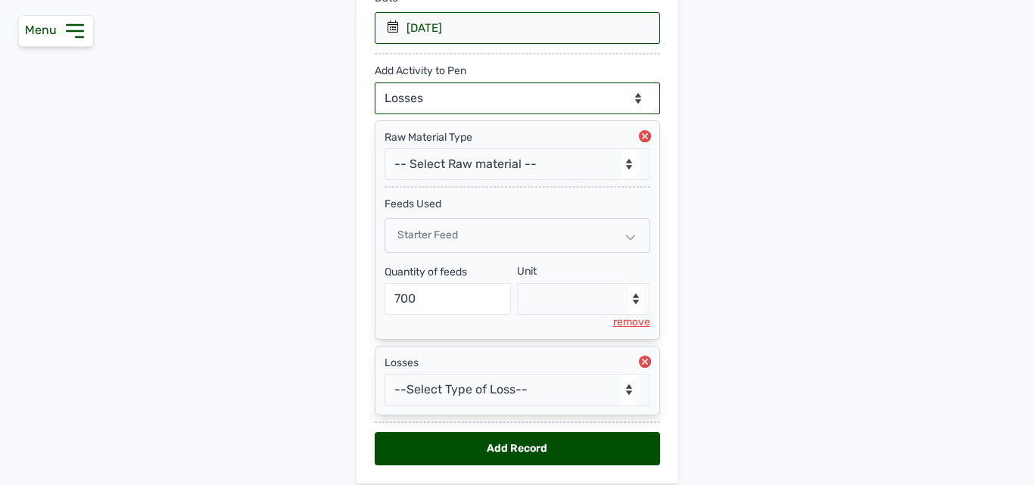
scroll to position [253, 0]
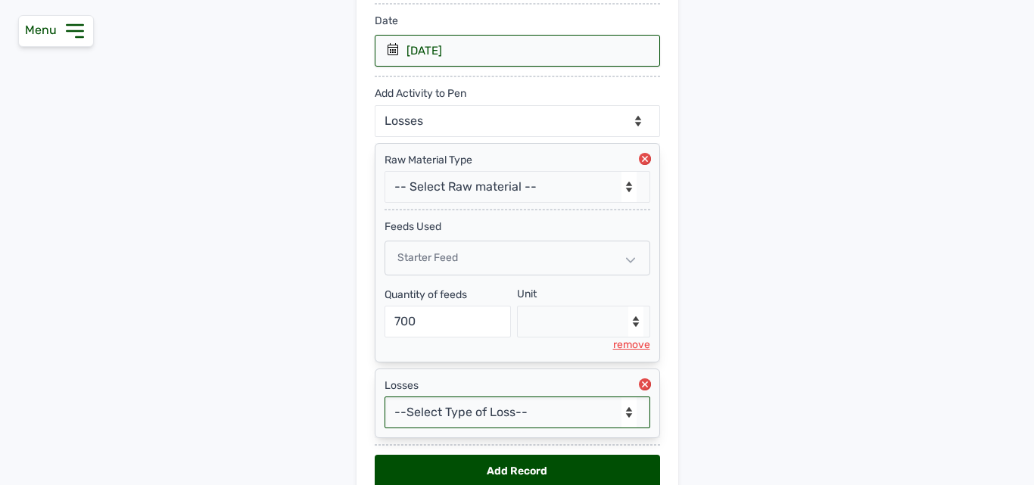
drag, startPoint x: 459, startPoint y: 414, endPoint x: 458, endPoint y: 407, distance: 7.6
click at [458, 413] on select "--Select Type of Loss-- Mortality Culled Theft" at bounding box center [518, 413] width 266 height 32
select select "Mortality"
click at [385, 397] on select "--Select Type of Loss-- Mortality Culled Theft" at bounding box center [518, 413] width 266 height 32
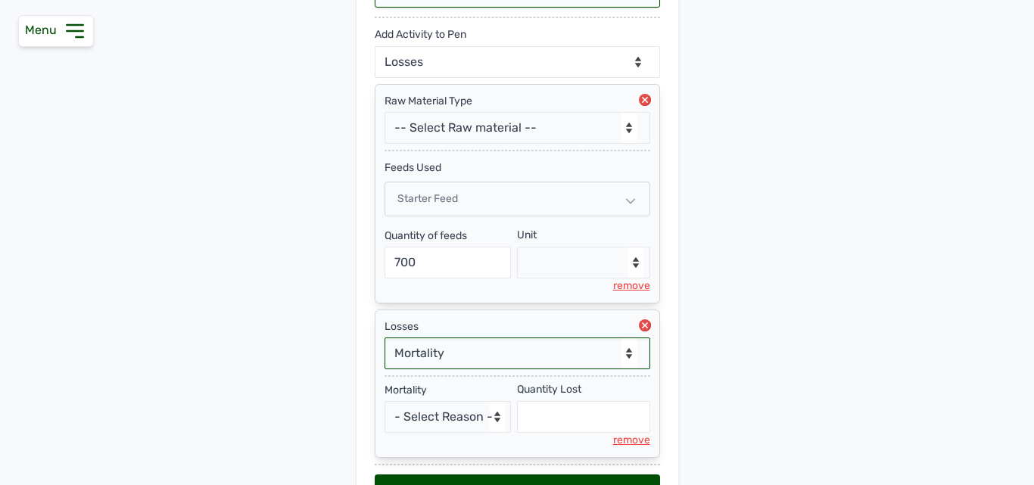
scroll to position [329, 0]
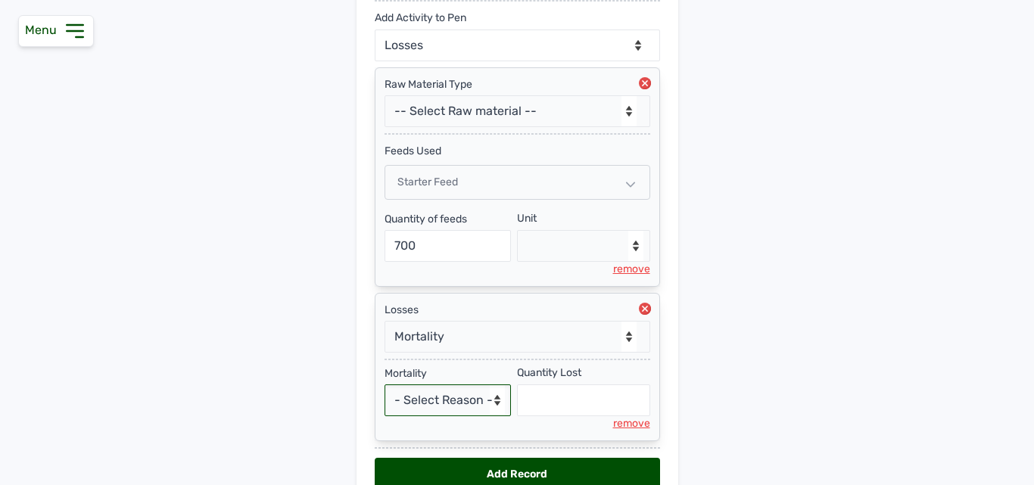
drag, startPoint x: 458, startPoint y: 398, endPoint x: 471, endPoint y: 392, distance: 13.9
click at [458, 398] on select "- Select Reason - Disease Late Vaccination Wrong Vaccination Heat Lack of Water…" at bounding box center [448, 401] width 127 height 32
select select "Lack of Water"
click at [385, 385] on select "- Select Reason - Disease Late Vaccination Wrong Vaccination Heat Lack of Water…" at bounding box center [448, 401] width 127 height 32
select select "null"
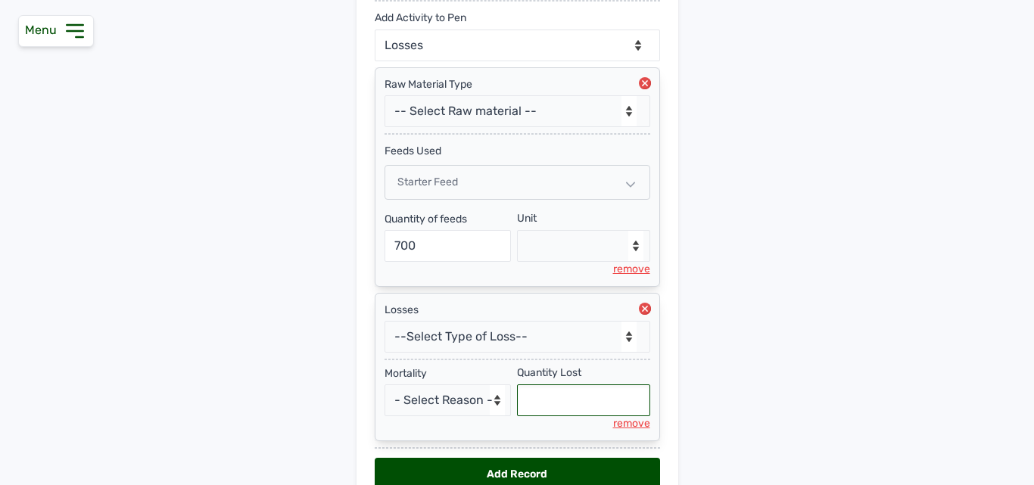
click at [594, 411] on input "text" at bounding box center [583, 401] width 133 height 32
type input "4"
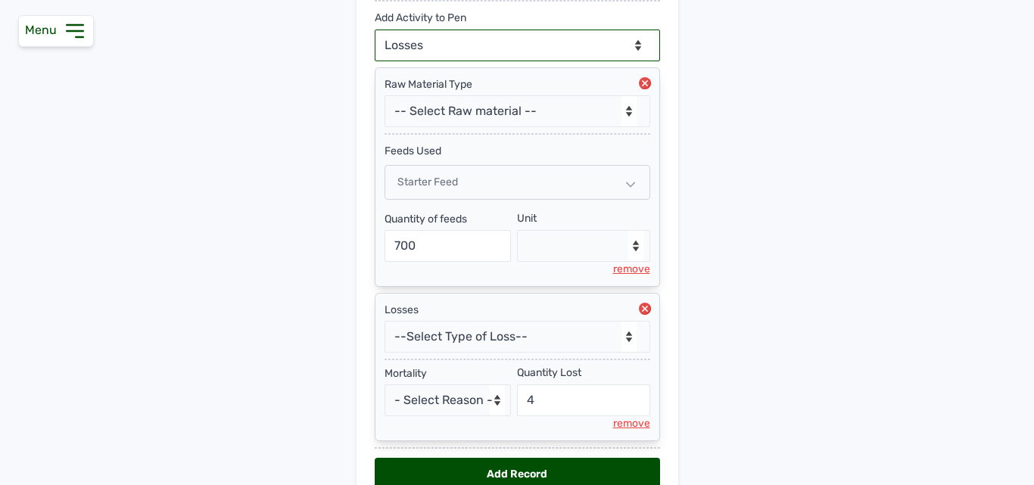
click at [506, 33] on select "--Can select multiple activity to add-- Raw Material Losses Weight" at bounding box center [517, 46] width 285 height 32
select select "Weight"
click at [375, 30] on select "--Can select multiple activity to add-- Raw Material Losses Weight" at bounding box center [517, 46] width 285 height 32
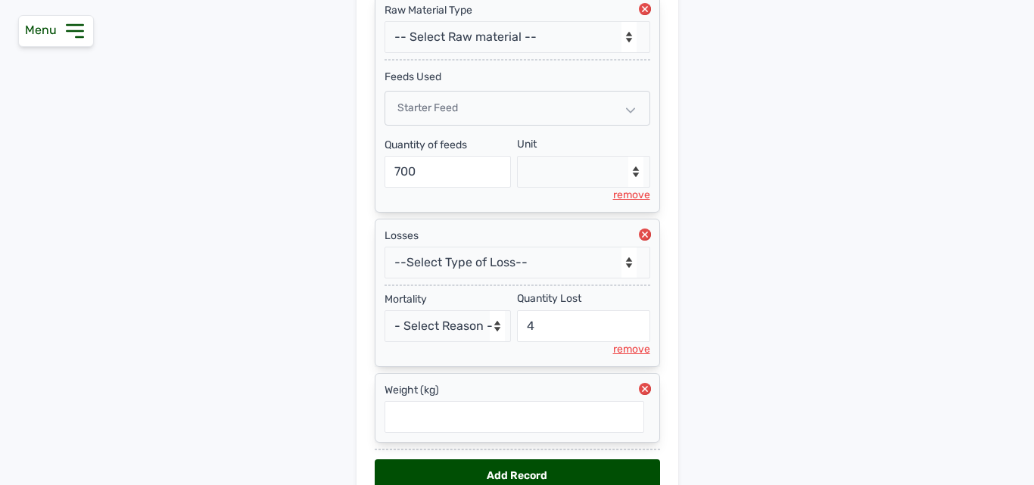
scroll to position [404, 0]
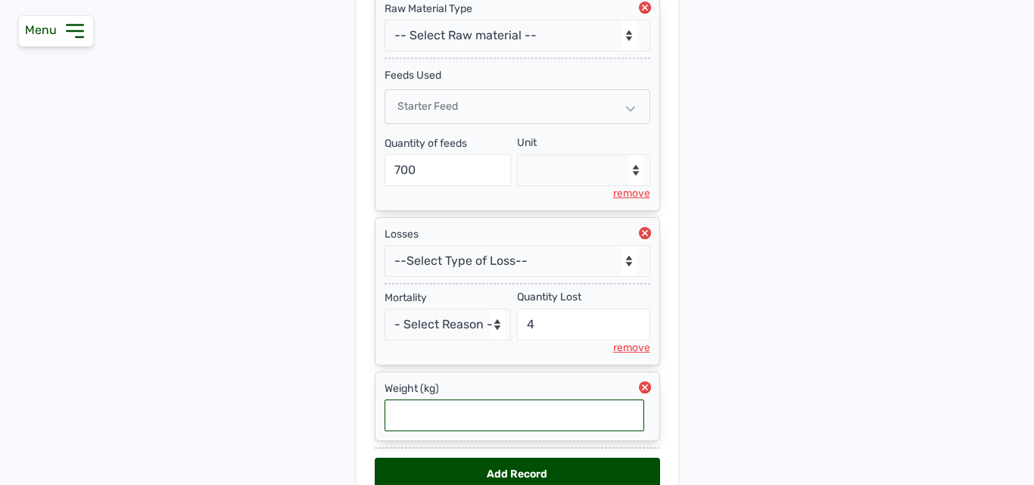
click at [487, 405] on input "text" at bounding box center [515, 416] width 260 height 32
type input "1.46"
click at [497, 460] on div "Add Record" at bounding box center [517, 474] width 285 height 33
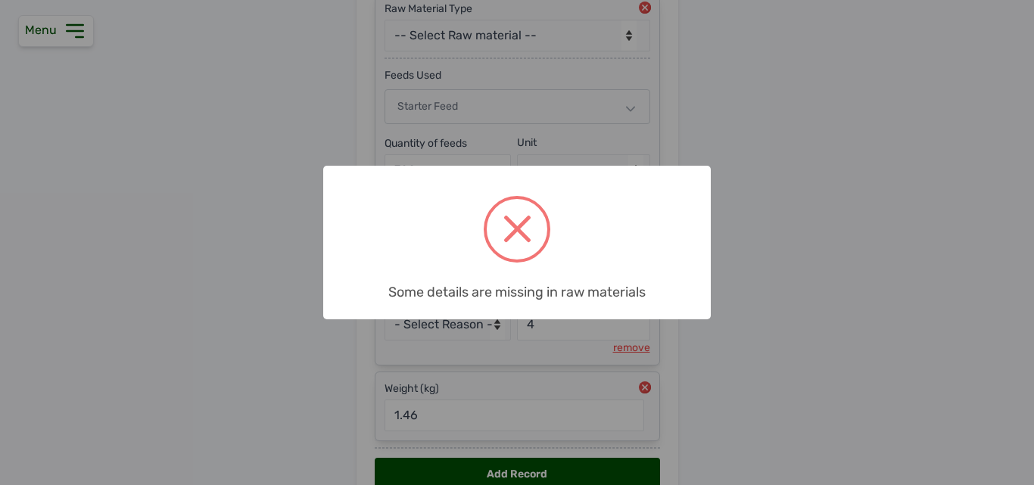
click at [706, 366] on div "× Some details are missing in raw materials OK No Cancel" at bounding box center [517, 242] width 1034 height 485
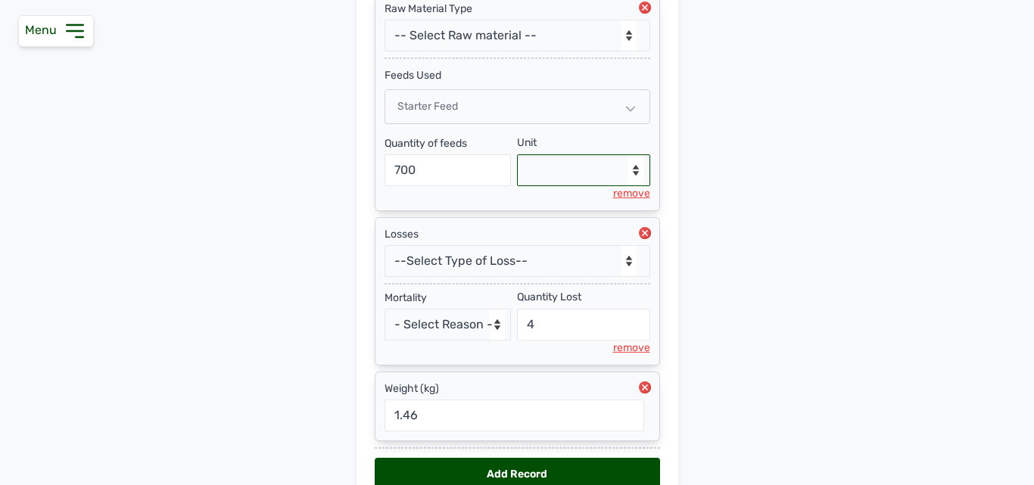
click at [592, 175] on select "--Select unit-- Bag(s) Kg" at bounding box center [583, 170] width 133 height 32
select select "Kg"
click at [517, 154] on select "--Select unit-- Bag(s) Kg" at bounding box center [583, 170] width 133 height 32
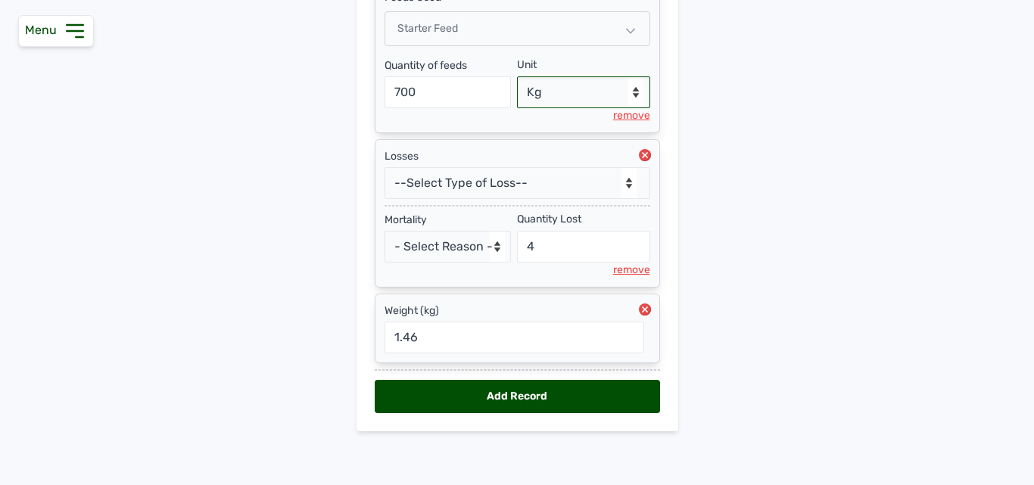
scroll to position [483, 0]
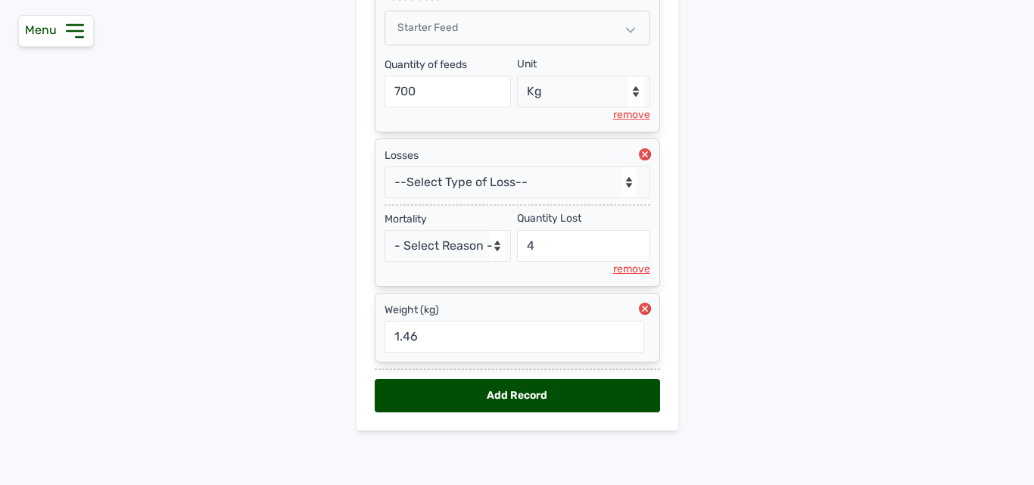
click at [516, 395] on div "Add Record" at bounding box center [517, 395] width 285 height 33
select select "null"
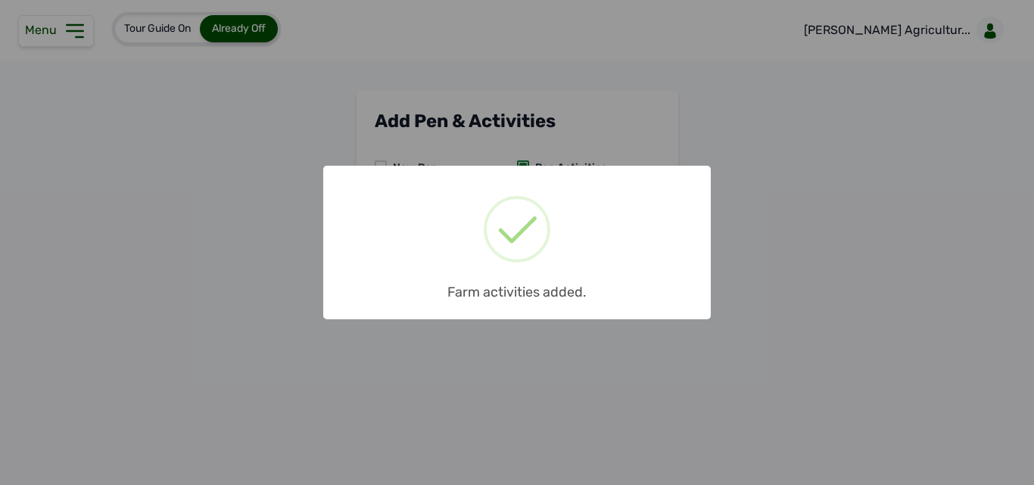
scroll to position [0, 0]
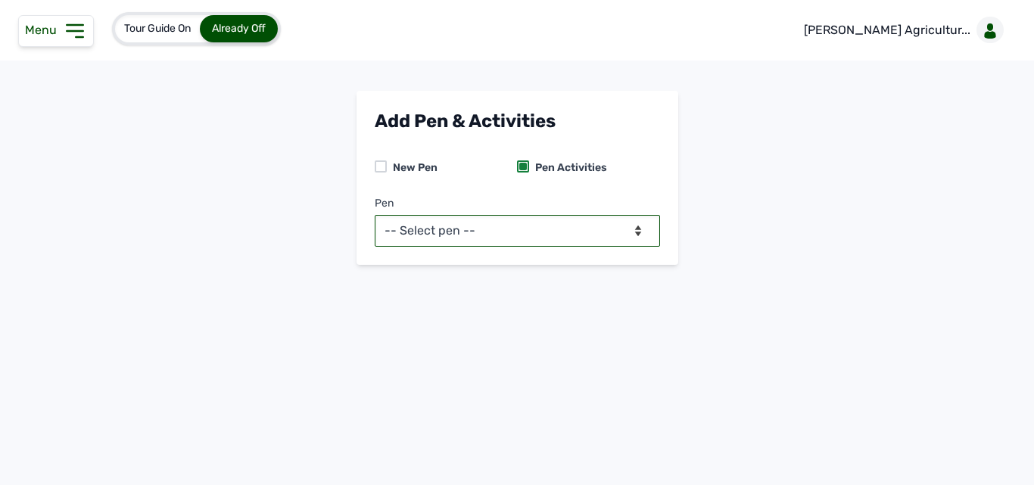
click at [506, 226] on select "-- Select pen -- PEN A (Broilers) PEN B (Broilers)" at bounding box center [517, 231] width 285 height 32
select select "me00sq3e0909"
click at [375, 215] on select "-- Select pen -- PEN A (Broilers) PEN B (Broilers)" at bounding box center [517, 231] width 285 height 32
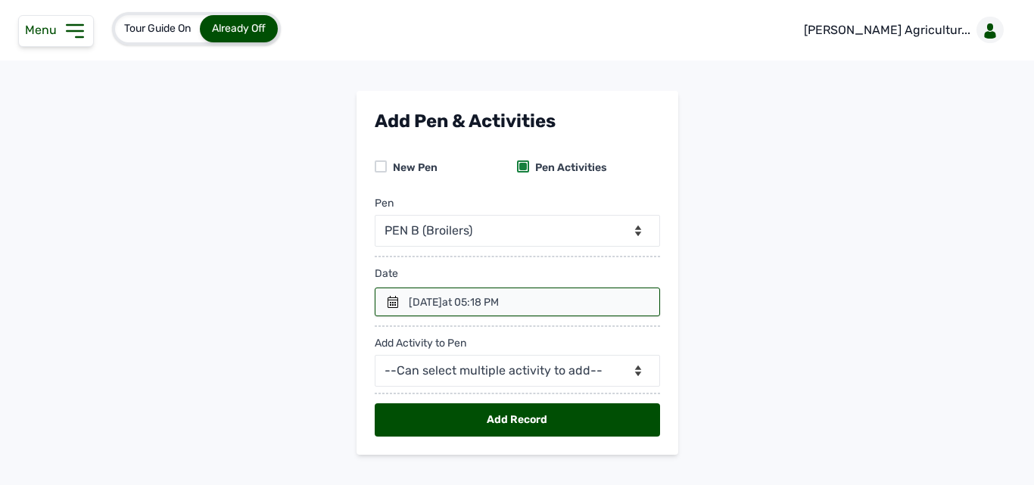
click at [544, 307] on div at bounding box center [517, 302] width 285 height 29
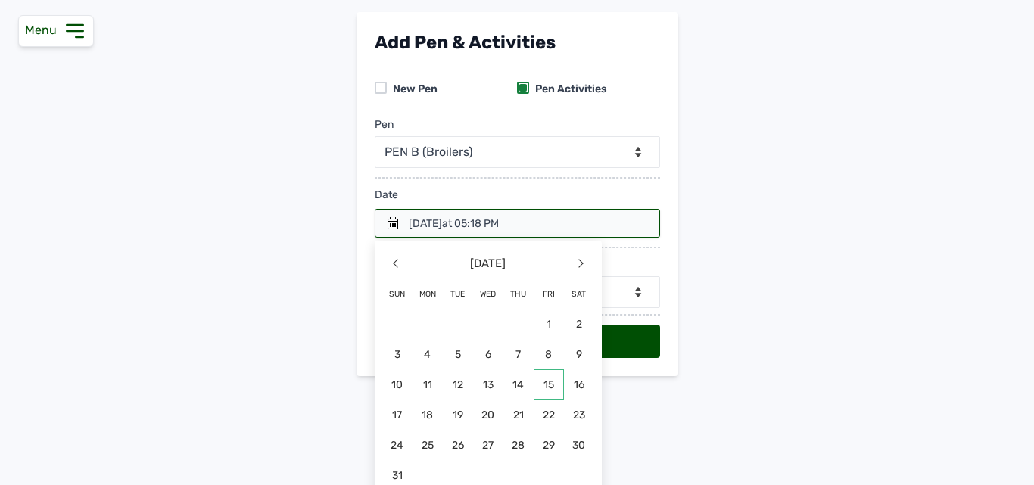
scroll to position [92, 0]
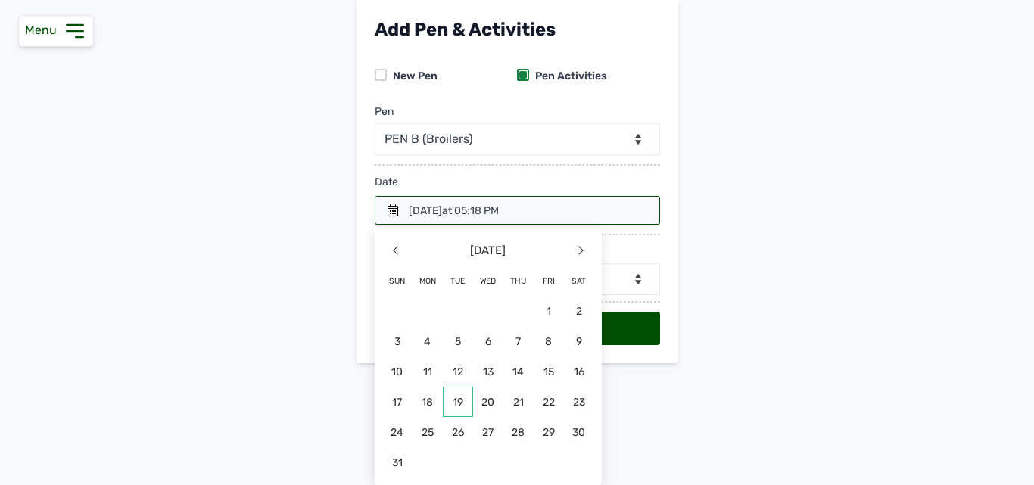
click at [413, 417] on span "19" at bounding box center [397, 432] width 30 height 30
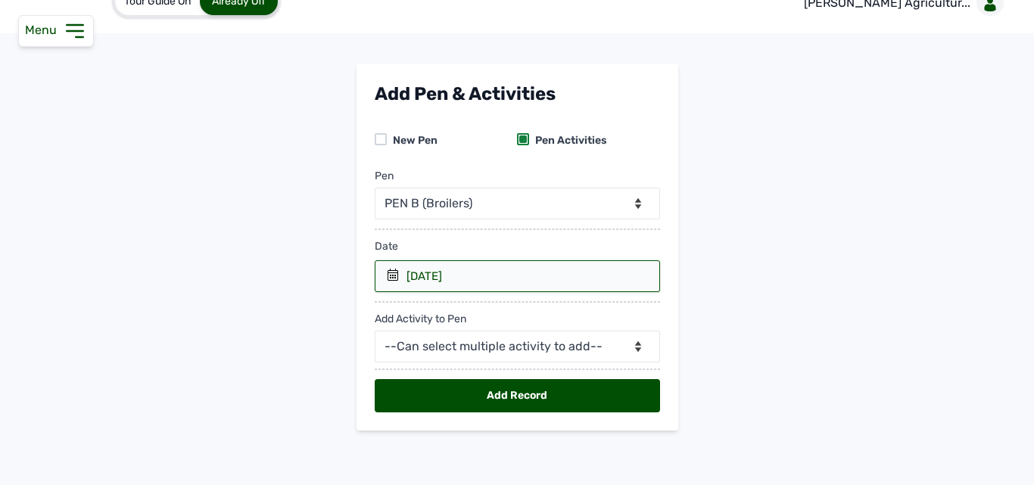
scroll to position [27, 0]
click at [473, 348] on select "--Can select multiple activity to add-- Raw Material Losses Weight" at bounding box center [517, 347] width 285 height 32
select select "Raw Material"
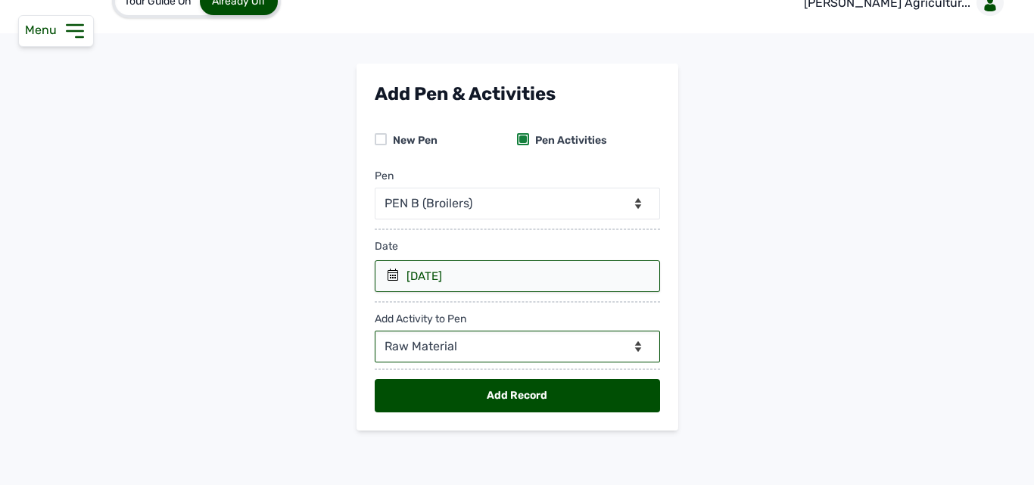
click at [375, 331] on select "--Can select multiple activity to add-- Raw Material Losses Weight" at bounding box center [517, 347] width 285 height 32
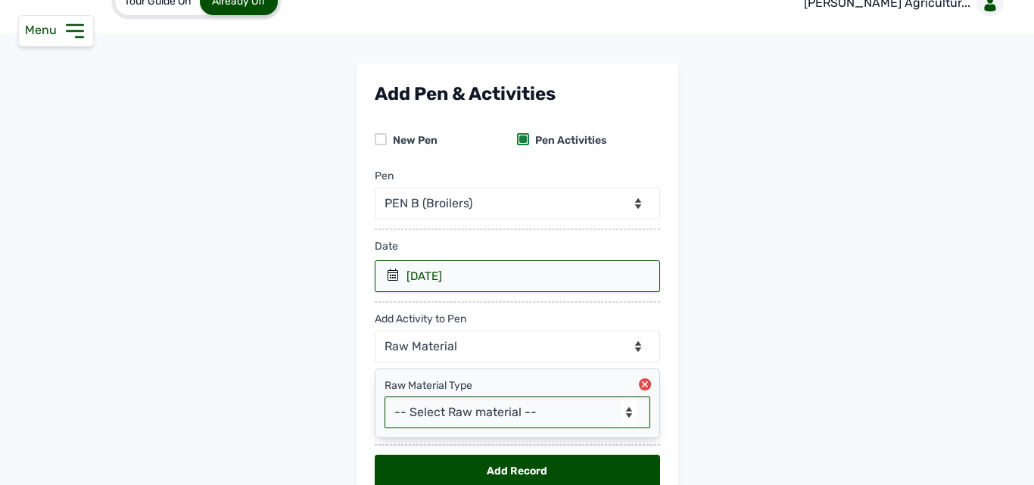
click at [494, 414] on select "-- Select Raw material -- feeds medications vaccines Biomass Fuel" at bounding box center [518, 413] width 266 height 32
select select "feeds"
click at [385, 397] on select "-- Select Raw material -- feeds medications vaccines Biomass Fuel" at bounding box center [518, 413] width 266 height 32
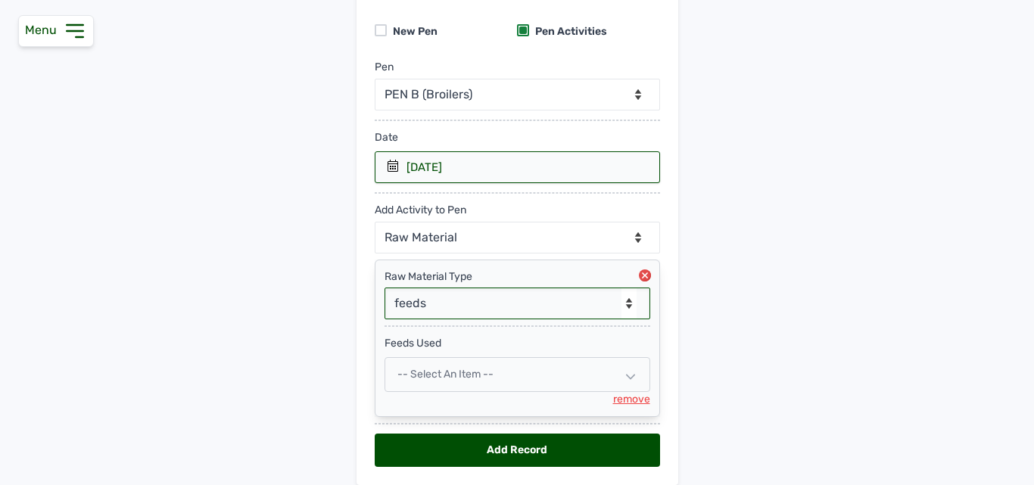
scroll to position [179, 0]
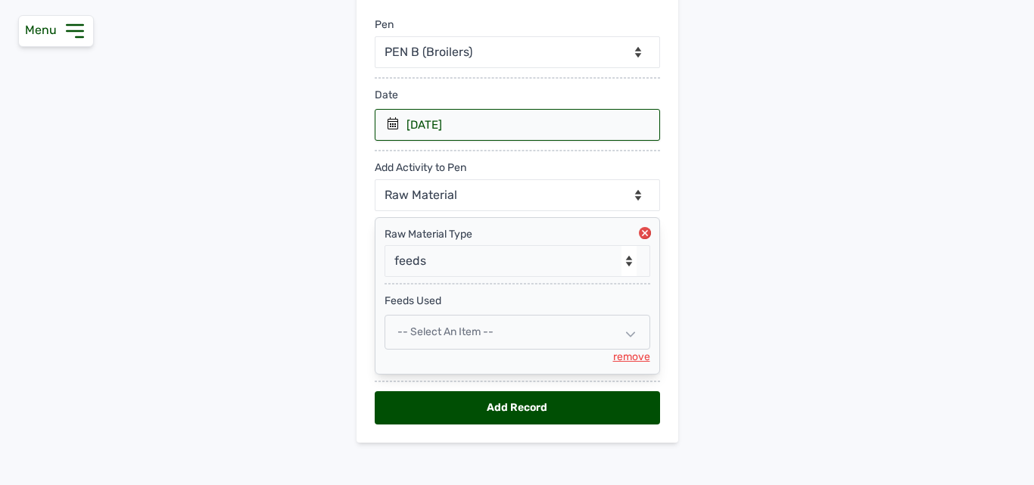
click at [485, 329] on span "-- Select an Item --" at bounding box center [446, 332] width 96 height 13
select select
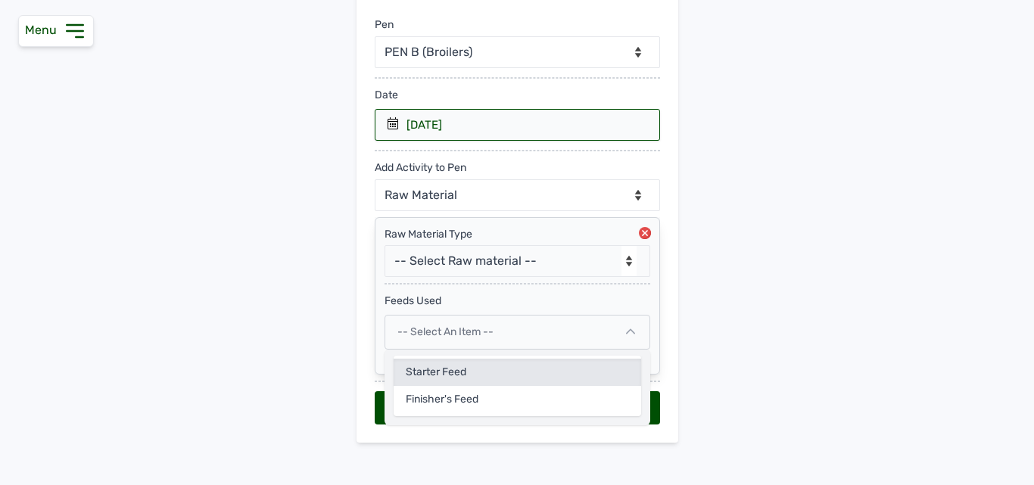
click at [454, 386] on div "Starter Feed" at bounding box center [518, 399] width 248 height 27
select select
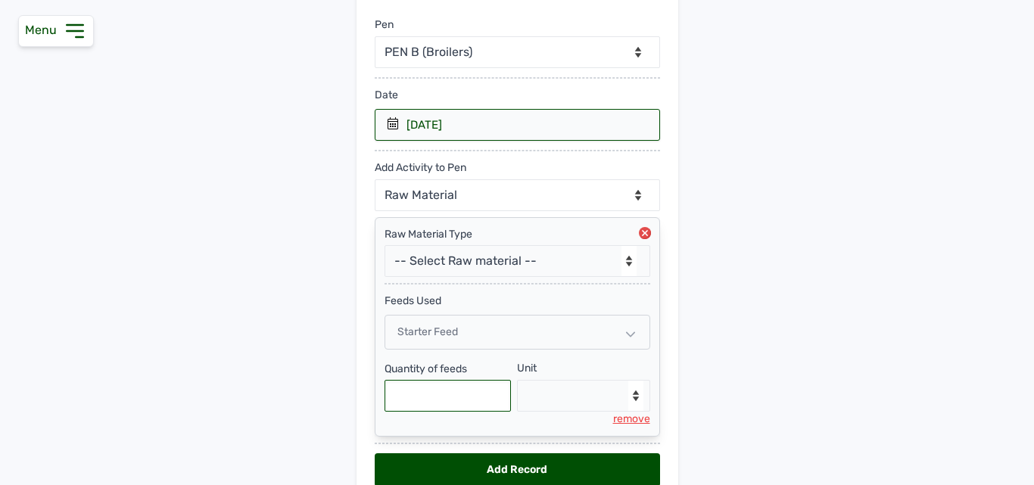
click at [426, 401] on input "text" at bounding box center [448, 396] width 127 height 32
type input "700"
click at [594, 392] on select "--Select unit-- Bag(s) Kg" at bounding box center [583, 396] width 133 height 32
select select "Kg"
click at [517, 380] on select "--Select unit-- Bag(s) Kg" at bounding box center [583, 396] width 133 height 32
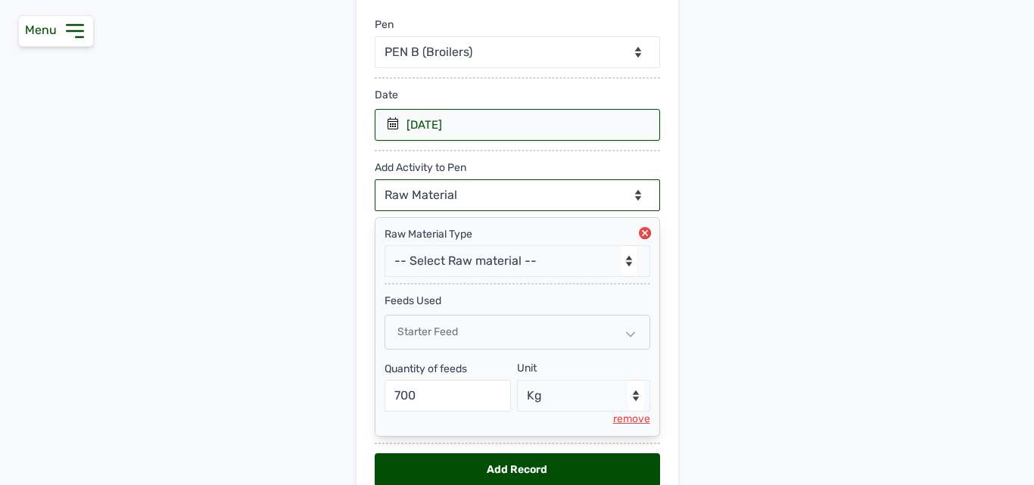
click at [500, 188] on select "--Can select multiple activity to add-- Raw Material Losses Weight" at bounding box center [517, 195] width 285 height 32
select select "Losses"
click at [375, 179] on select "--Can select multiple activity to add-- Raw Material Losses Weight" at bounding box center [517, 195] width 285 height 32
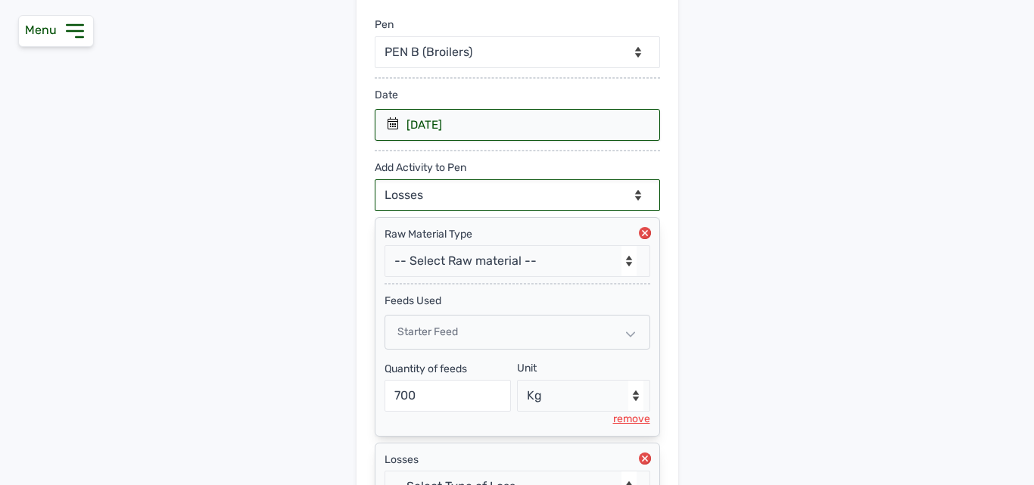
scroll to position [329, 0]
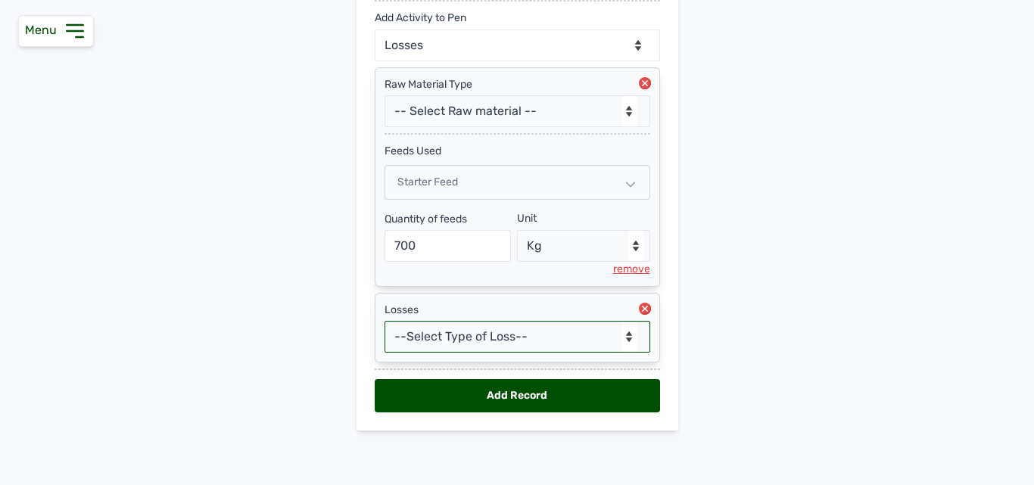
click at [440, 337] on select "--Select Type of Loss-- Mortality Culled Theft" at bounding box center [518, 337] width 266 height 32
select select "Mortality"
click at [385, 321] on select "--Select Type of Loss-- Mortality Culled Theft" at bounding box center [518, 337] width 266 height 32
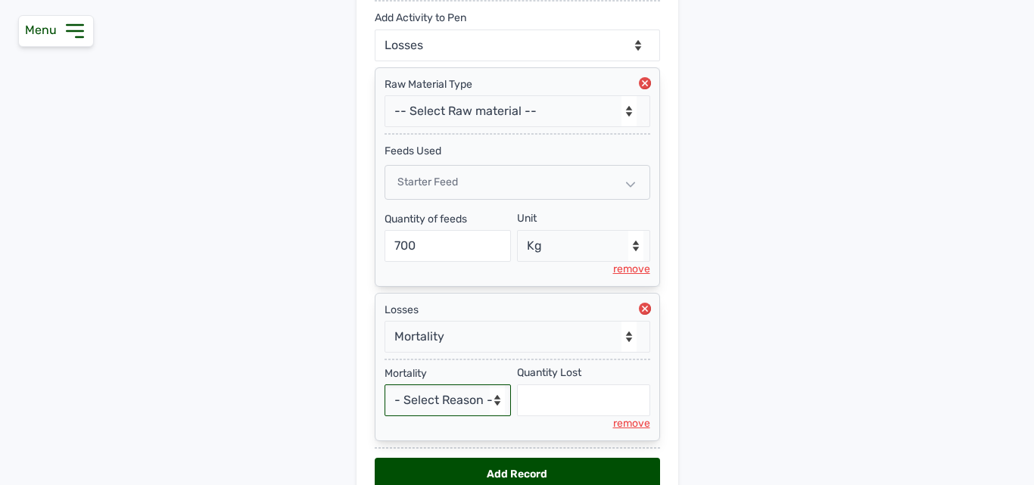
click at [438, 402] on select "- Select Reason - Disease Late Vaccination Wrong Vaccination Heat Lack of Water…" at bounding box center [448, 401] width 127 height 32
select select "Others"
click at [385, 385] on select "- Select Reason - Disease Late Vaccination Wrong Vaccination Heat Lack of Water…" at bounding box center [448, 401] width 127 height 32
select select "null"
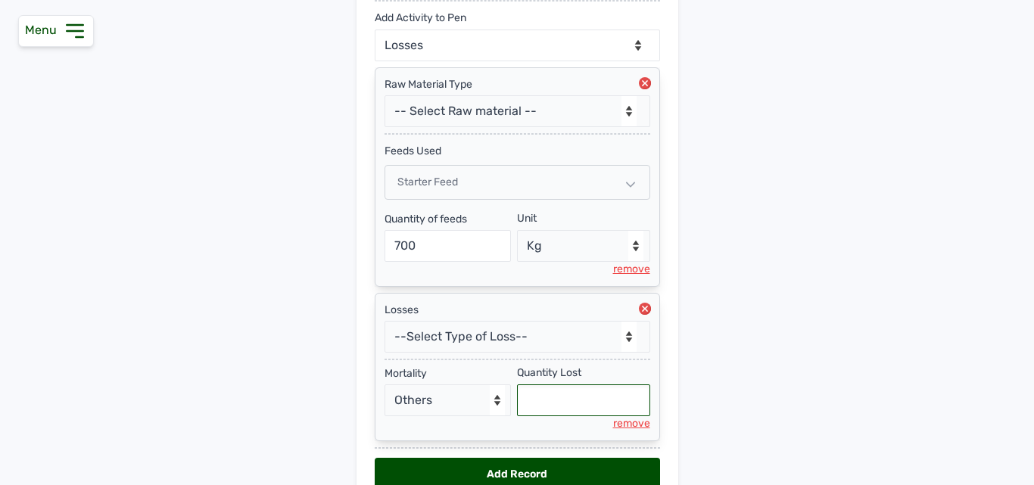
drag, startPoint x: 541, startPoint y: 395, endPoint x: 555, endPoint y: 386, distance: 16.6
click at [543, 395] on input "text" at bounding box center [583, 401] width 133 height 32
type input "3"
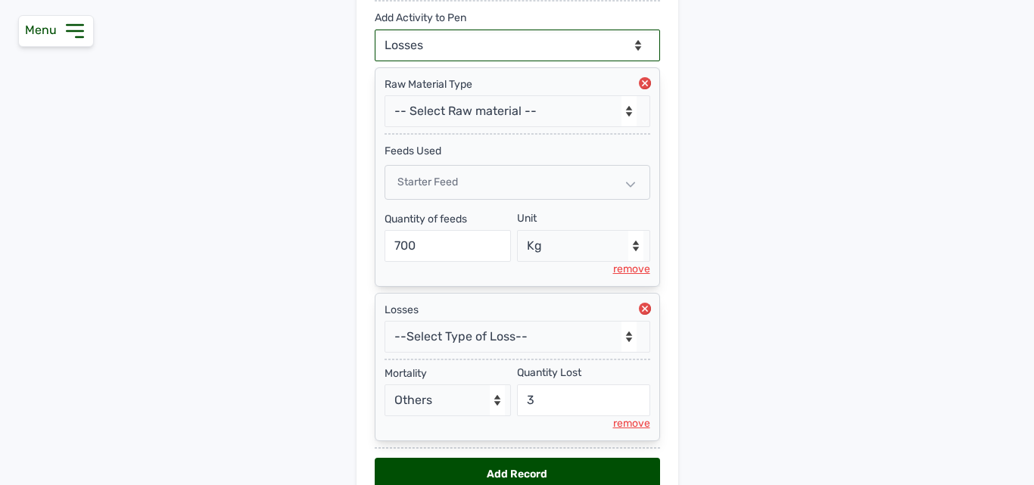
drag, startPoint x: 582, startPoint y: 44, endPoint x: 590, endPoint y: 55, distance: 14.1
click at [582, 44] on select "--Can select multiple activity to add-- Raw Material Losses Weight" at bounding box center [517, 46] width 285 height 32
select select "Weight"
click at [375, 30] on select "--Can select multiple activity to add-- Raw Material Losses Weight" at bounding box center [517, 46] width 285 height 32
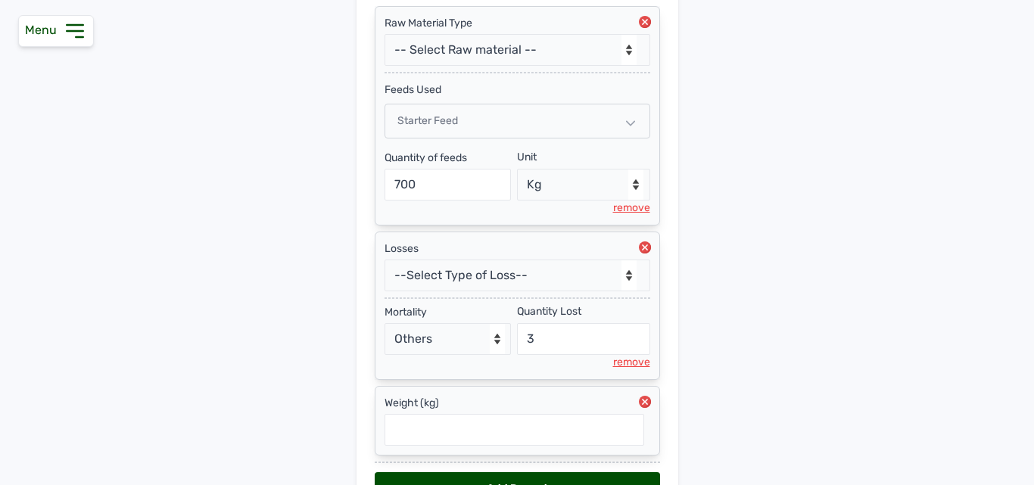
scroll to position [483, 0]
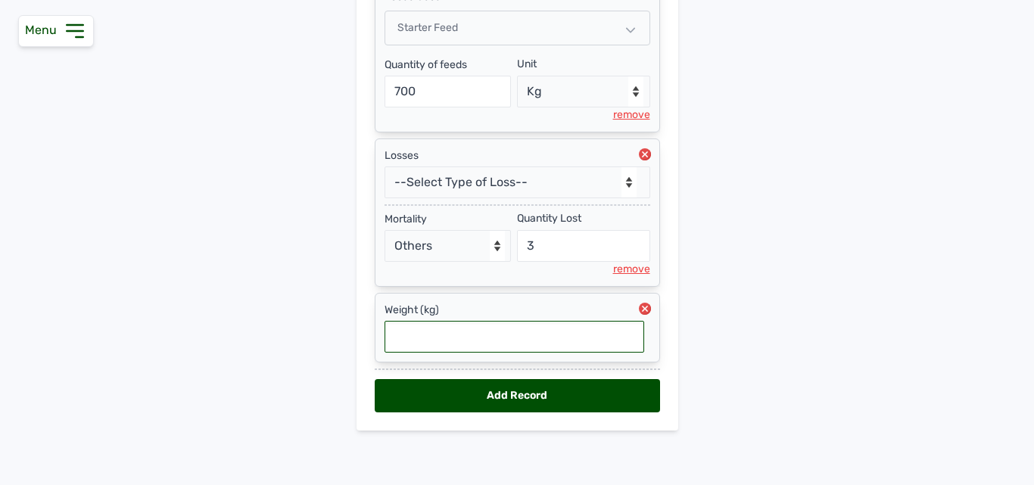
click at [417, 342] on input "text" at bounding box center [515, 337] width 260 height 32
type input "1.53"
click at [407, 386] on div "Add Record" at bounding box center [517, 395] width 285 height 33
select select "null"
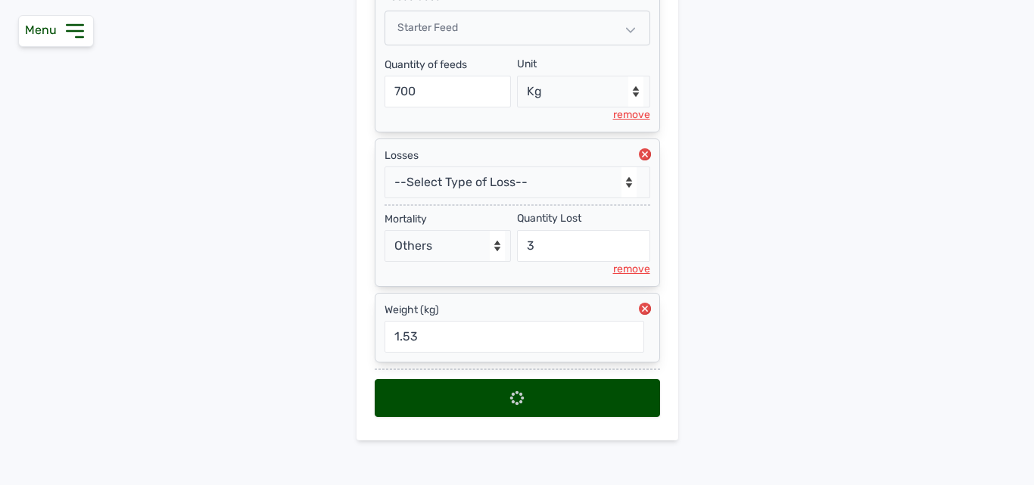
scroll to position [0, 0]
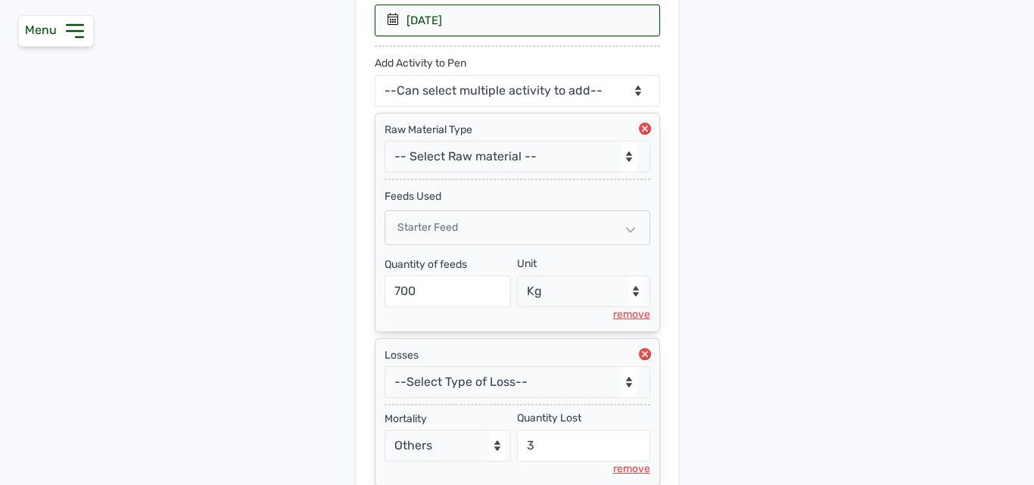
select select
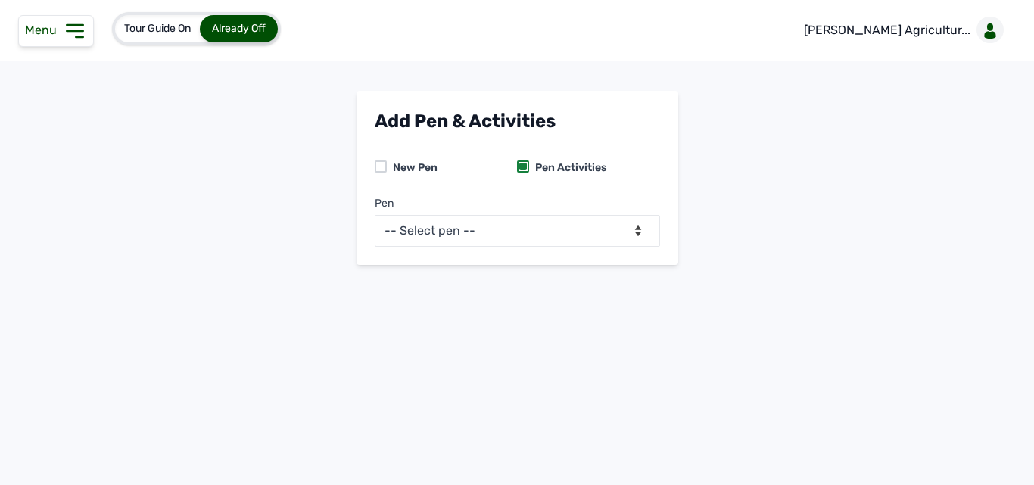
click at [61, 37] on div "Menu" at bounding box center [56, 31] width 76 height 32
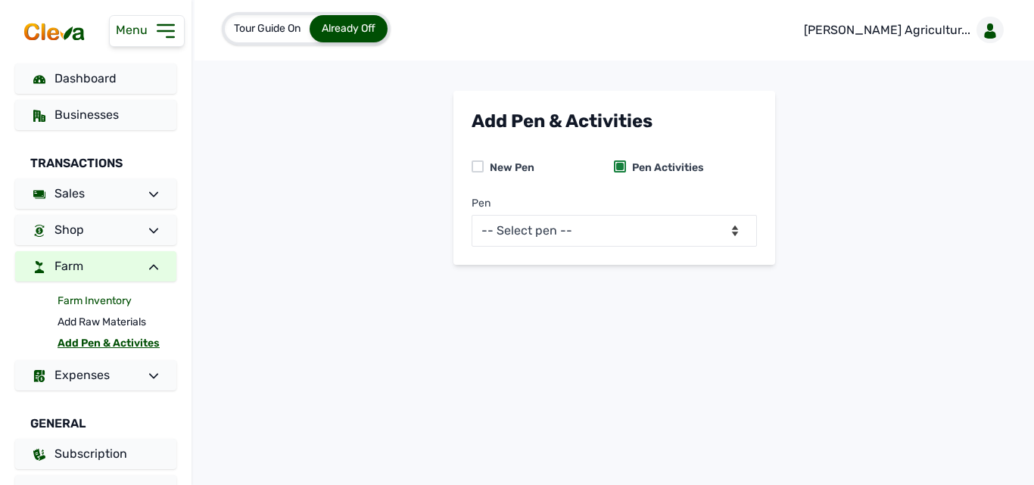
click at [84, 304] on link "Farm Inventory" at bounding box center [117, 301] width 119 height 21
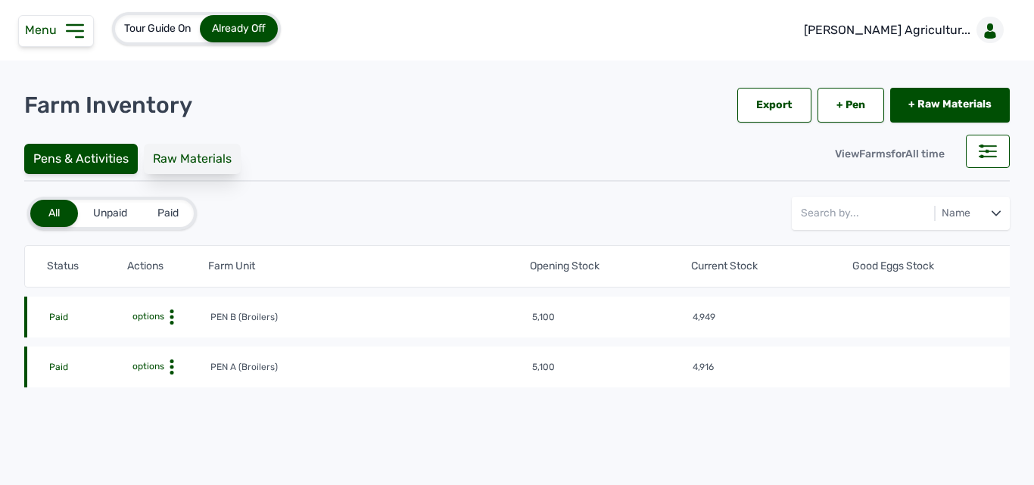
click at [204, 158] on div "Raw Materials" at bounding box center [192, 159] width 97 height 30
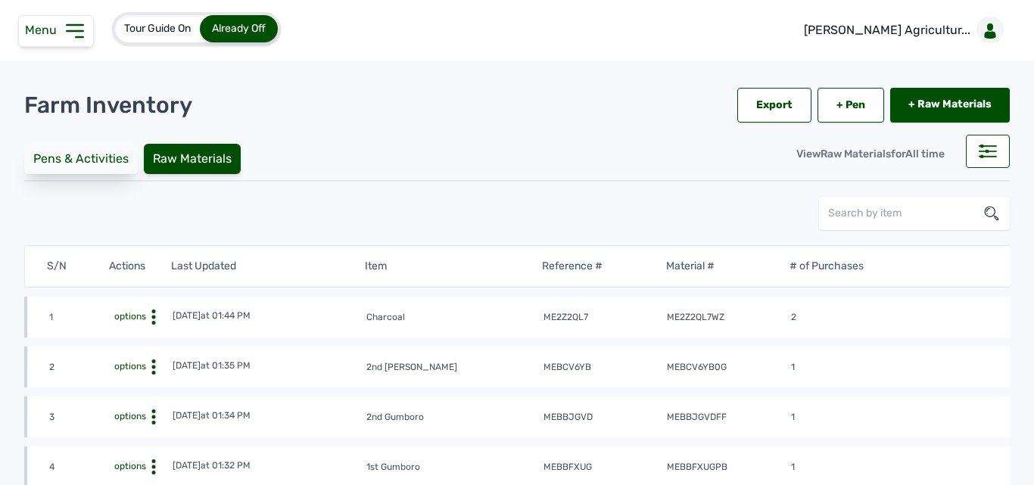
click at [95, 154] on div "Pens & Activities" at bounding box center [81, 159] width 114 height 30
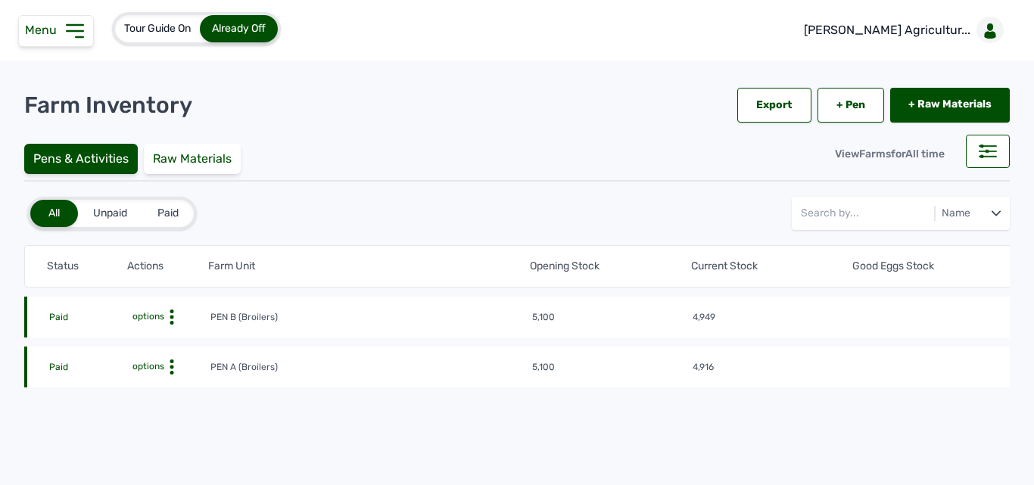
click at [176, 314] on icon at bounding box center [171, 317] width 15 height 15
click at [152, 338] on div "Farm Activities" at bounding box center [155, 341] width 108 height 18
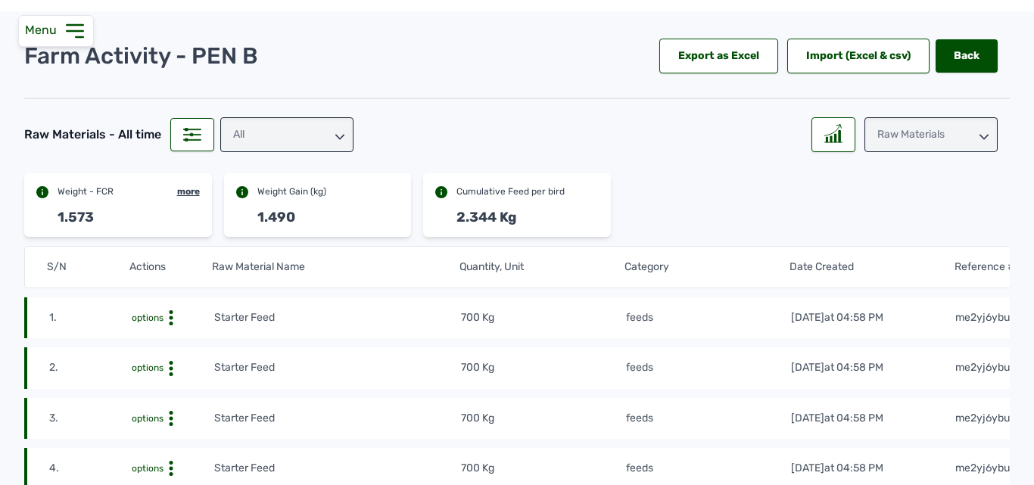
scroll to position [76, 0]
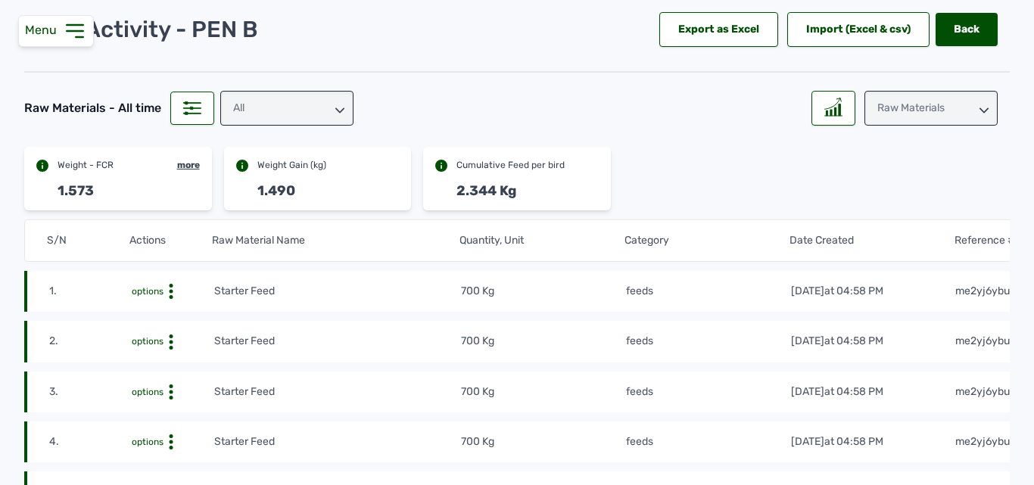
click at [940, 104] on div "Raw Materials" at bounding box center [931, 108] width 133 height 35
click at [900, 202] on div "Losses" at bounding box center [931, 202] width 133 height 27
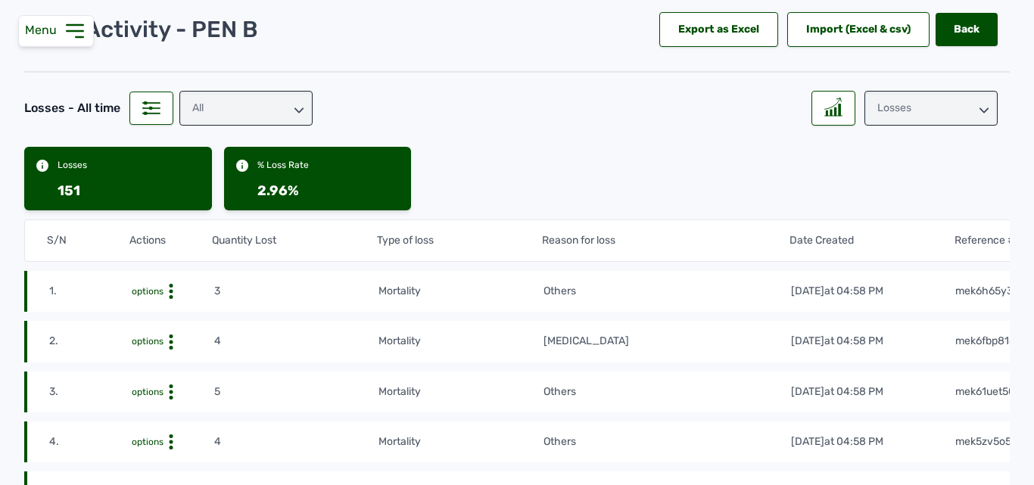
click at [941, 117] on div "Losses" at bounding box center [931, 108] width 133 height 35
click at [901, 162] on div "Raw Materials" at bounding box center [931, 175] width 133 height 27
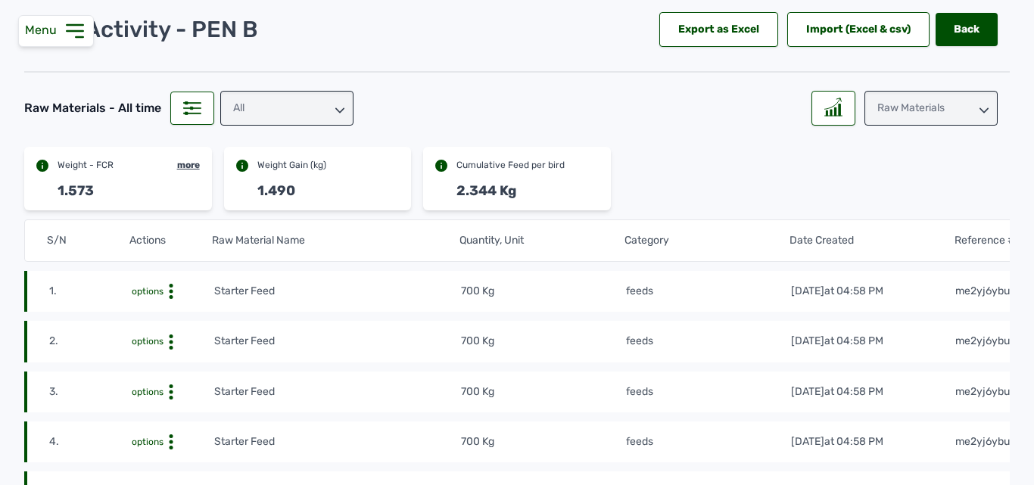
click at [61, 43] on div "Menu" at bounding box center [56, 31] width 76 height 32
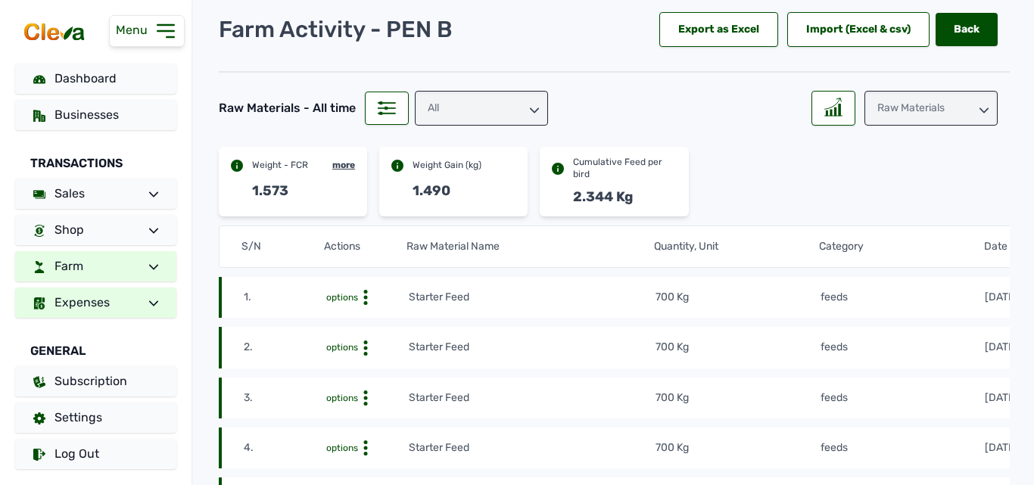
click at [87, 312] on link "Expenses" at bounding box center [95, 303] width 161 height 30
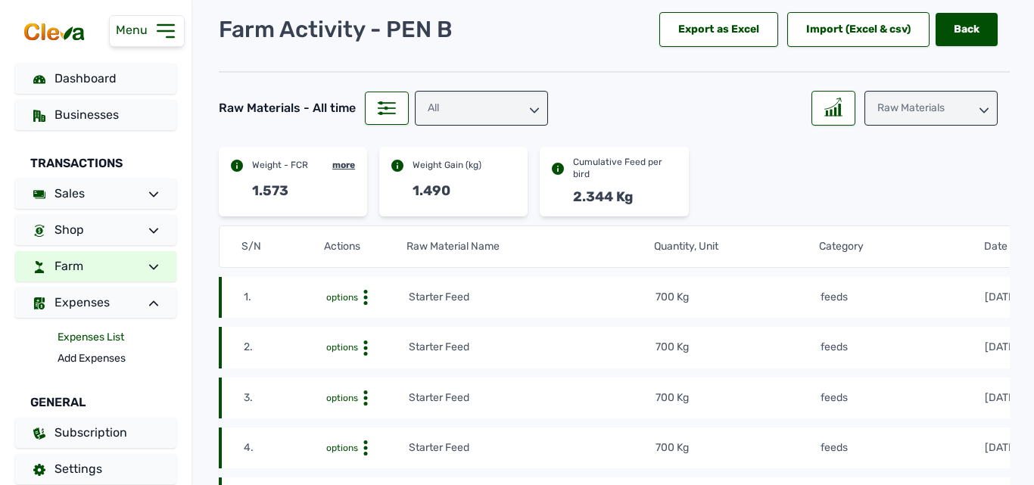
click at [104, 329] on link "Expenses List" at bounding box center [117, 337] width 119 height 21
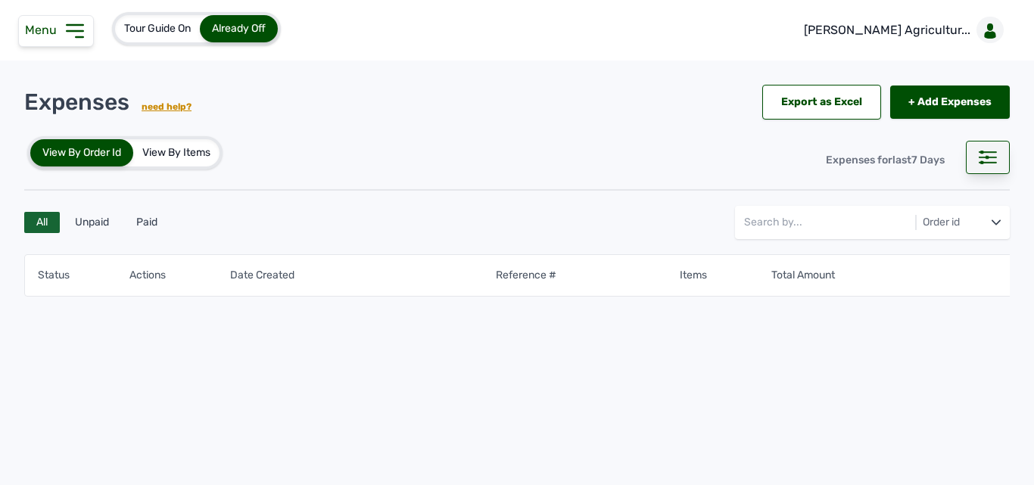
click at [984, 161] on icon at bounding box center [988, 158] width 18 height 14
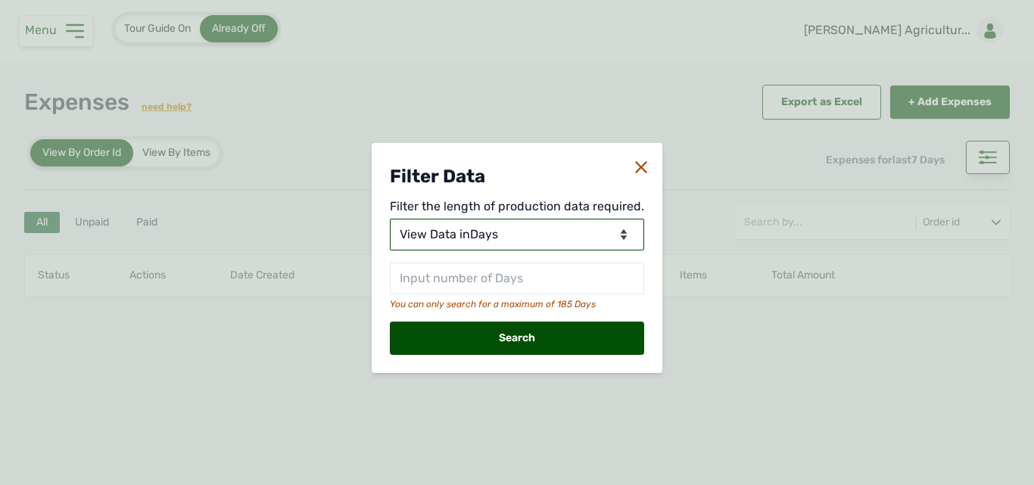
click at [473, 235] on select "View Data for Today View Data in Days View Data in Months View Data in Between …" at bounding box center [517, 235] width 254 height 32
click at [391, 219] on select "View Data for Today View Data in Days View Data in Months View Data in Between …" at bounding box center [517, 235] width 254 height 32
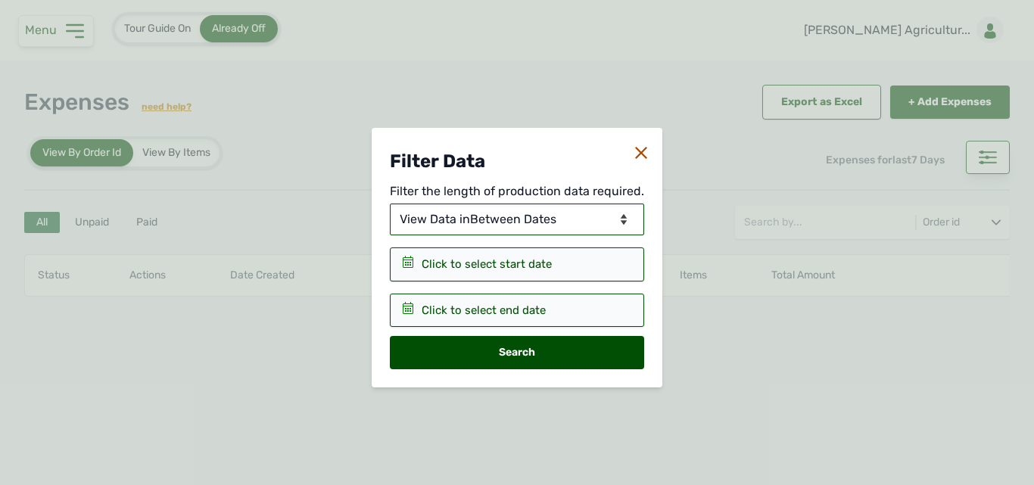
click at [514, 223] on select "View Data for Today View Data in Days View Data in Months View Data in Between …" at bounding box center [517, 220] width 254 height 32
select select "Months"
click at [391, 218] on select "View Data for Today View Data in Days View Data in Months View Data in Between …" at bounding box center [517, 220] width 254 height 32
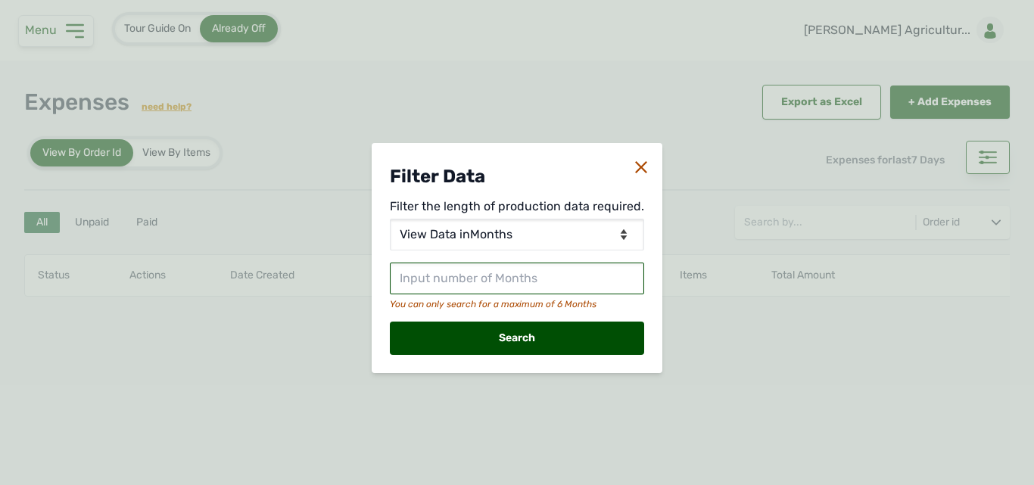
click at [477, 272] on input "text" at bounding box center [517, 279] width 254 height 32
type input "1"
type input "2"
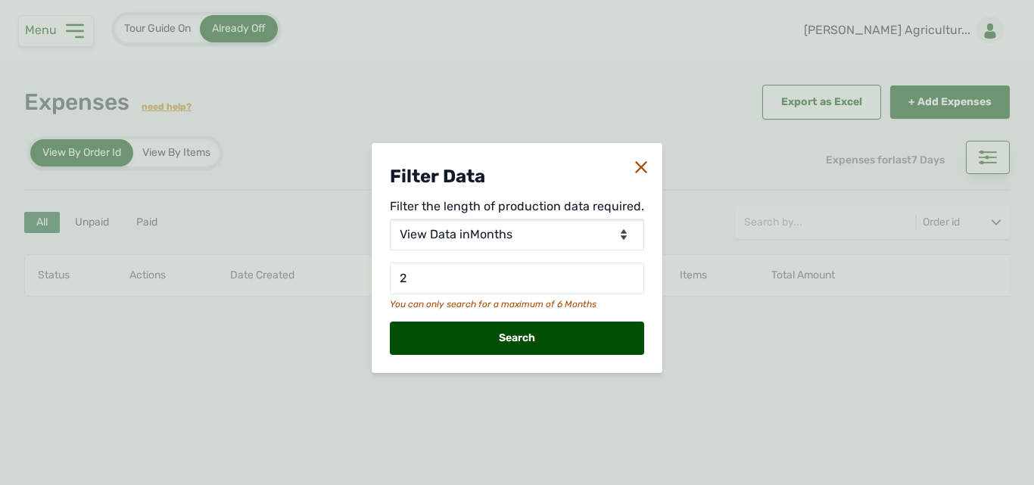
click at [442, 345] on div "Search" at bounding box center [517, 338] width 254 height 33
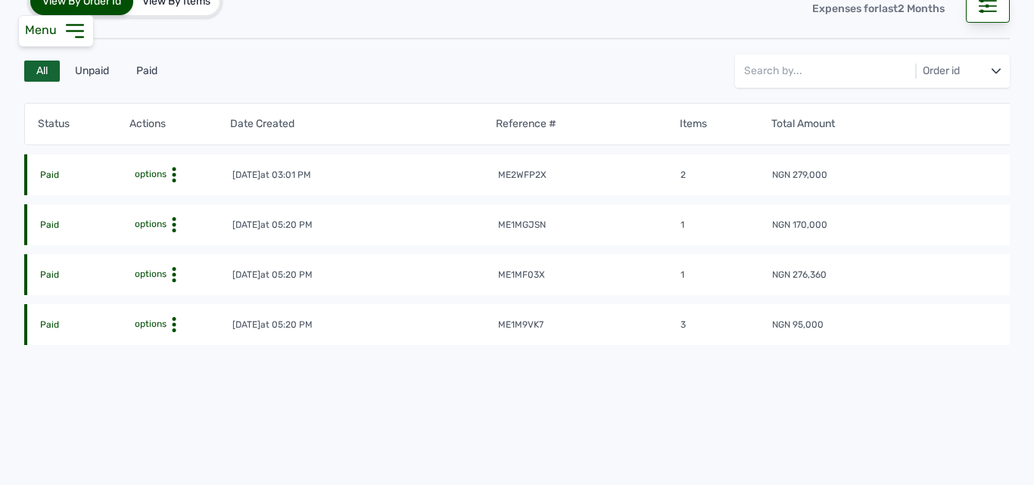
scroll to position [76, 0]
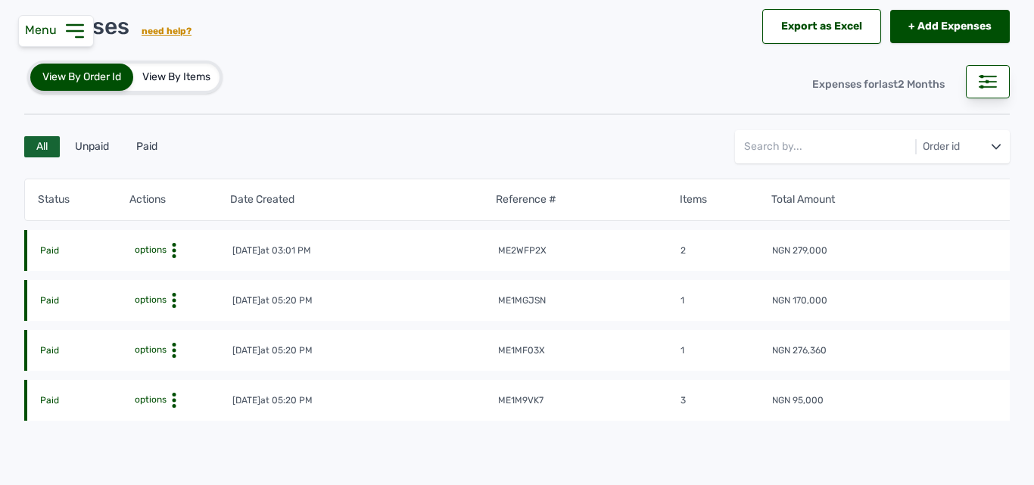
click at [175, 246] on circle at bounding box center [174, 245] width 4 height 4
click at [185, 274] on div "View" at bounding box center [168, 274] width 108 height 18
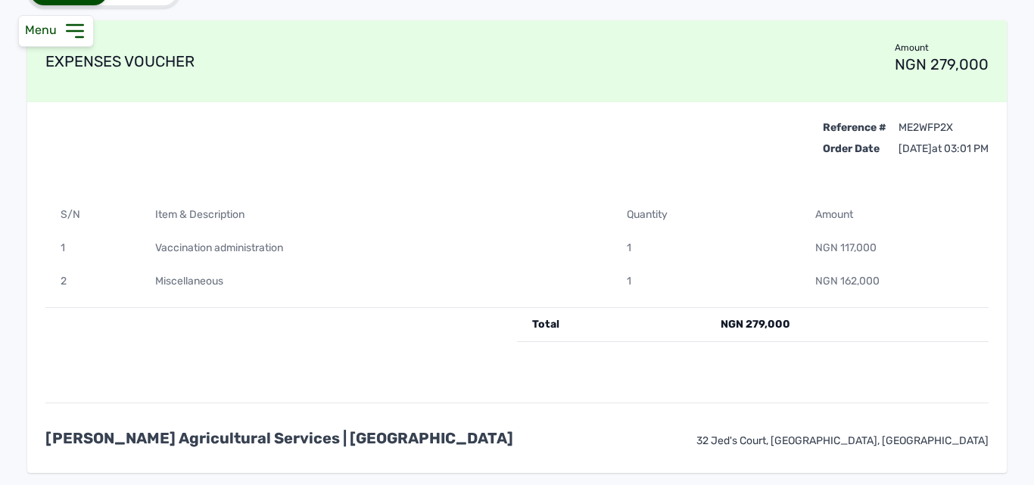
scroll to position [115, 0]
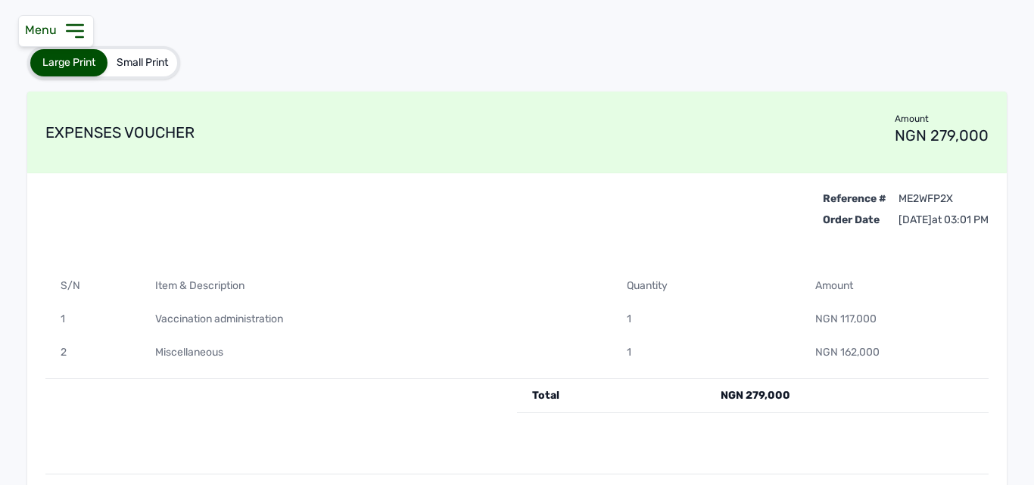
click at [77, 17] on div "Menu" at bounding box center [56, 31] width 76 height 32
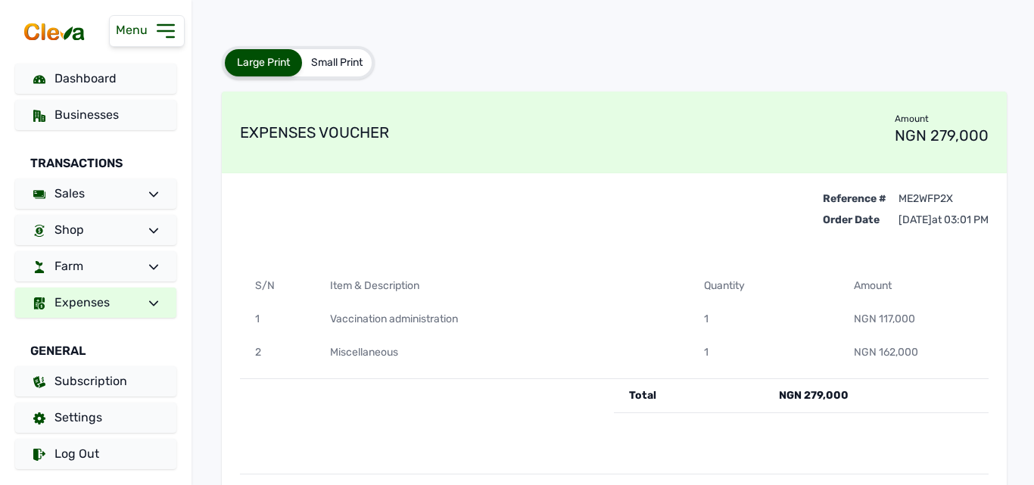
click at [123, 314] on link "Expenses" at bounding box center [95, 303] width 161 height 30
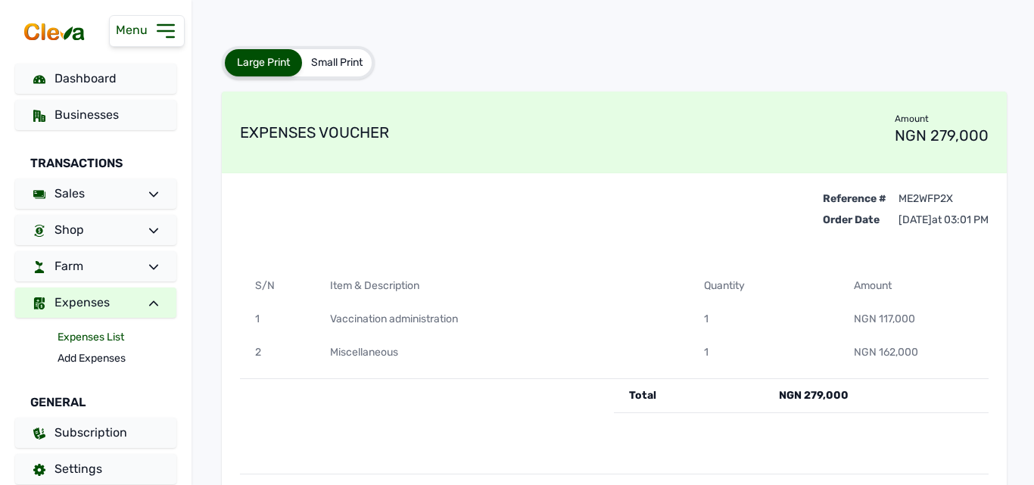
click at [117, 334] on link "Expenses List" at bounding box center [117, 337] width 119 height 21
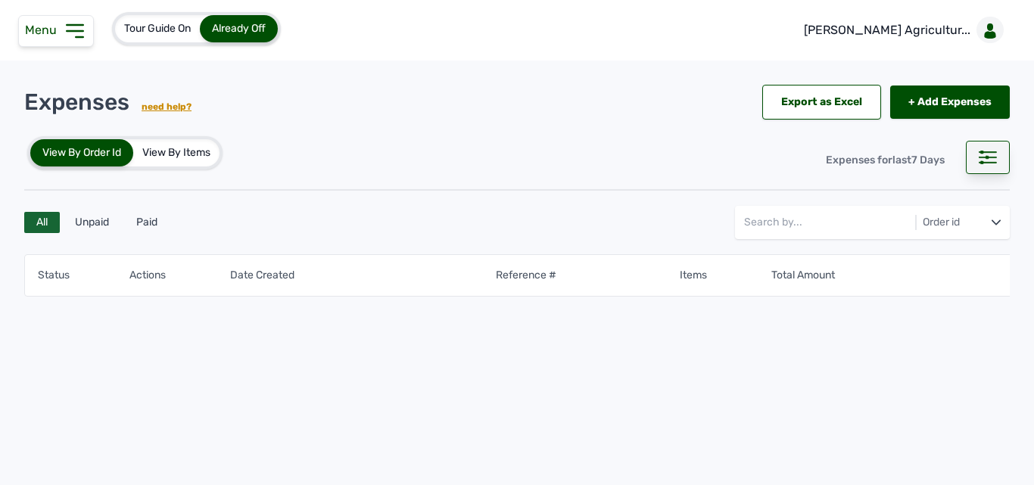
click at [995, 154] on icon at bounding box center [988, 158] width 18 height 14
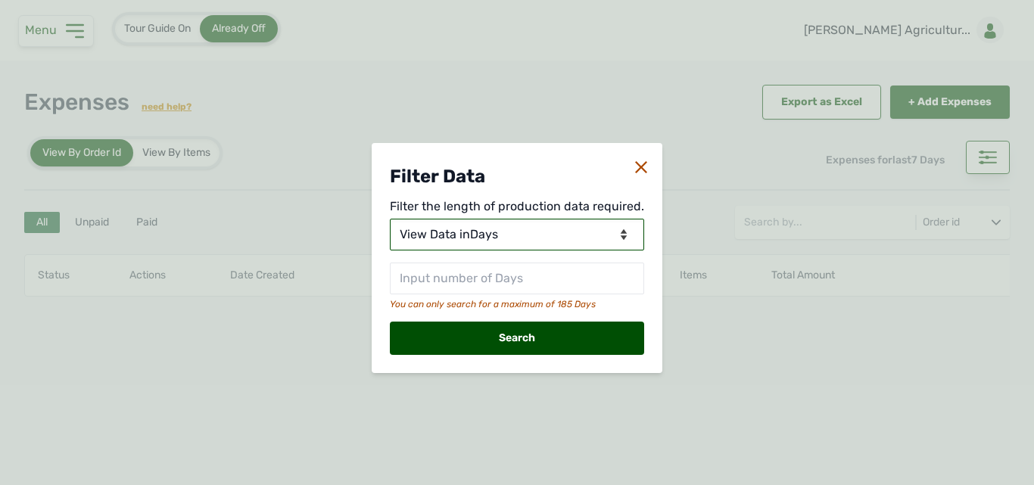
click at [511, 238] on select "View Data for Today View Data in Days View Data in Months View Data in Between …" at bounding box center [517, 235] width 254 height 32
select select "Months"
click at [391, 219] on select "View Data for Today View Data in Days View Data in Months View Data in Between …" at bounding box center [517, 235] width 254 height 32
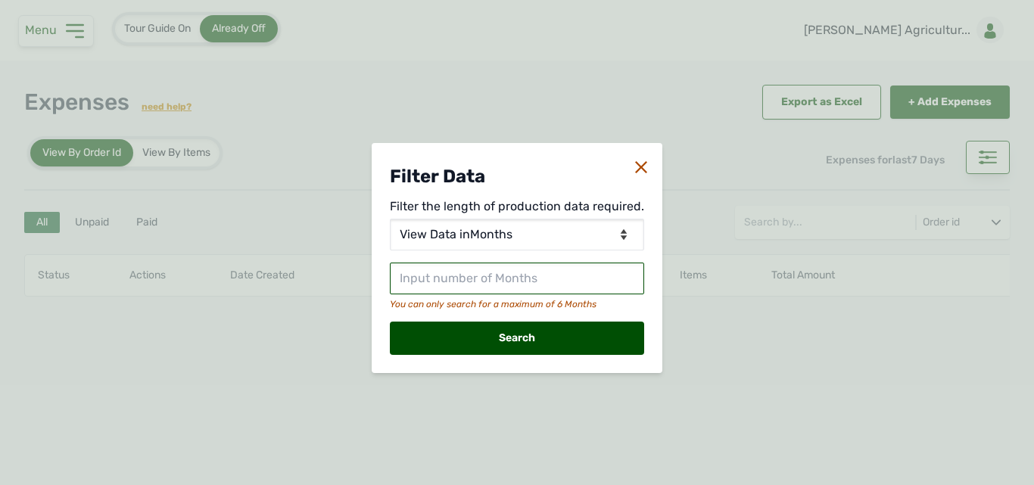
click at [483, 278] on input "text" at bounding box center [517, 279] width 254 height 32
type input "2"
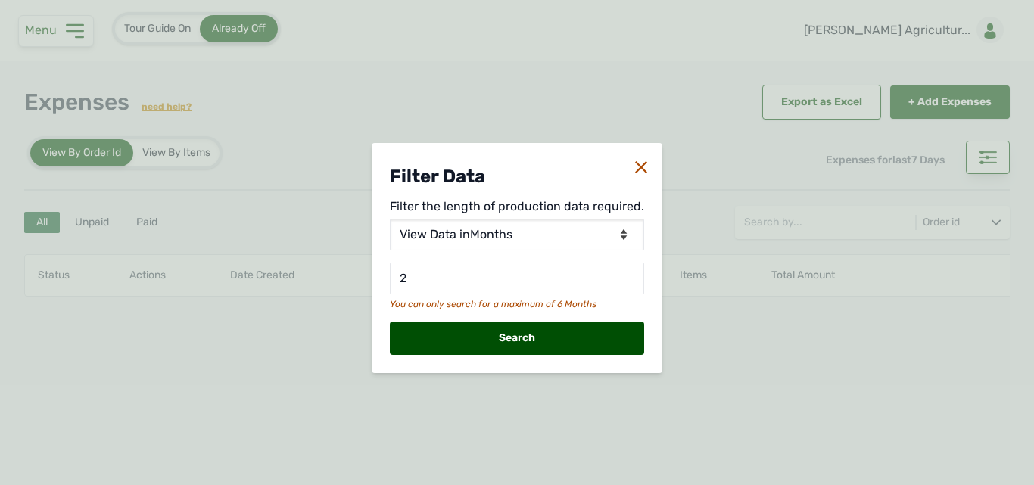
click at [501, 331] on div "Search" at bounding box center [517, 338] width 254 height 33
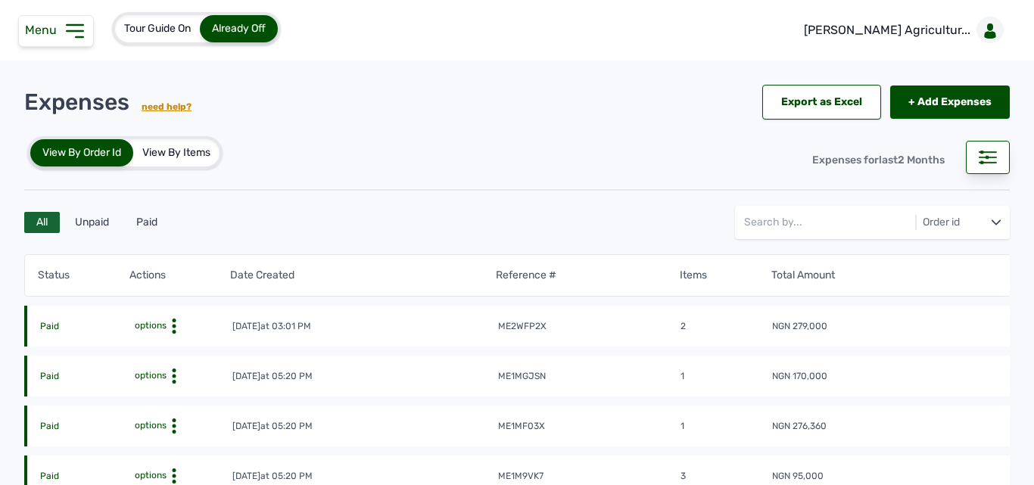
scroll to position [76, 0]
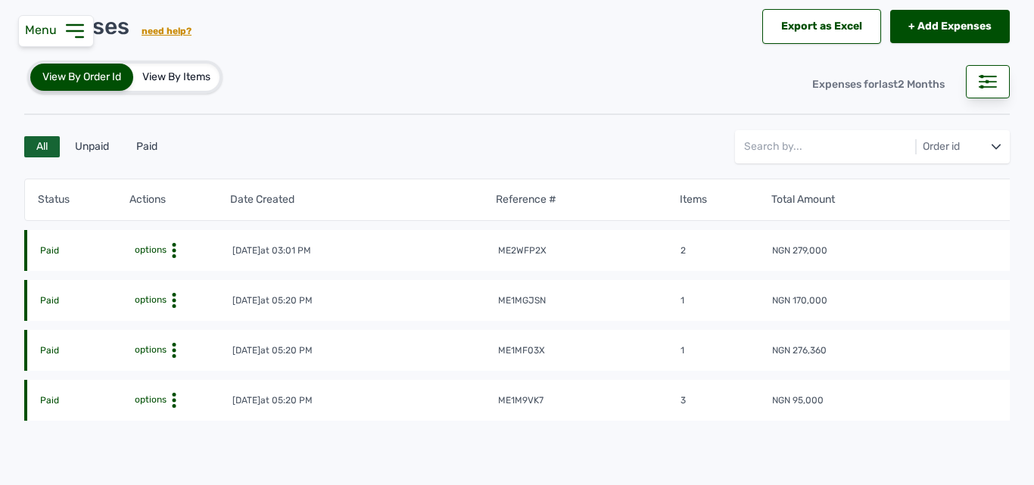
click at [171, 258] on icon at bounding box center [174, 250] width 15 height 15
click at [184, 316] on div "View" at bounding box center [168, 324] width 108 height 18
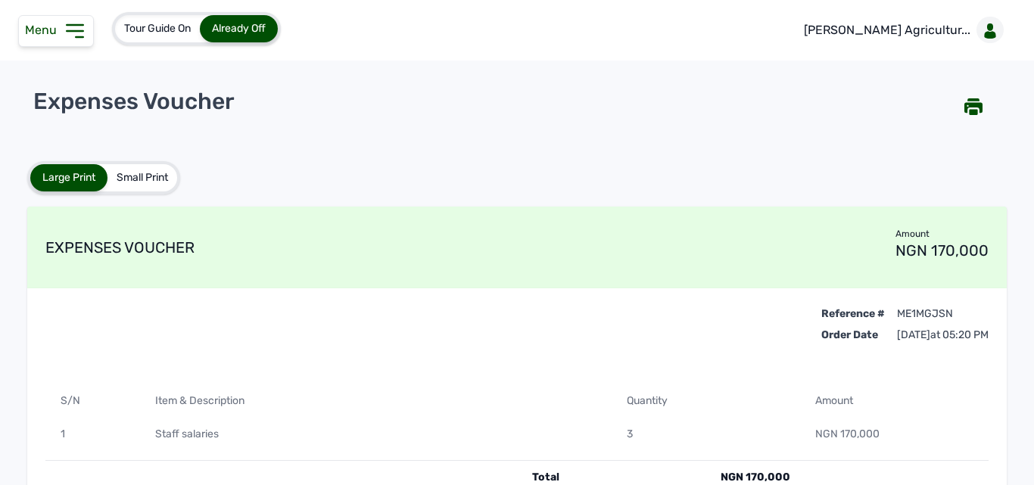
click at [60, 27] on span "Menu" at bounding box center [44, 30] width 38 height 14
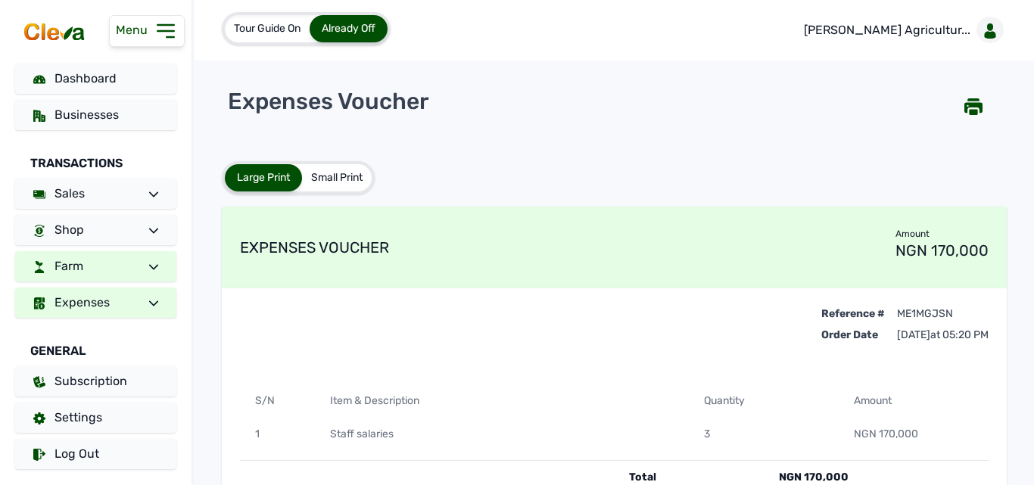
click at [59, 267] on span "Farm" at bounding box center [69, 266] width 29 height 14
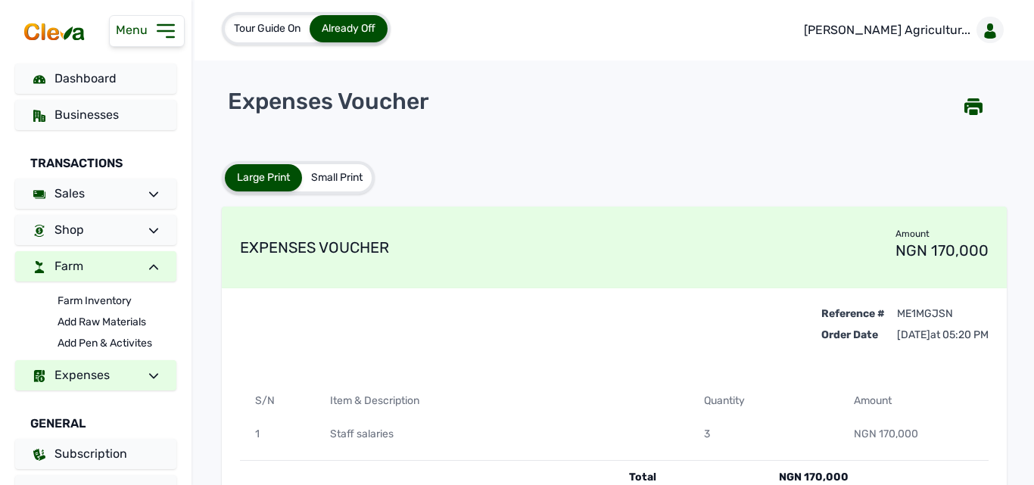
click at [112, 267] on link "Farm" at bounding box center [95, 266] width 161 height 30
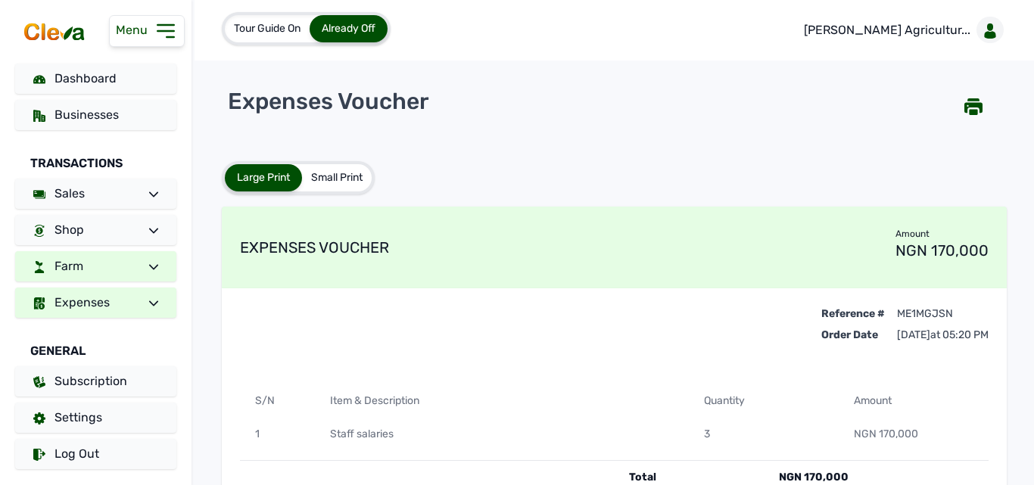
click at [153, 263] on icon at bounding box center [153, 267] width 9 height 9
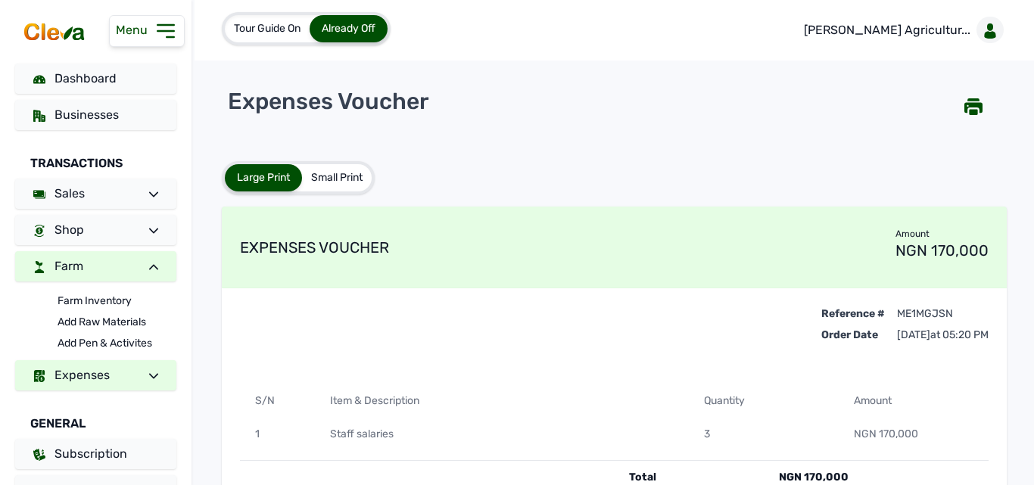
click at [138, 251] on link "Farm" at bounding box center [95, 266] width 161 height 30
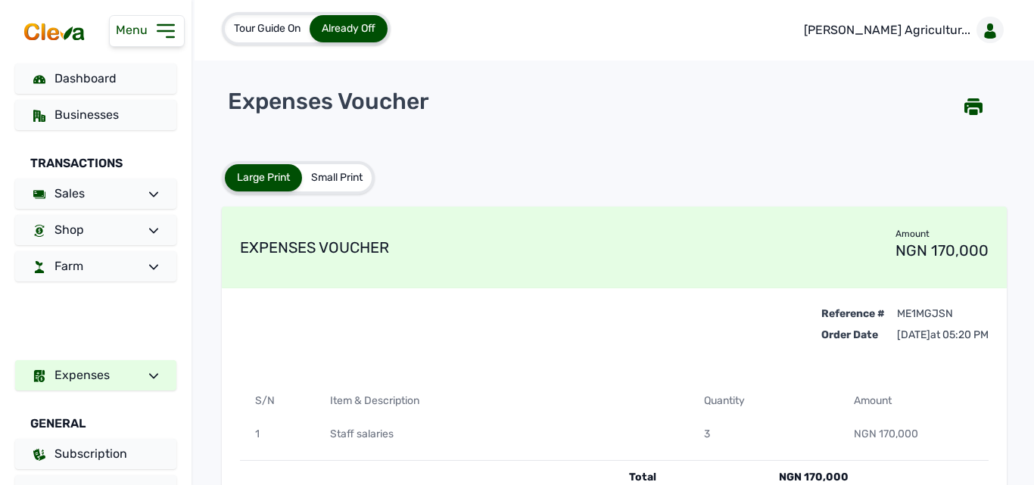
click at [137, 264] on span at bounding box center [147, 266] width 21 height 18
click at [114, 364] on link "Expenses" at bounding box center [95, 375] width 161 height 30
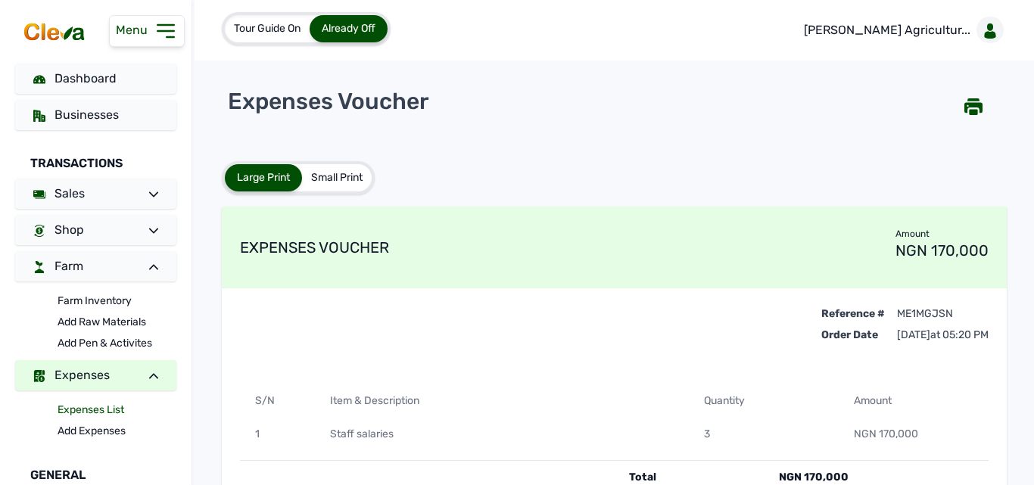
click at [105, 405] on link "Expenses List" at bounding box center [117, 410] width 119 height 21
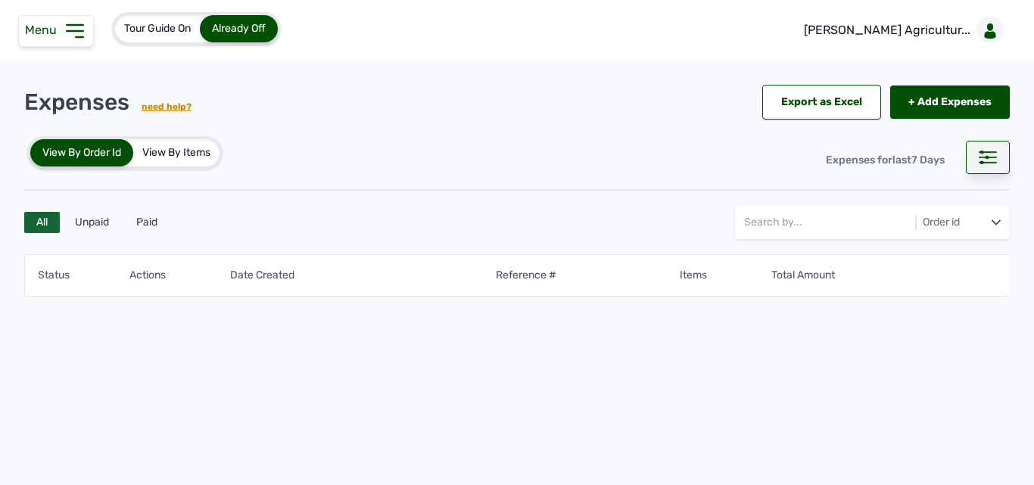
click at [995, 154] on icon at bounding box center [988, 158] width 18 height 14
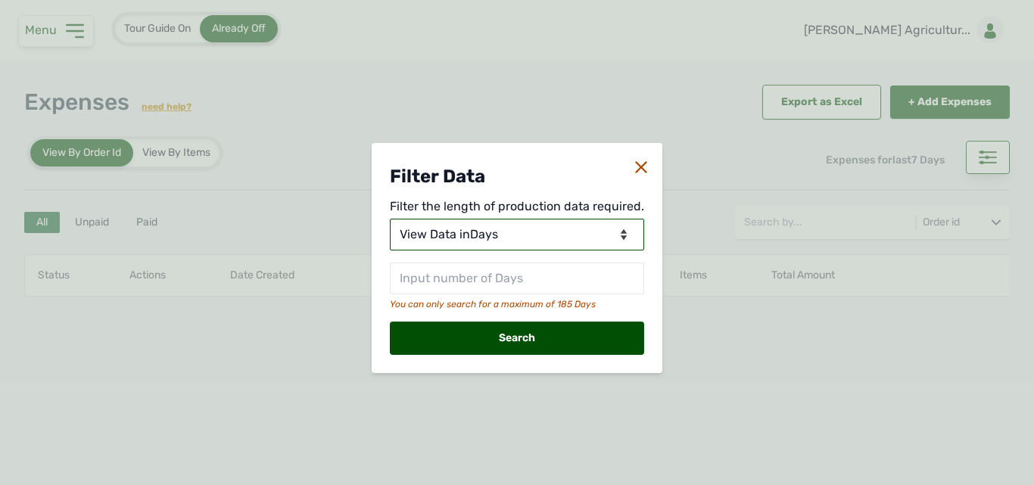
click at [525, 229] on select "View Data for Today View Data in Days View Data in Months View Data in Between …" at bounding box center [517, 235] width 254 height 32
select select "Months"
click at [391, 219] on select "View Data for Today View Data in Days View Data in Months View Data in Between …" at bounding box center [517, 235] width 254 height 32
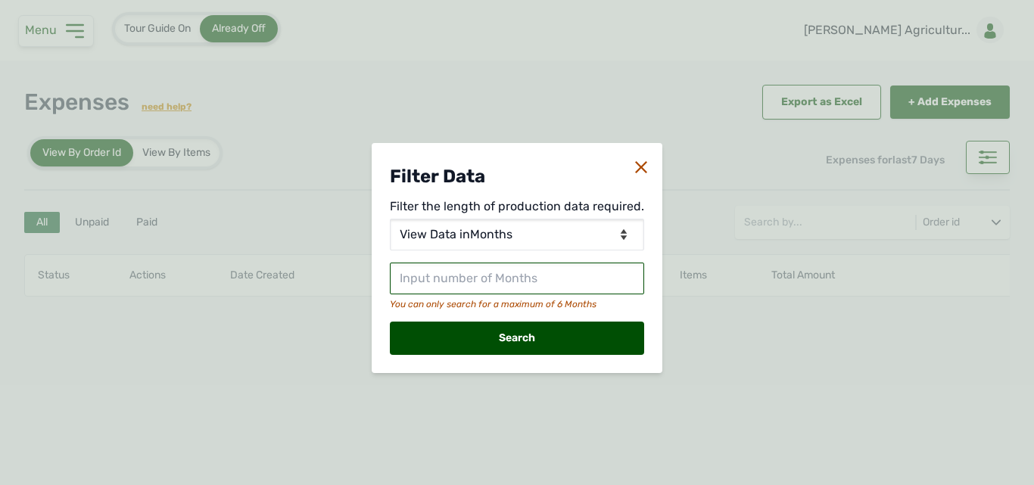
click at [480, 287] on input "text" at bounding box center [517, 279] width 254 height 32
type input "2"
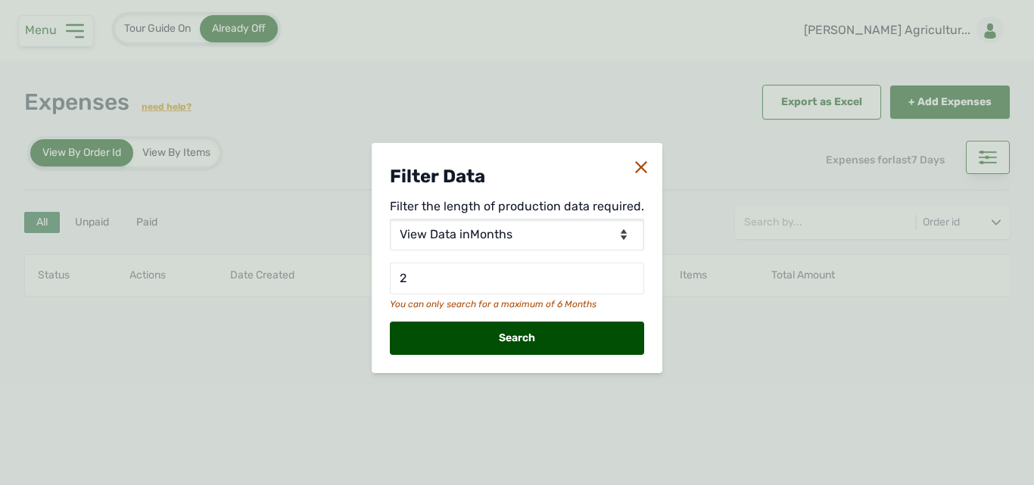
click at [489, 323] on div "Search" at bounding box center [517, 338] width 254 height 33
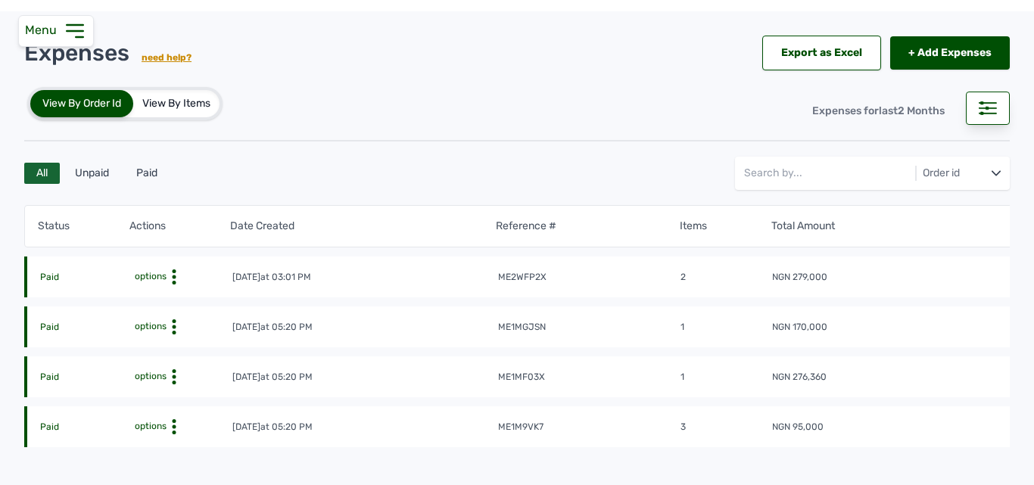
scroll to position [76, 0]
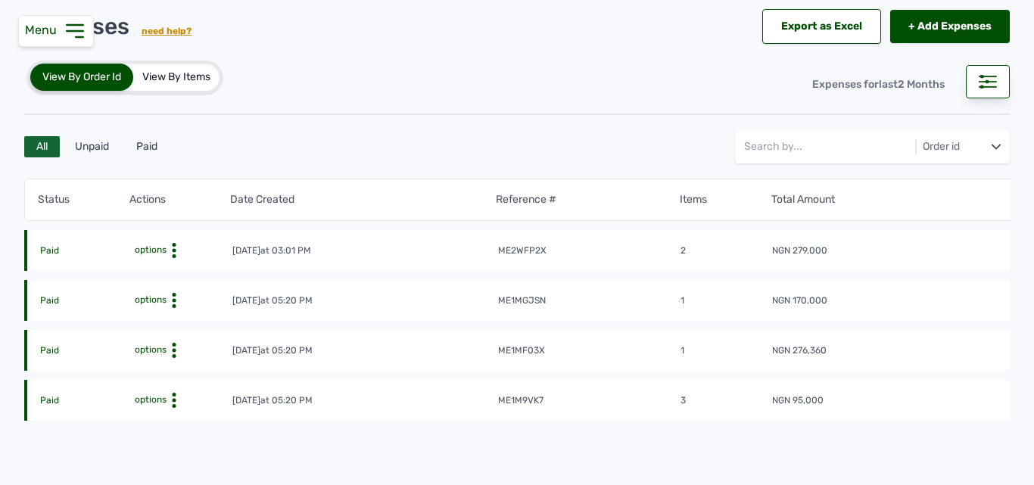
click at [176, 251] on circle at bounding box center [174, 251] width 4 height 4
click at [170, 267] on div "View" at bounding box center [168, 274] width 108 height 18
